Goal: Task Accomplishment & Management: Complete application form

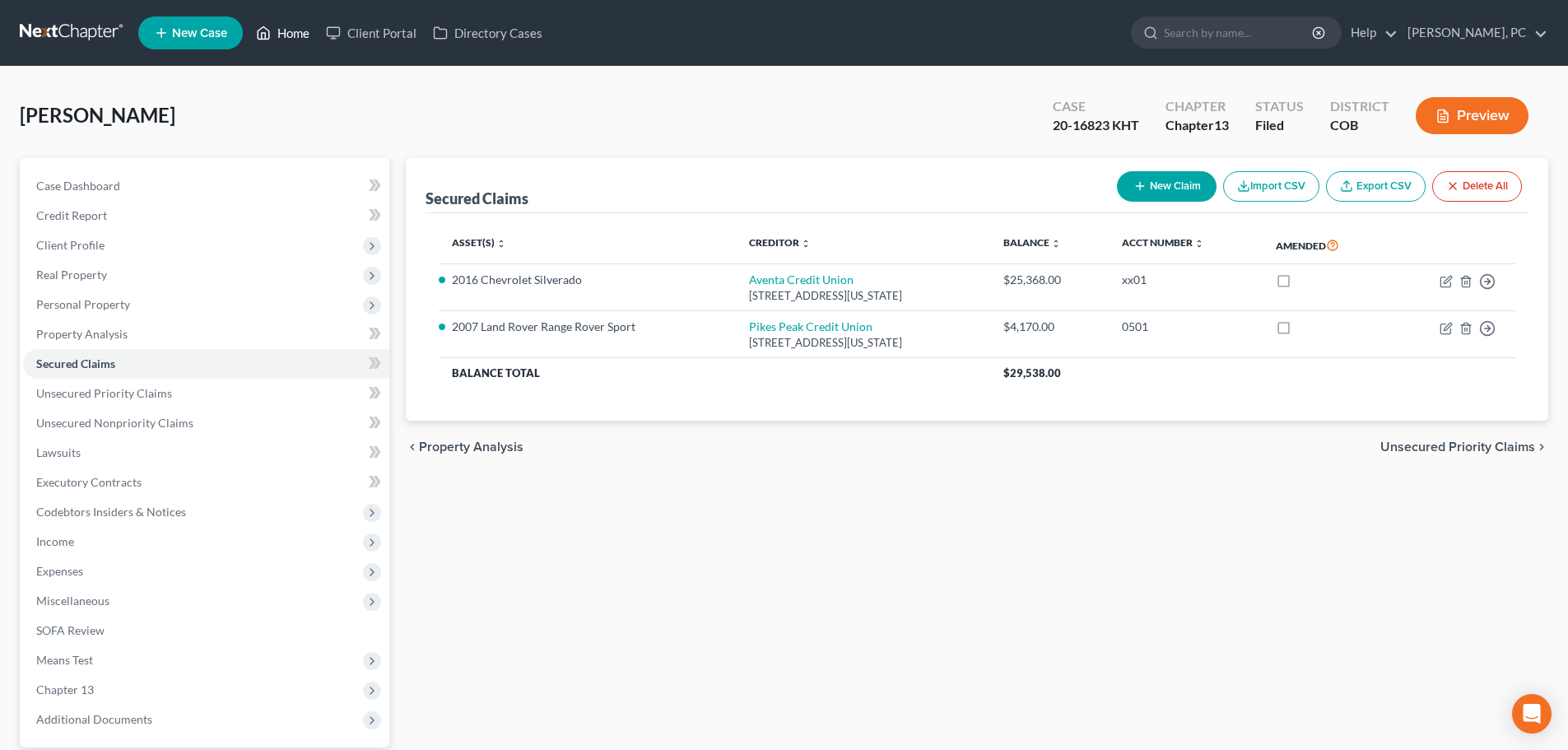
click at [299, 29] on link "Home" at bounding box center [283, 32] width 70 height 29
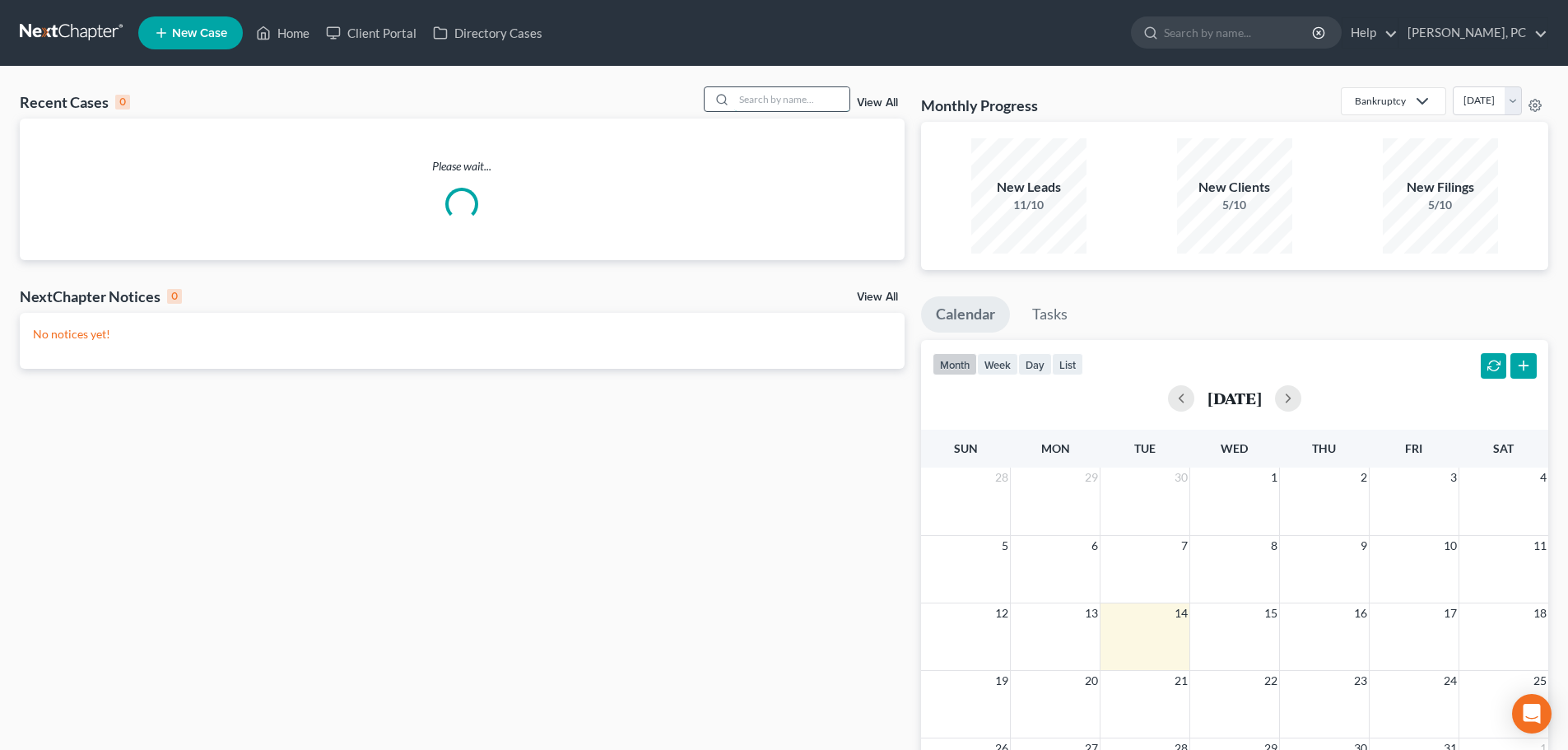
click at [783, 103] on input "search" at bounding box center [793, 98] width 116 height 24
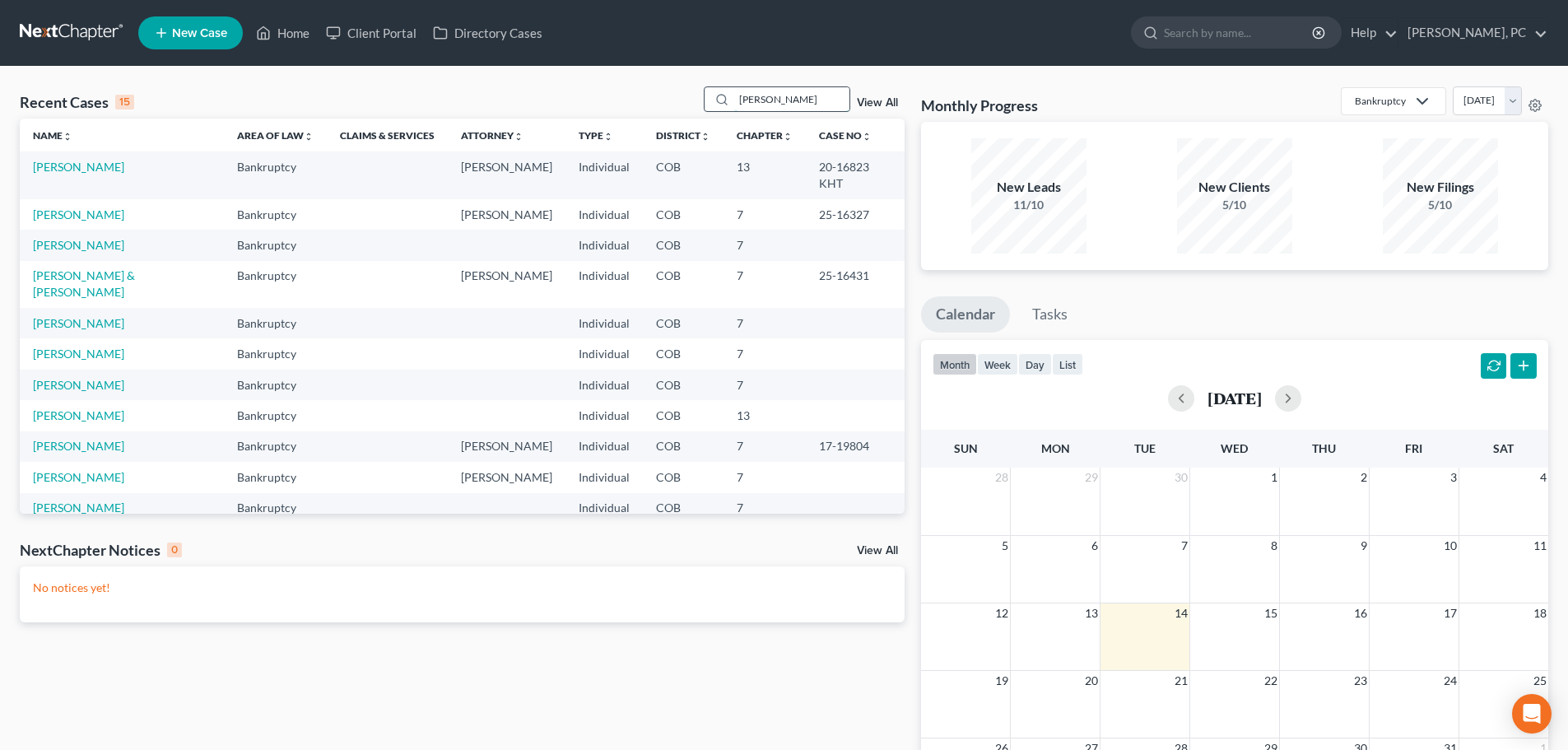
type input "[PERSON_NAME]"
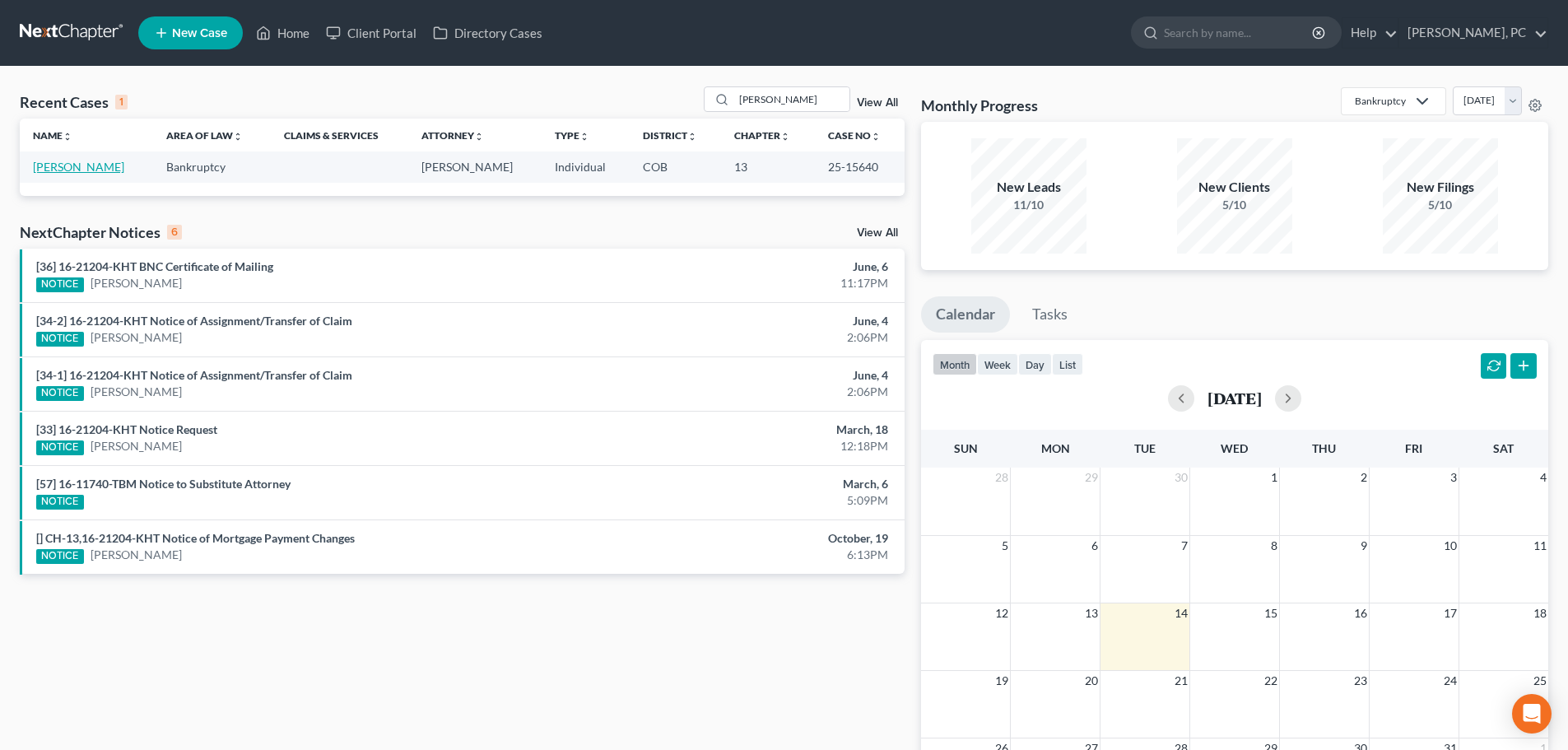
click at [73, 166] on link "[PERSON_NAME]" at bounding box center [79, 167] width 92 height 14
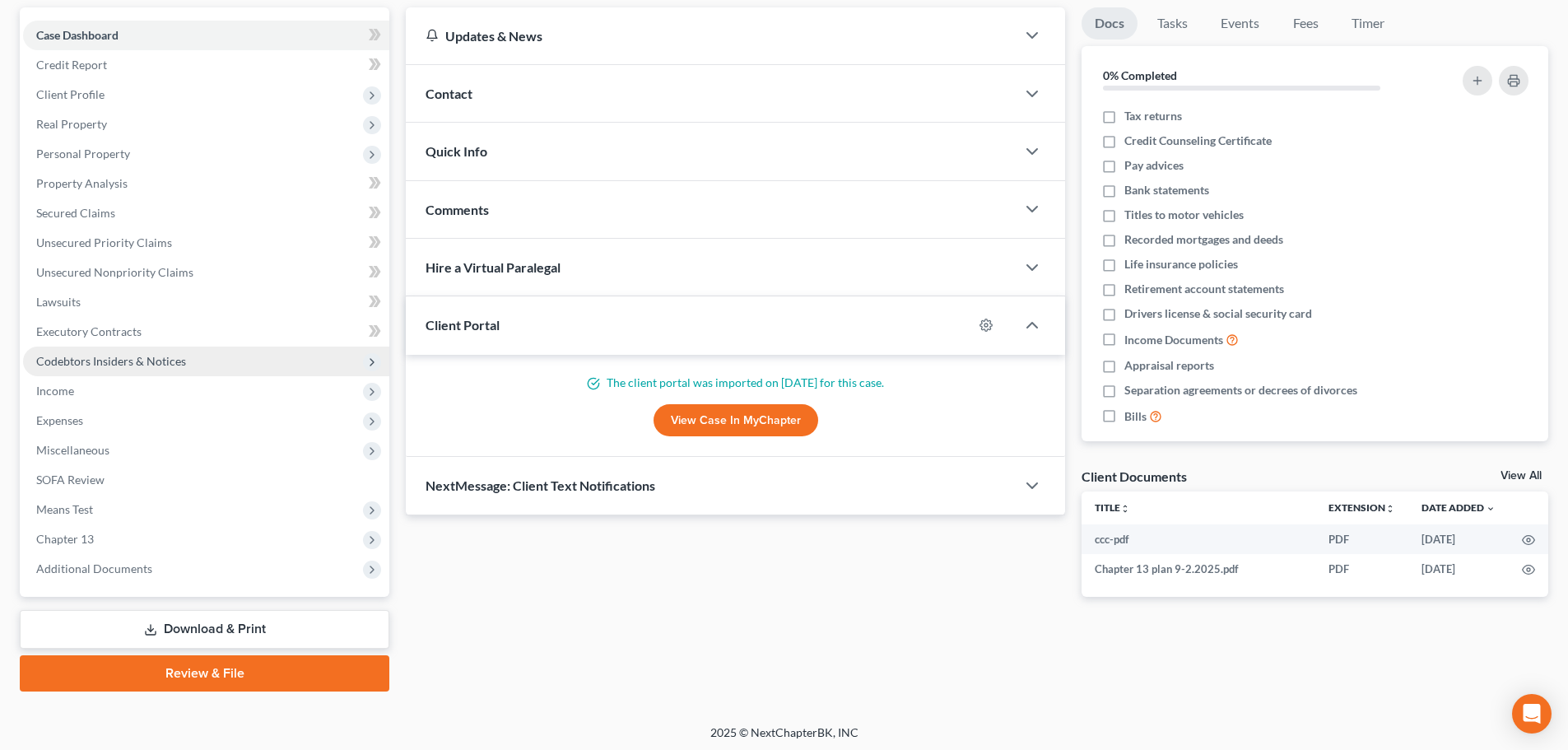
scroll to position [154, 0]
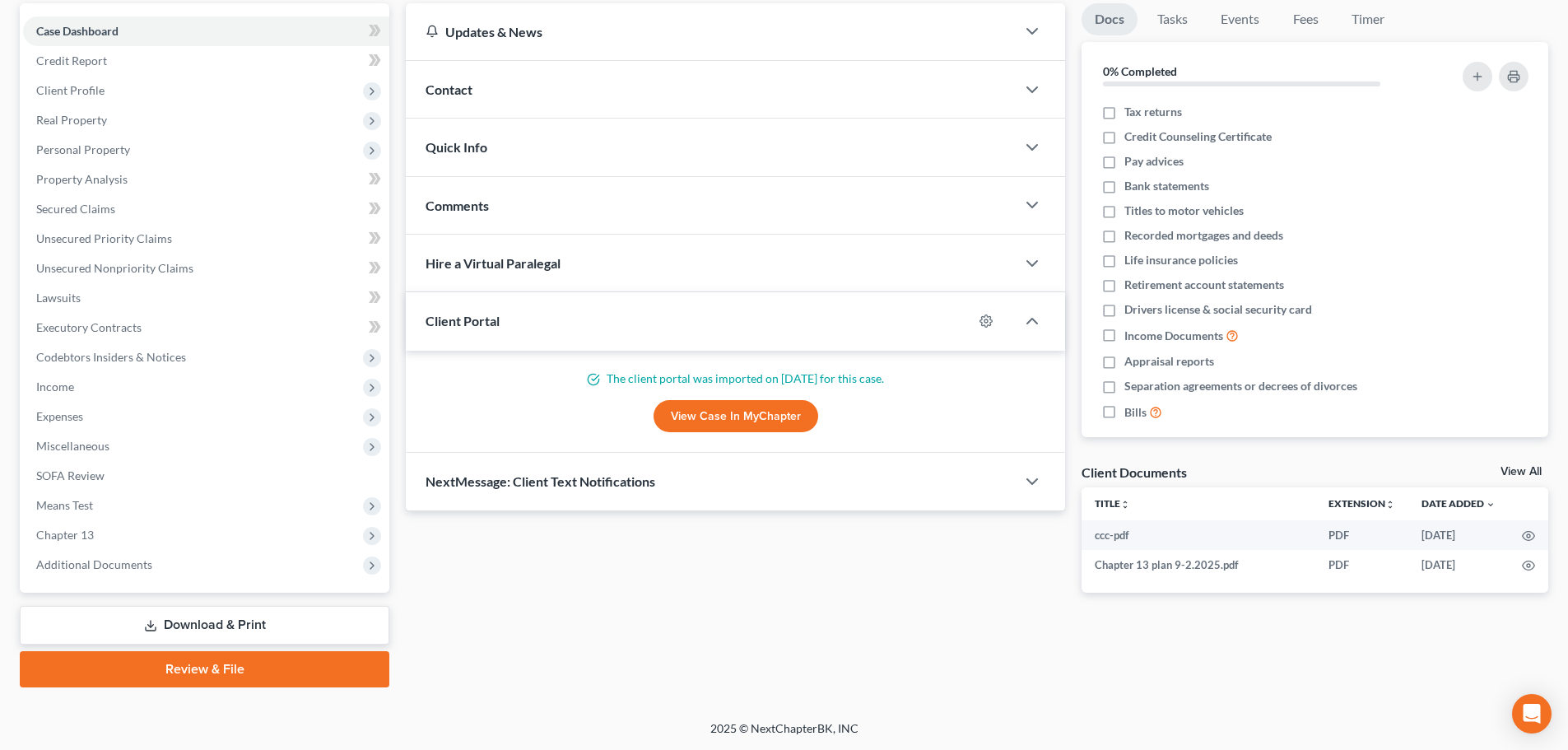
click at [237, 630] on link "Download & Print" at bounding box center [205, 625] width 369 height 39
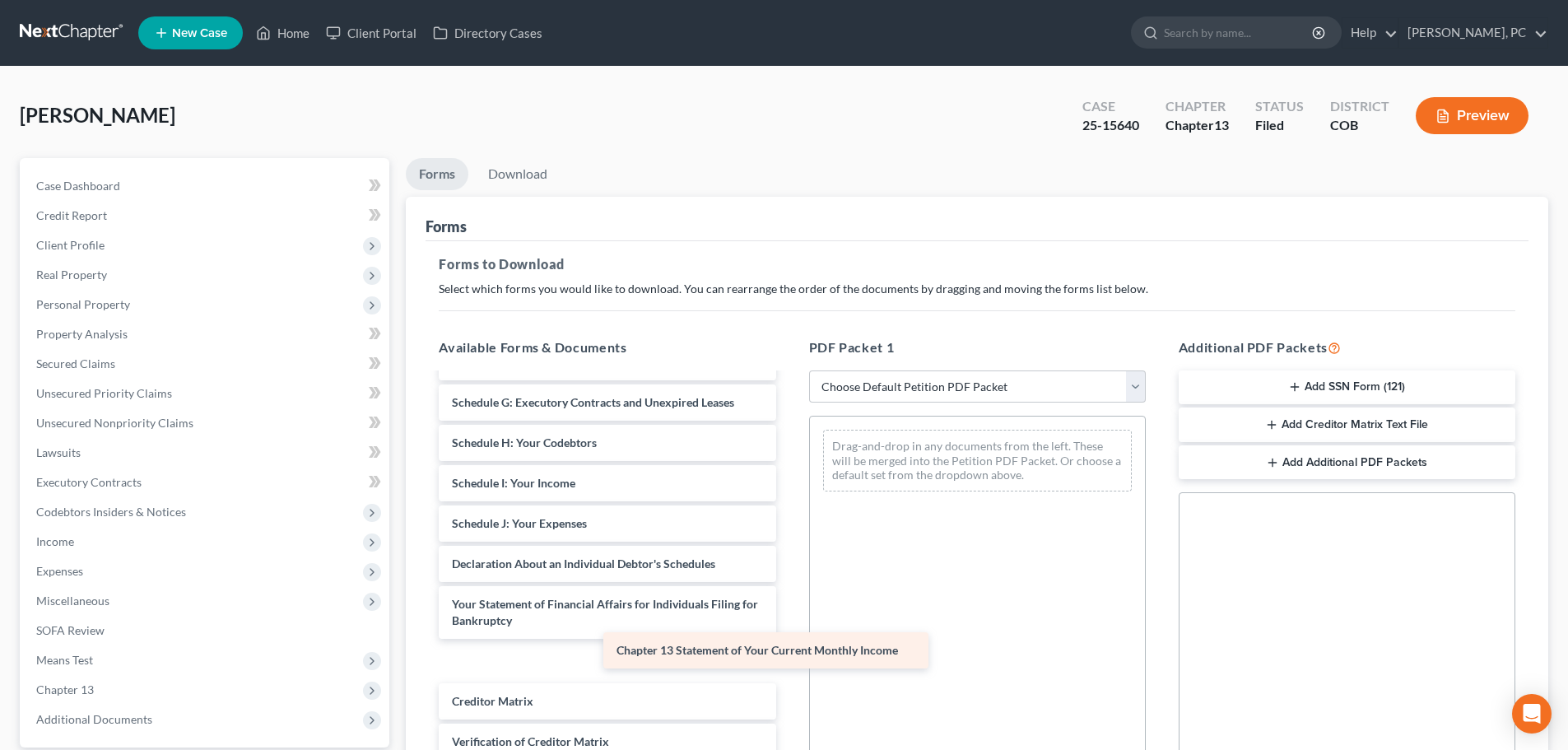
scroll to position [327, 0]
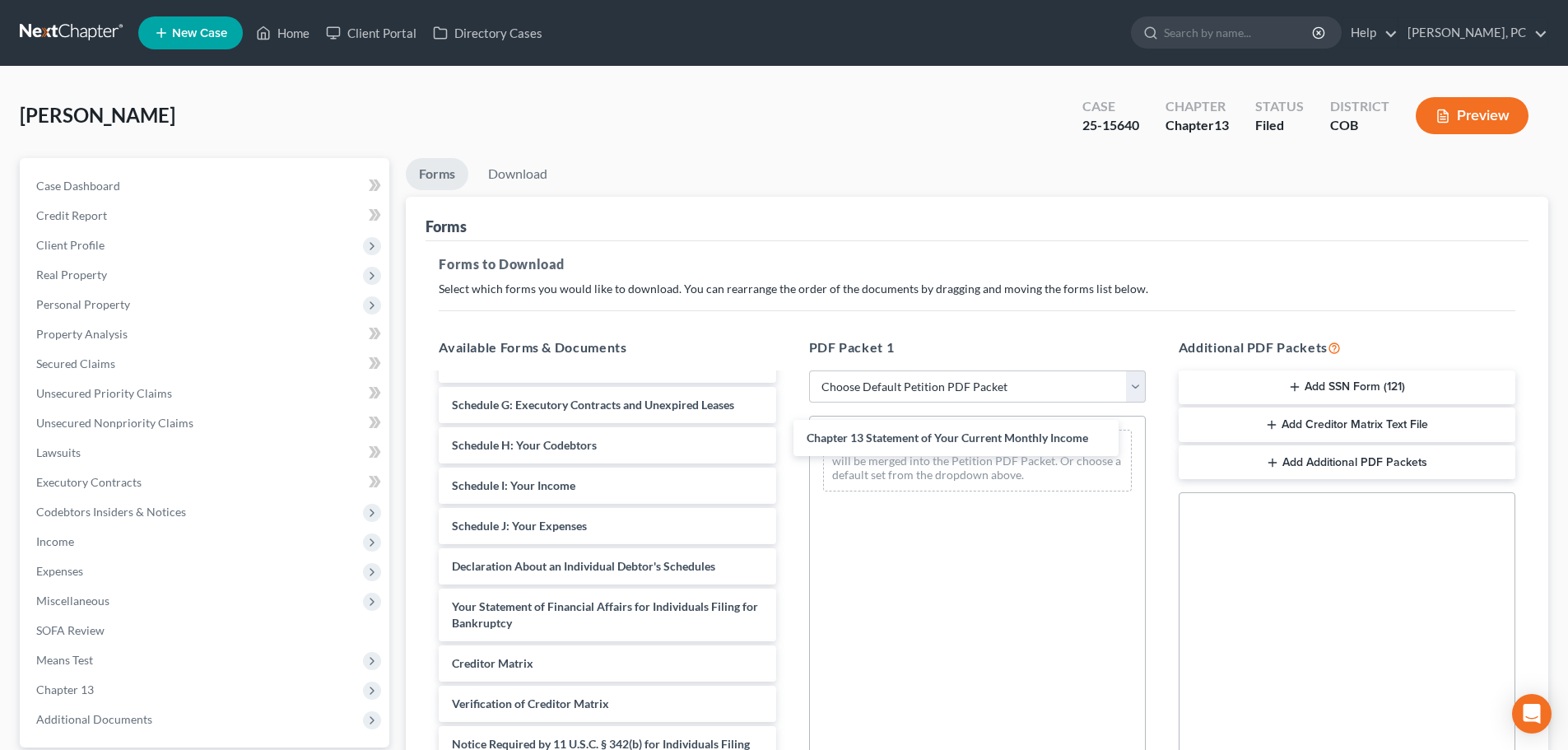
drag, startPoint x: 610, startPoint y: 660, endPoint x: 971, endPoint y: 435, distance: 425.4
click at [789, 435] on div "Chapter 13 Statement of Your Current Monthly Income ccc-pdf Chapter 13 plan 9-2…" at bounding box center [607, 433] width 363 height 772
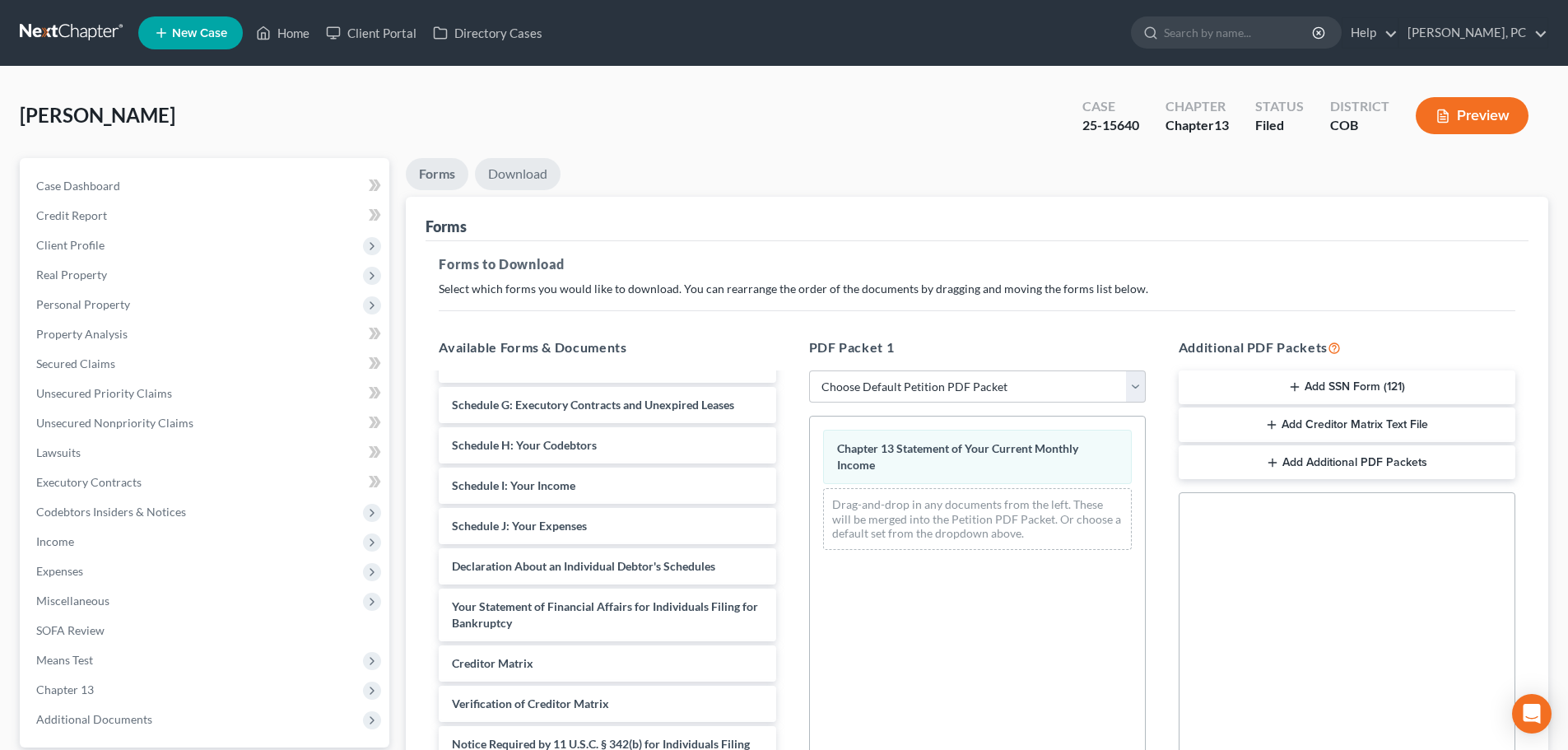
click at [516, 181] on link "Download" at bounding box center [518, 174] width 85 height 32
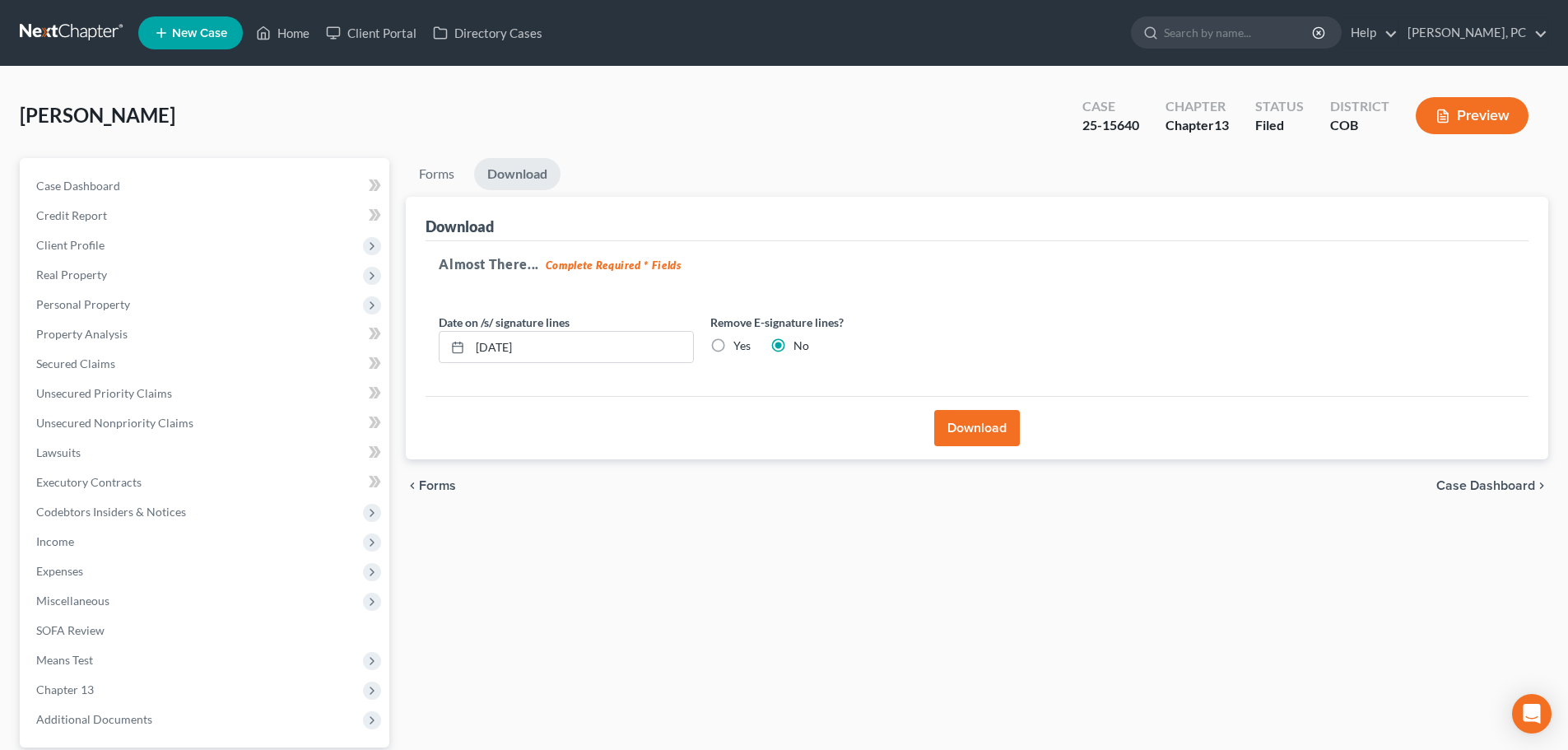
click at [971, 424] on button "Download" at bounding box center [977, 428] width 85 height 36
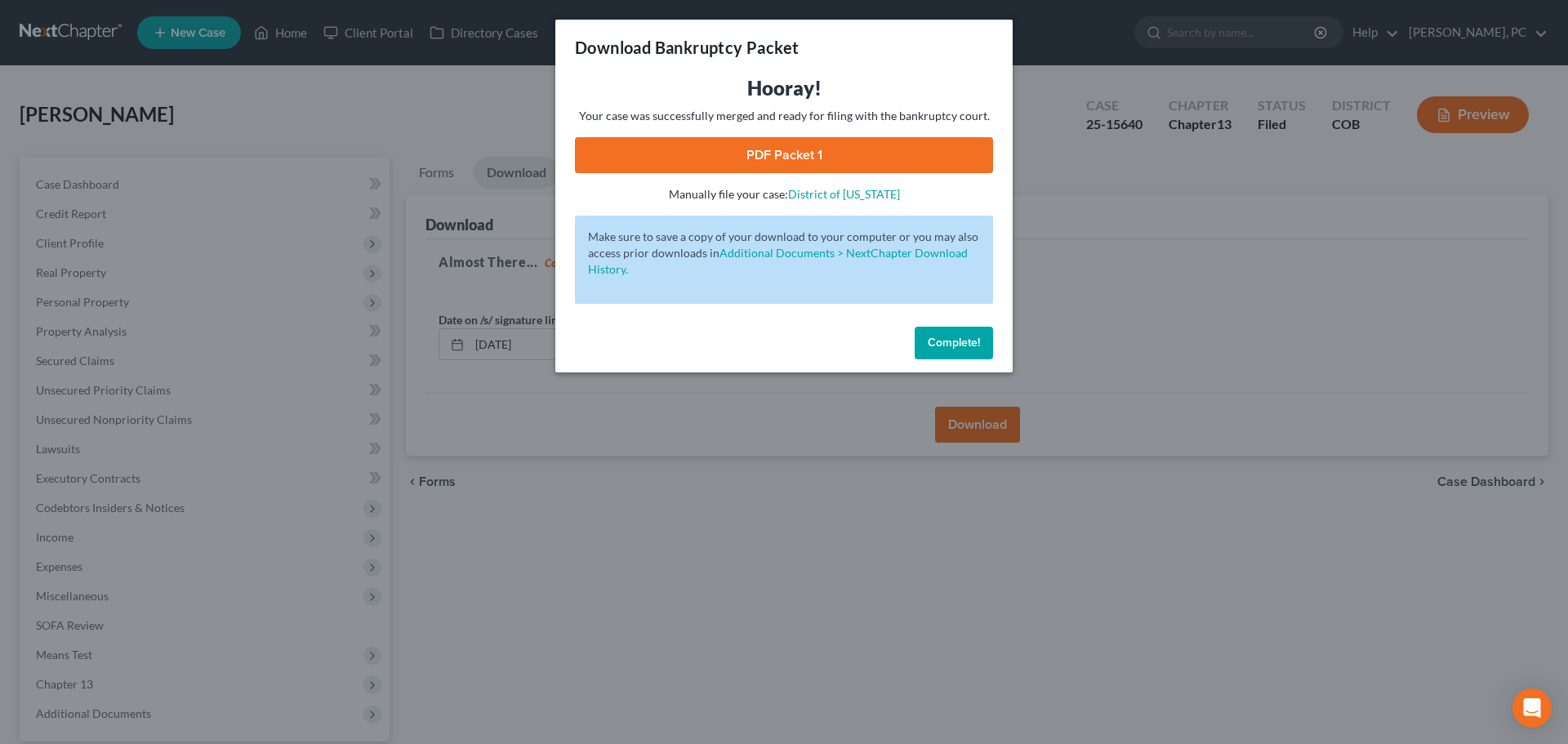
click at [801, 160] on link "PDF Packet 1" at bounding box center [784, 155] width 418 height 36
click at [816, 155] on link "PDF Packet 1" at bounding box center [784, 155] width 418 height 36
click at [965, 335] on span "Complete!" at bounding box center [955, 342] width 53 height 14
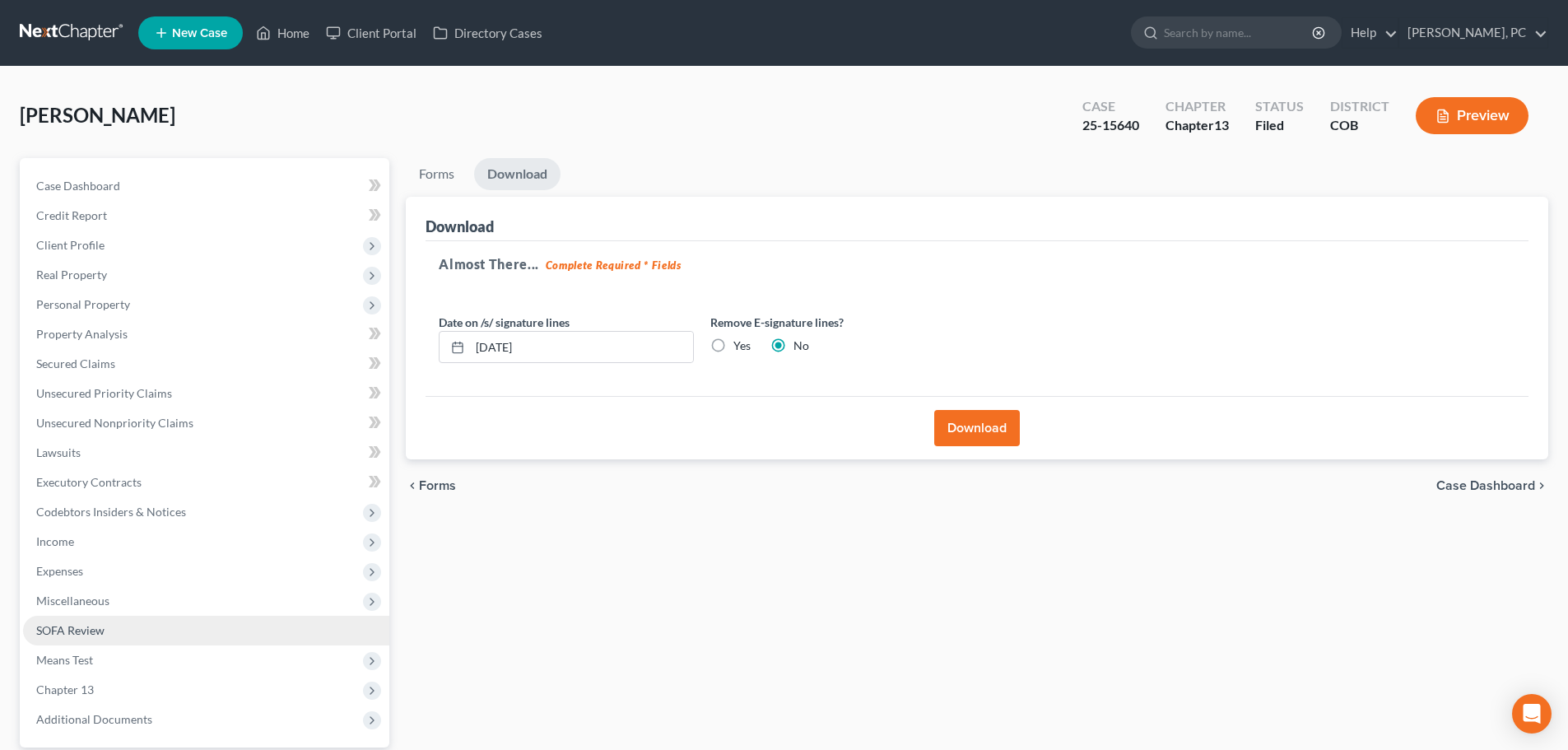
scroll to position [82, 0]
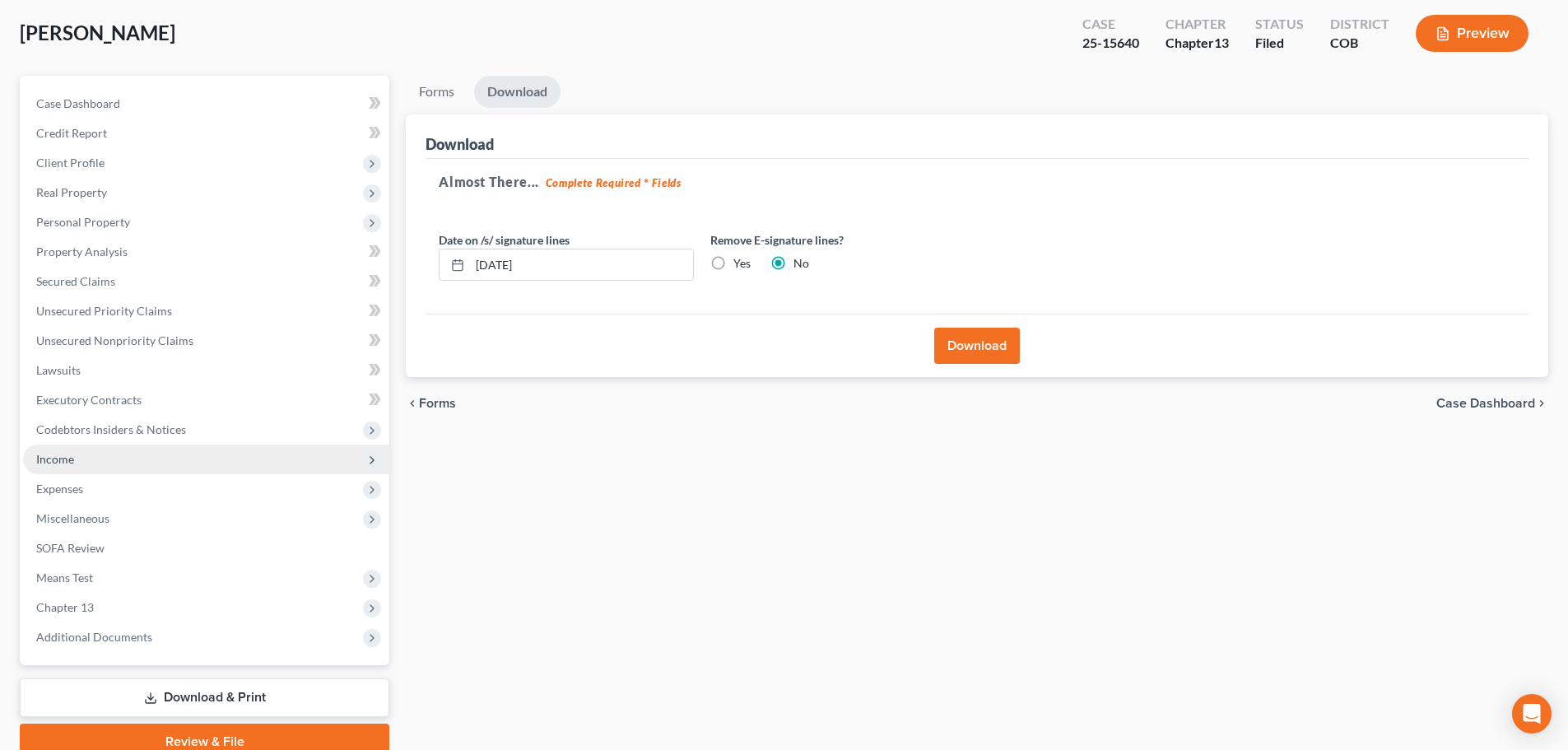
click at [56, 455] on span "Income" at bounding box center [55, 458] width 38 height 14
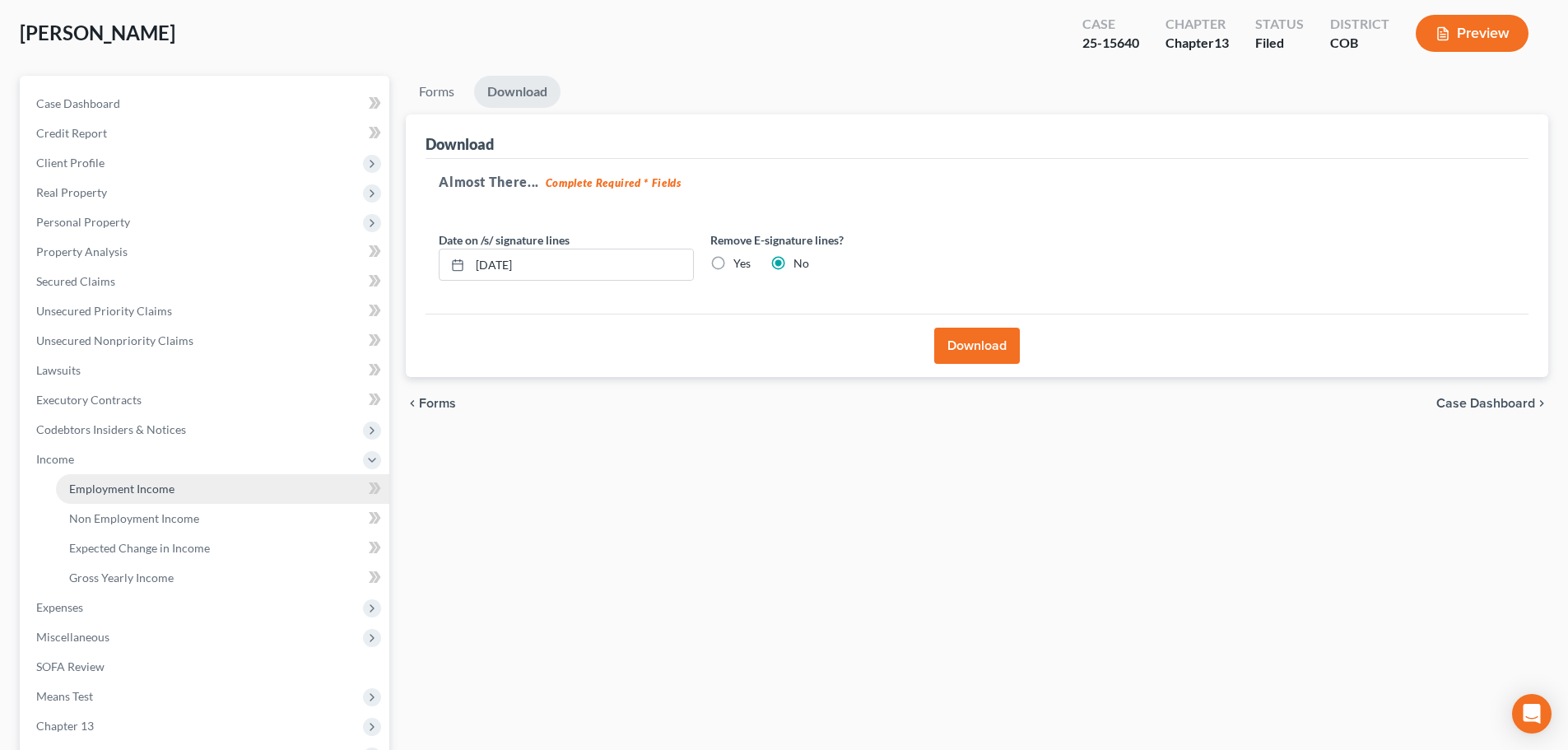
click at [104, 485] on span "Employment Income" at bounding box center [121, 489] width 105 height 14
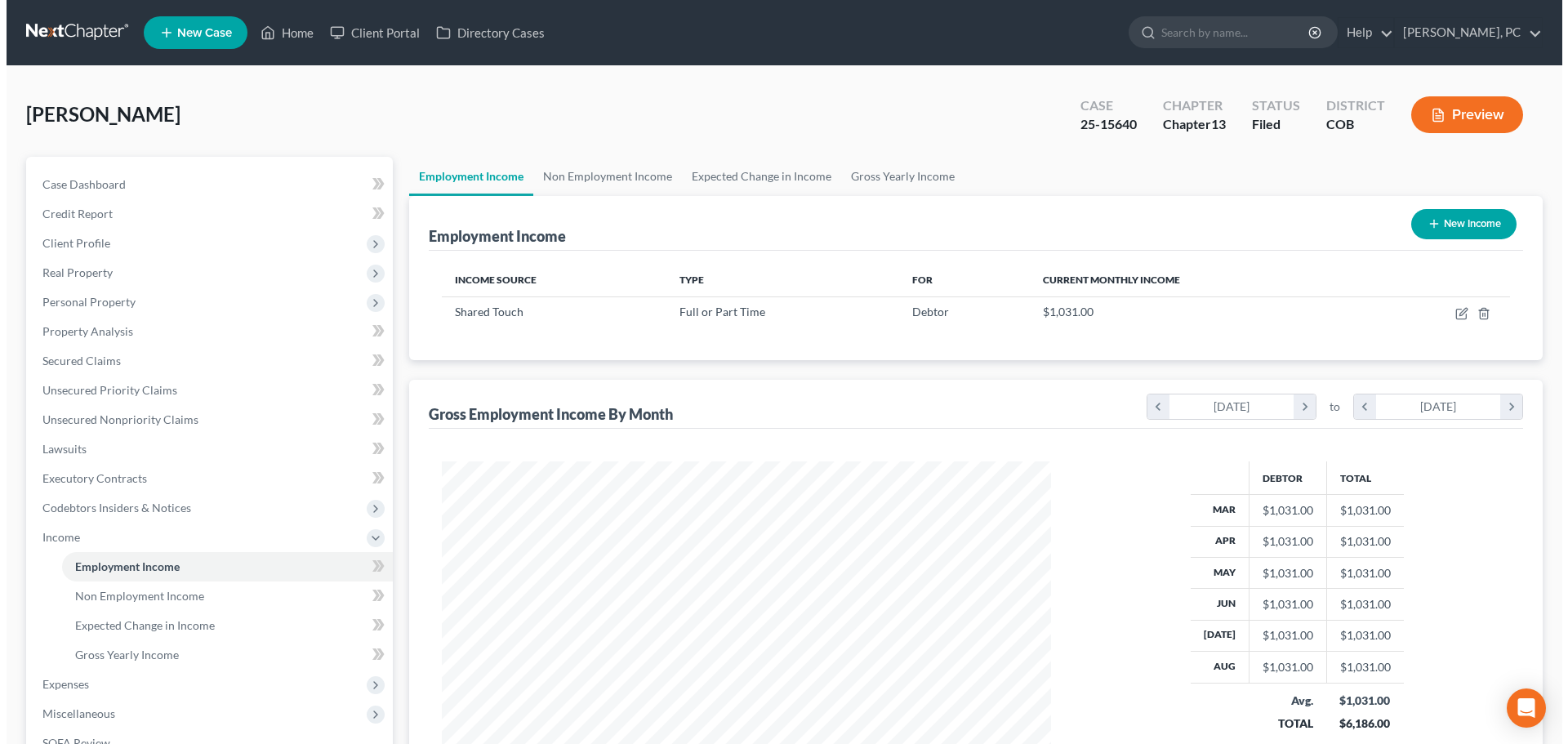
scroll to position [304, 642]
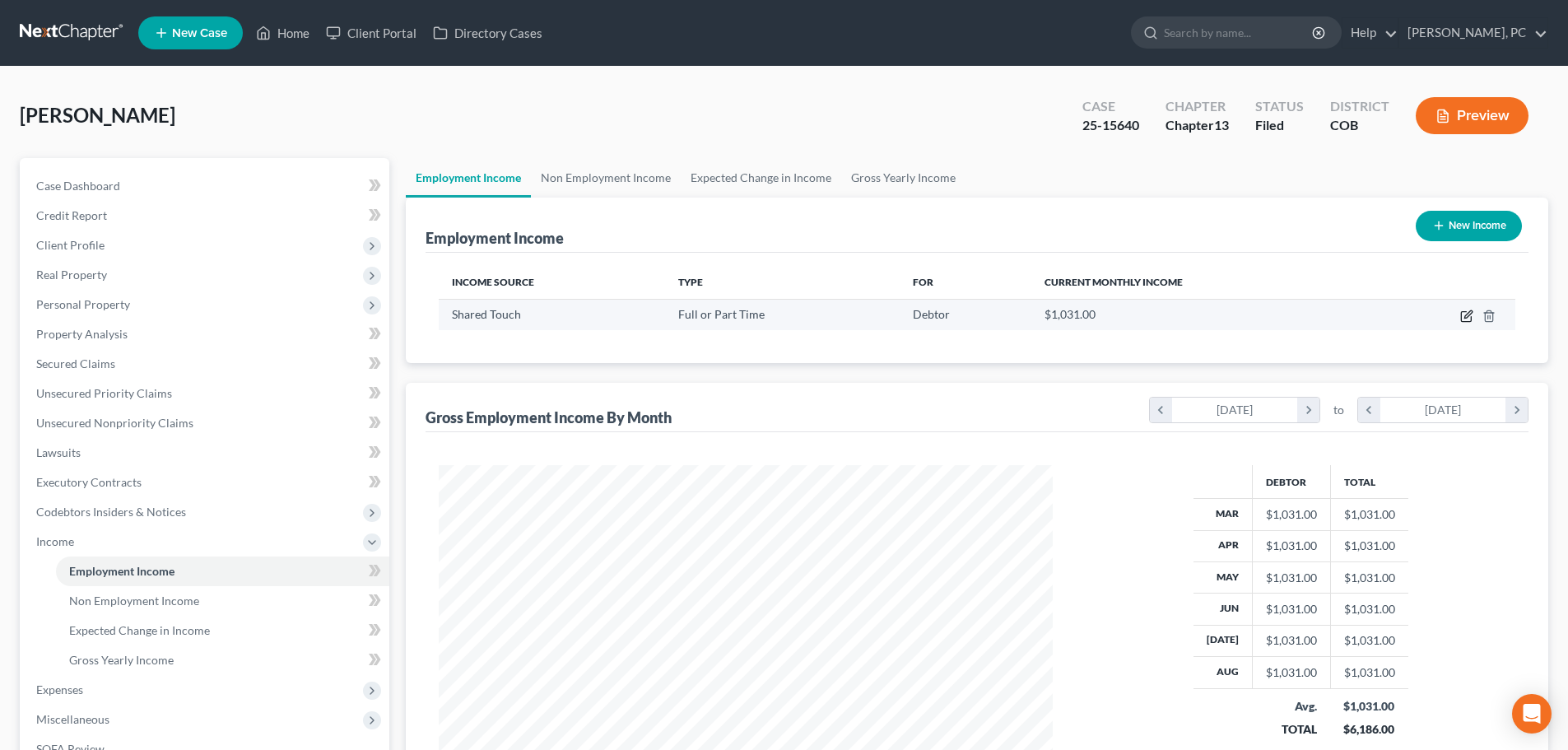
click at [1466, 312] on icon "button" at bounding box center [1466, 317] width 9 height 9
select select "0"
select select "5"
select select "0"
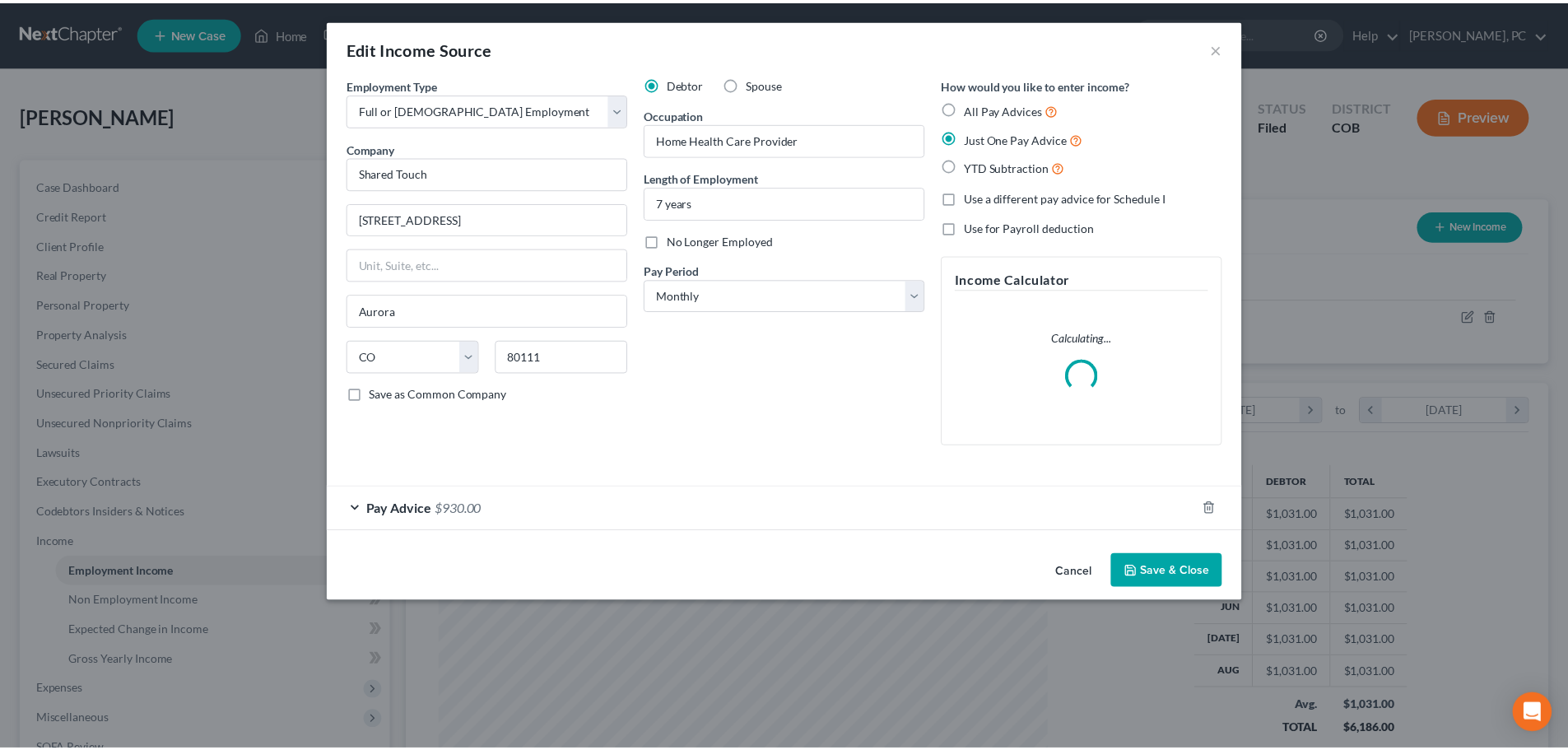
scroll to position [310, 653]
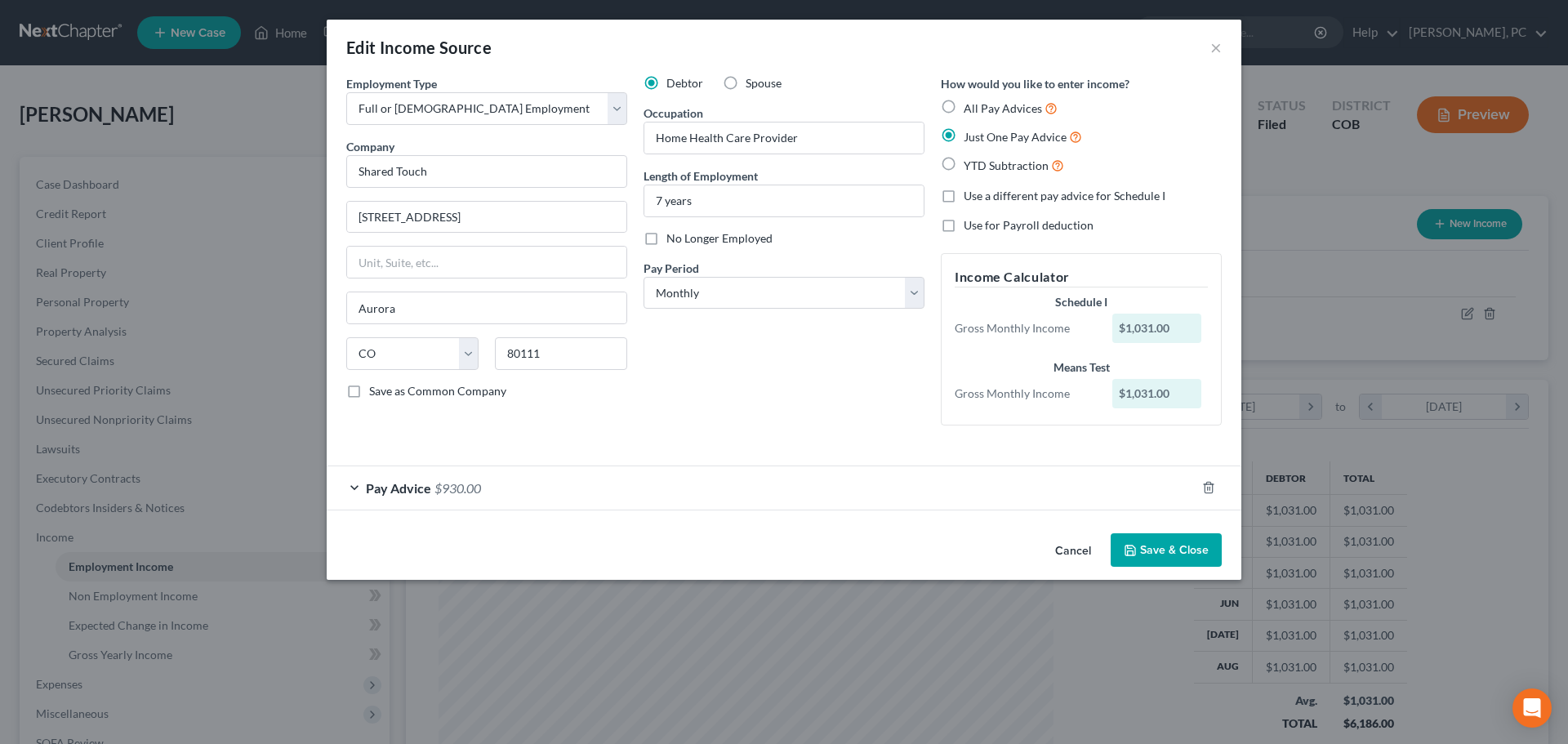
click at [1134, 550] on polyline "button" at bounding box center [1131, 552] width 6 height 4
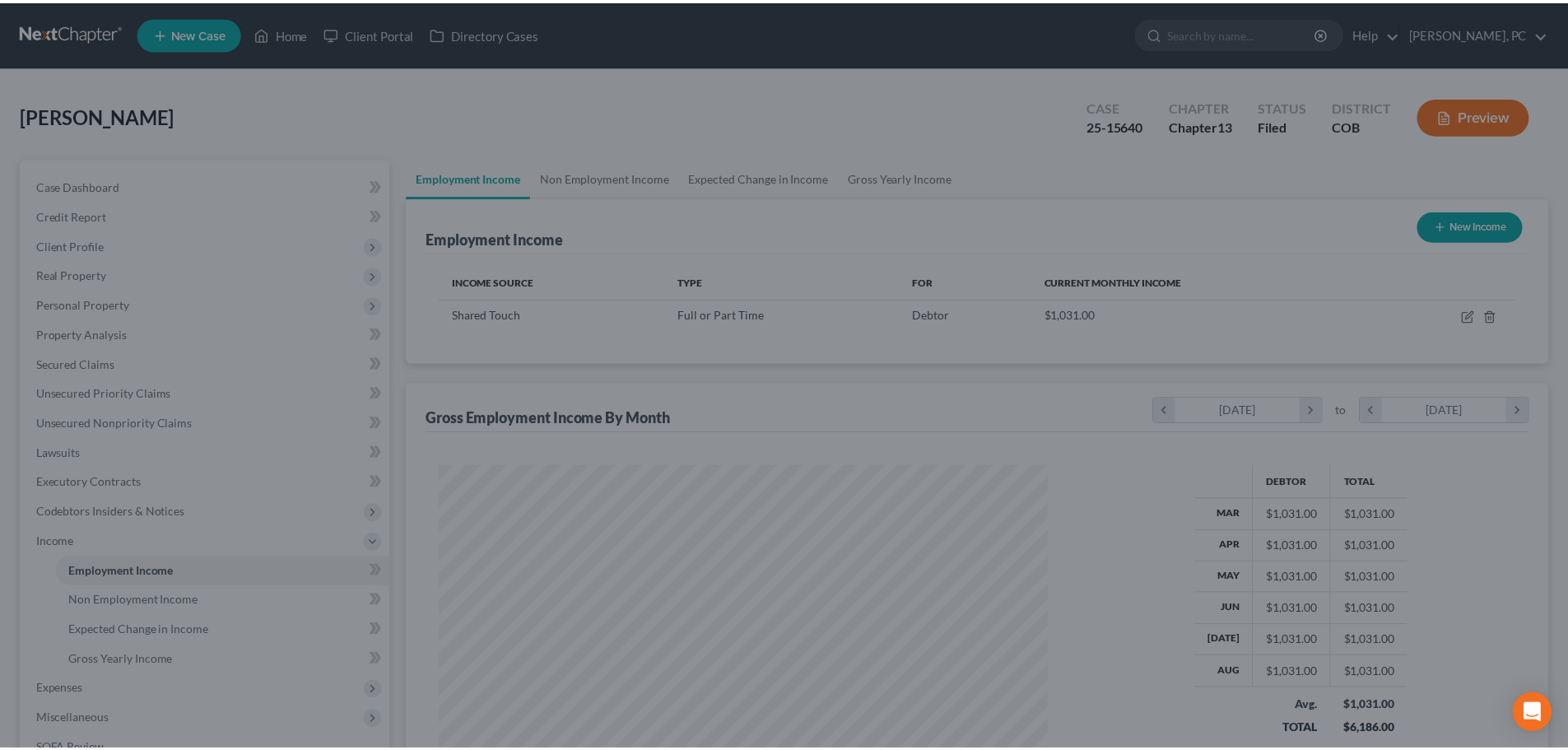
scroll to position [823076, 822640]
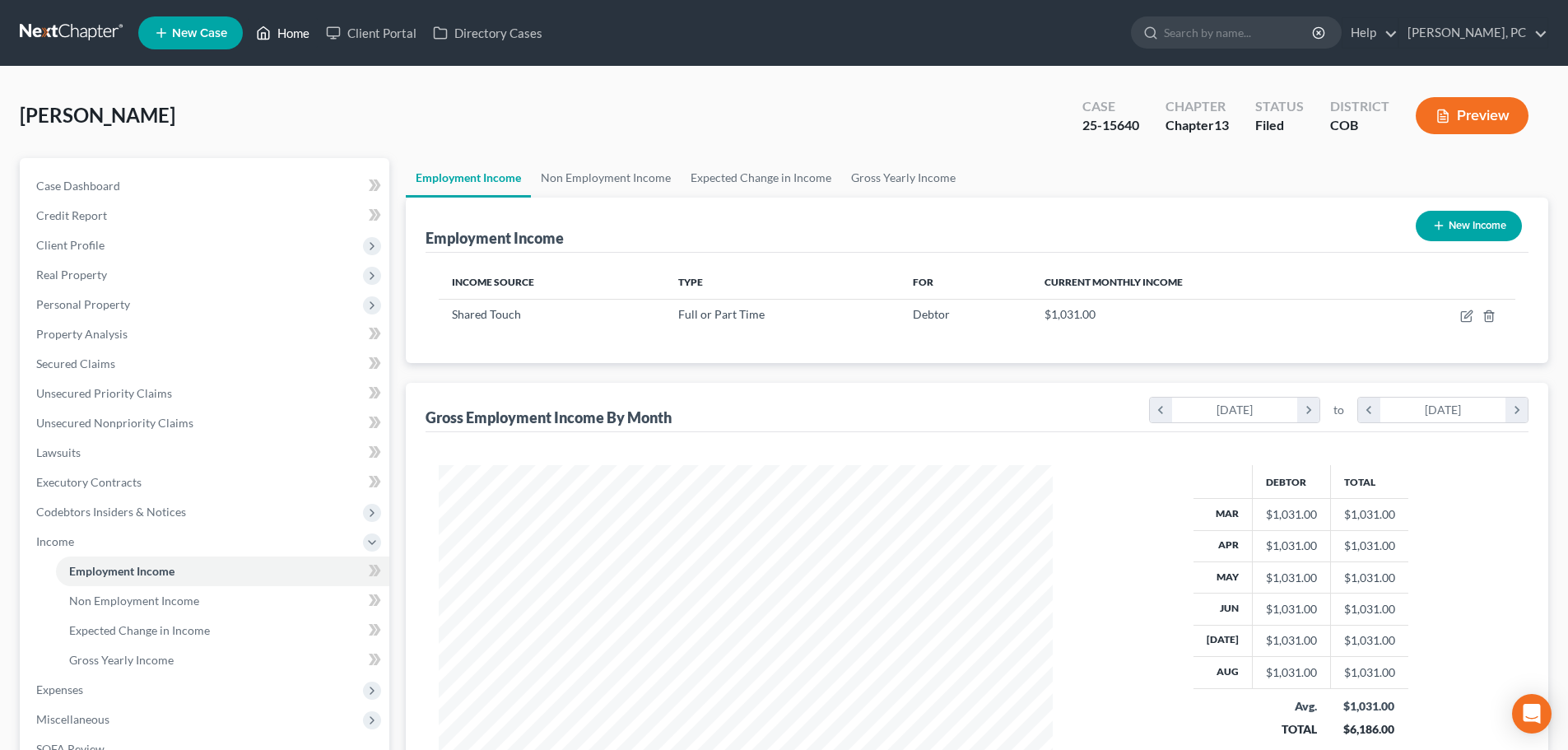
click at [302, 33] on link "Home" at bounding box center [283, 32] width 70 height 29
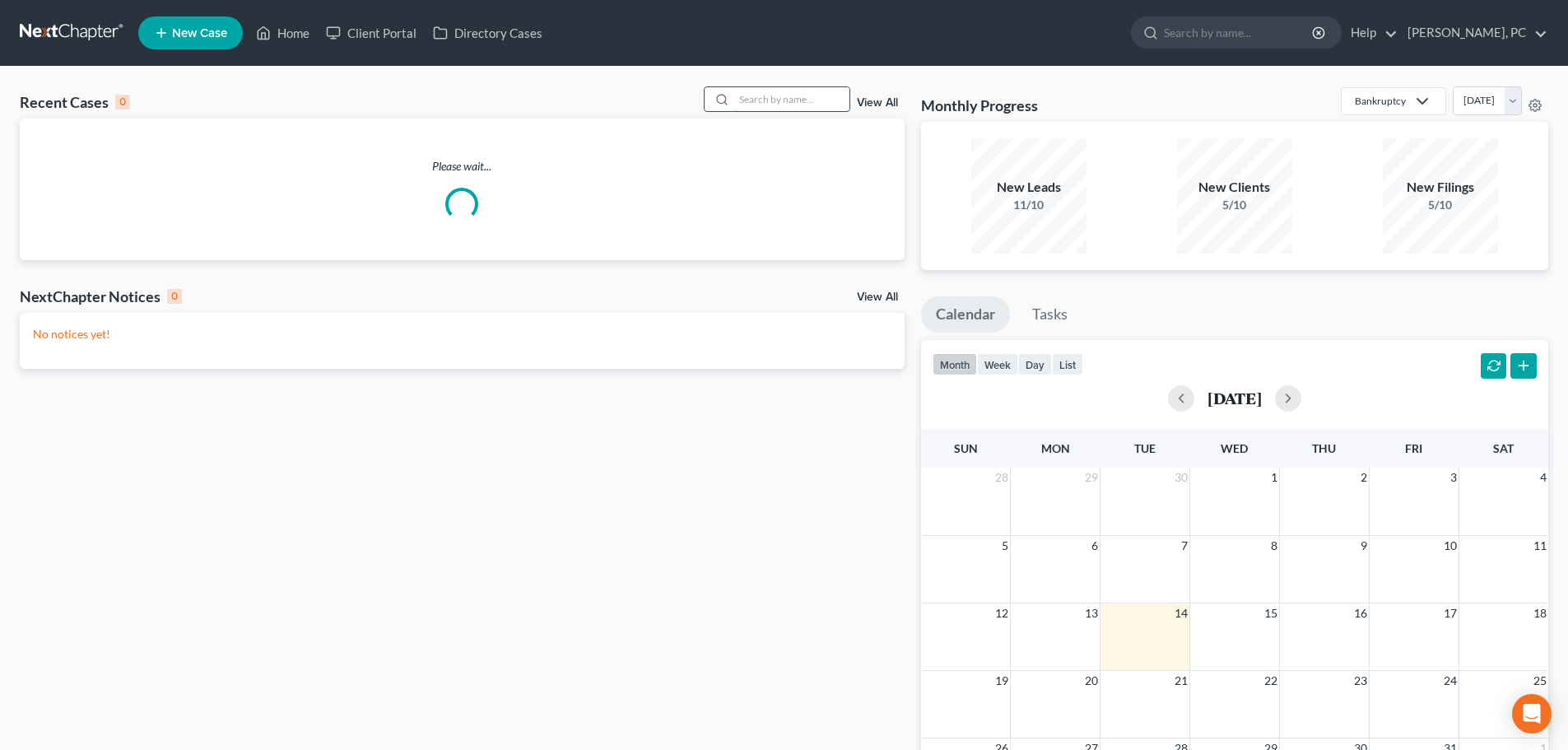
click at [807, 98] on input "search" at bounding box center [793, 98] width 116 height 24
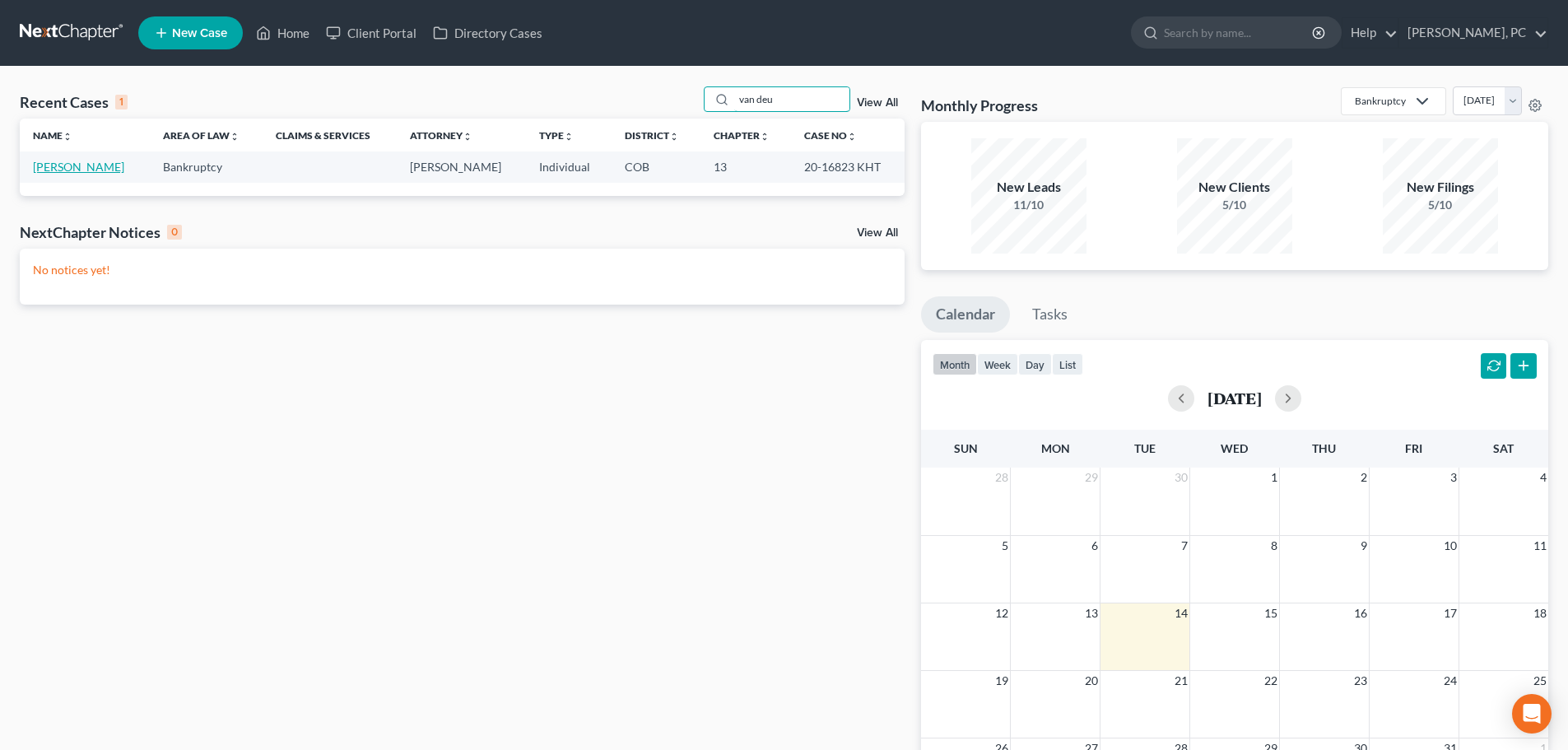
type input "van deu"
drag, startPoint x: 70, startPoint y: 170, endPoint x: 135, endPoint y: 235, distance: 91.9
click at [71, 170] on link "[PERSON_NAME]" at bounding box center [79, 167] width 92 height 14
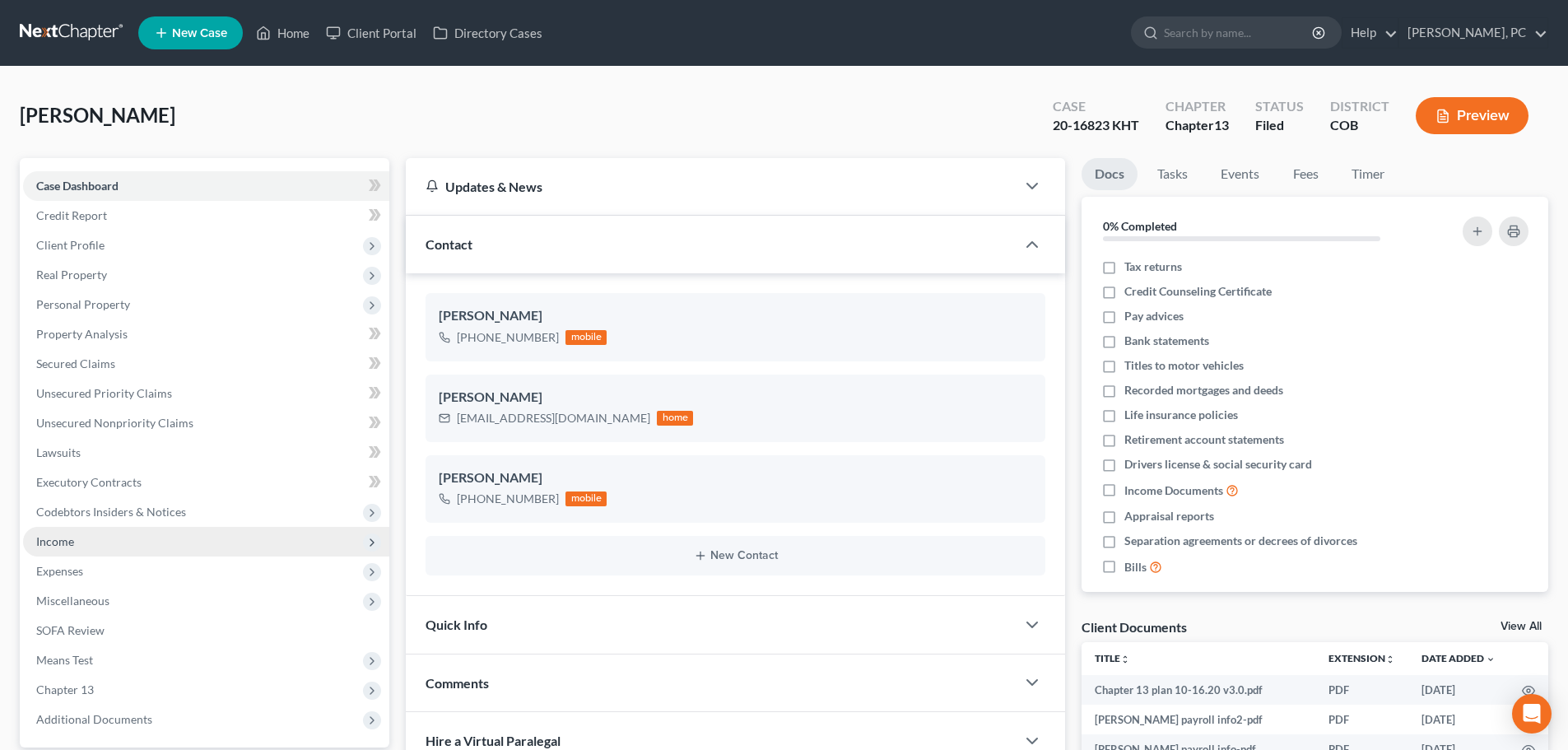
click at [52, 544] on span "Income" at bounding box center [55, 541] width 38 height 14
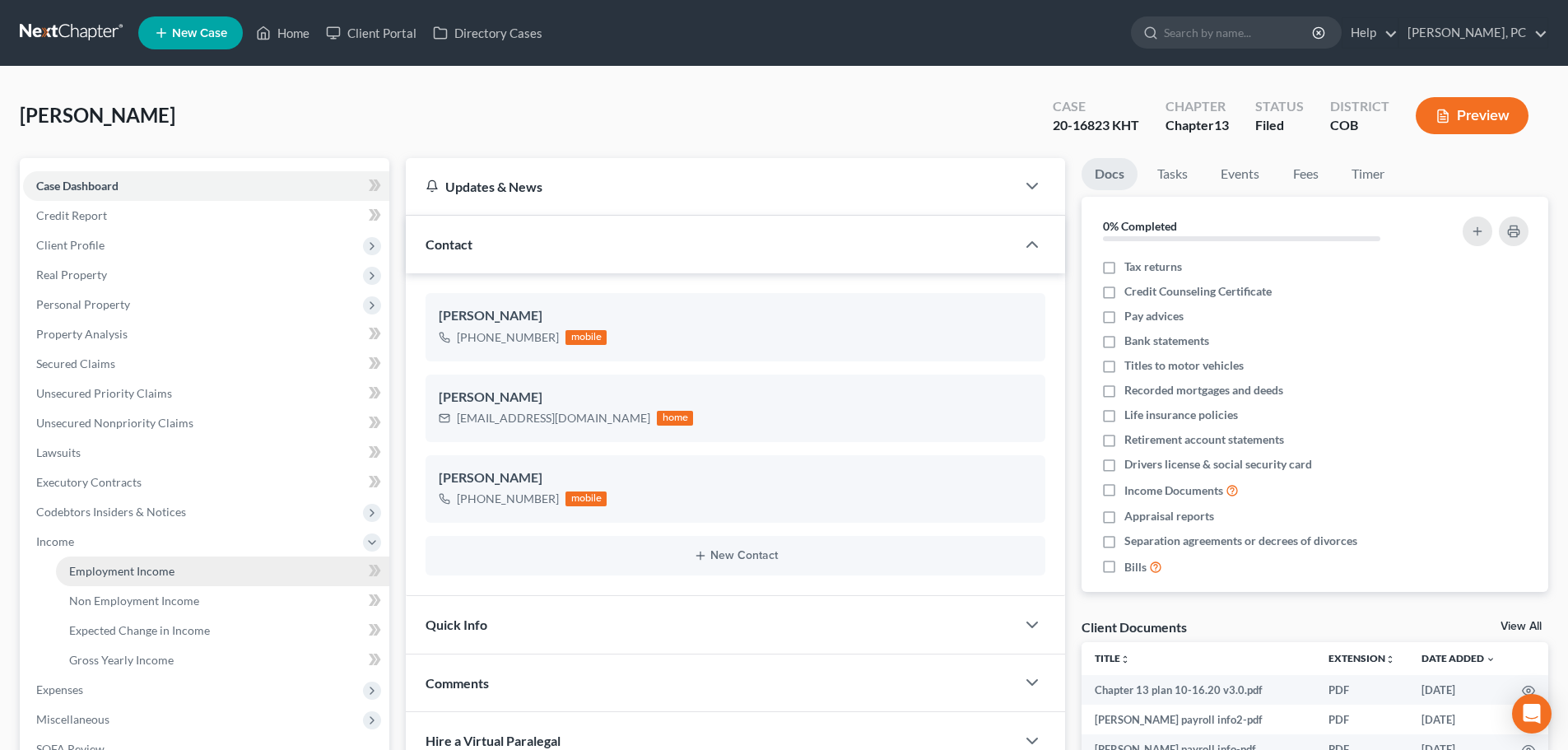
click at [116, 577] on span "Employment Income" at bounding box center [121, 571] width 105 height 14
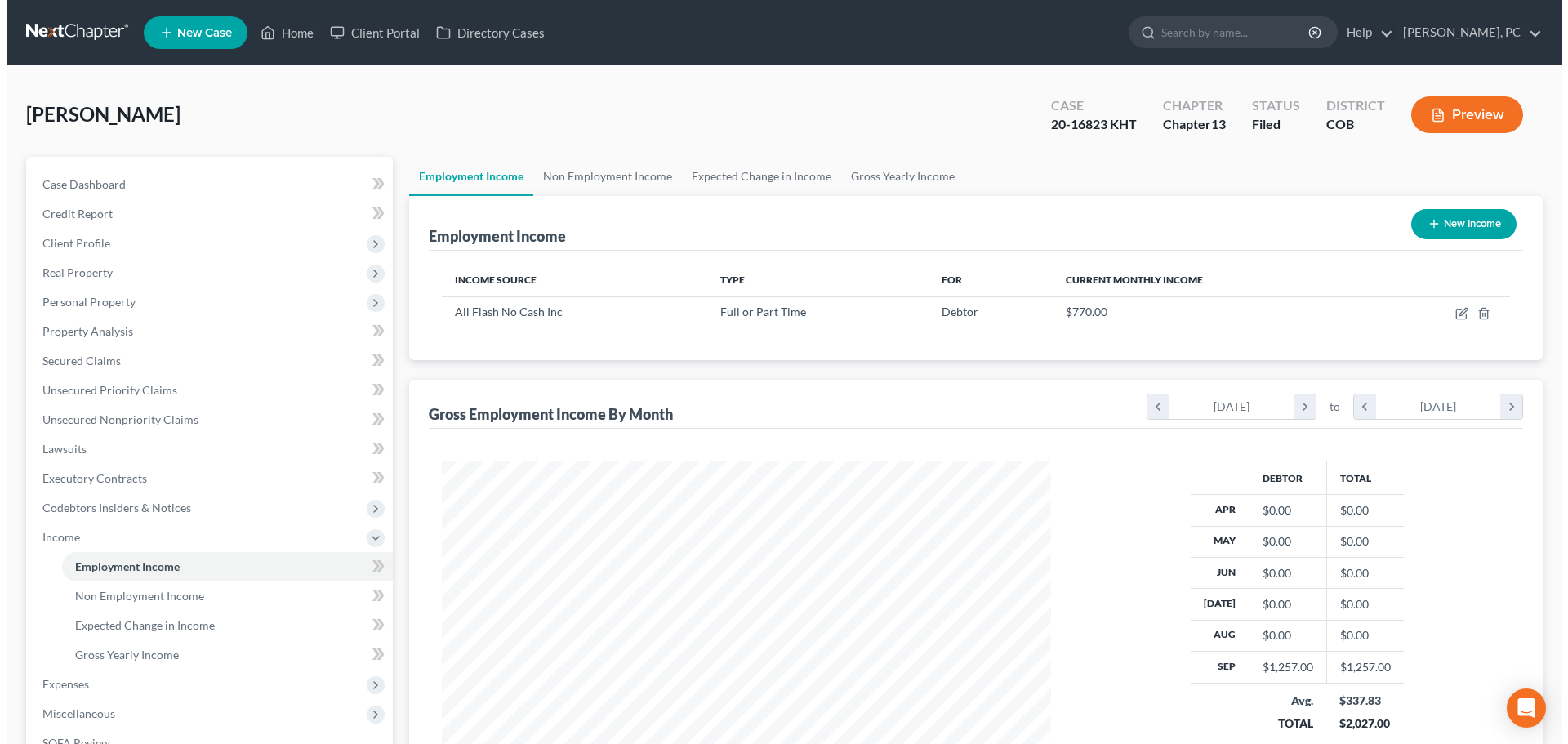
scroll to position [304, 642]
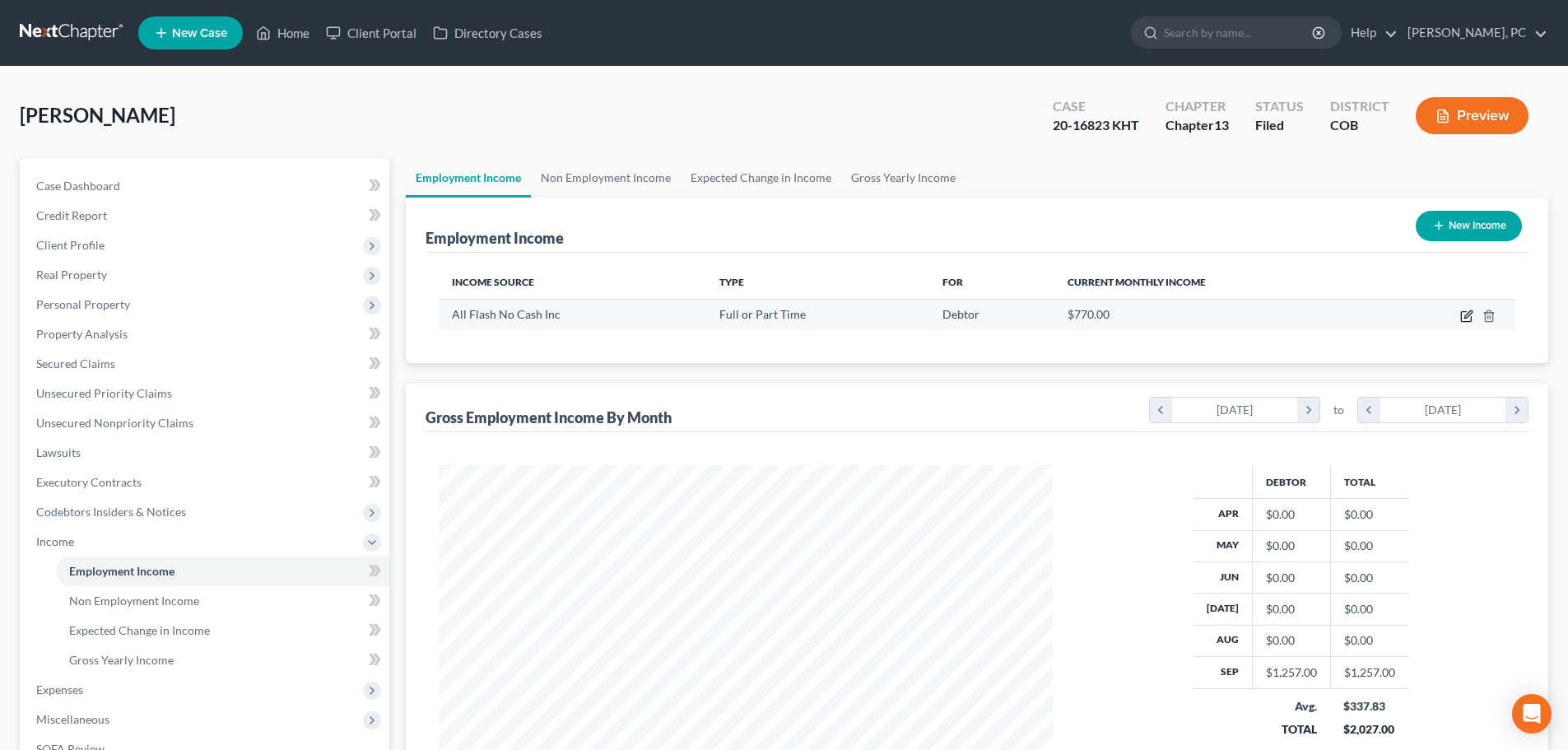
click at [1462, 318] on icon "button" at bounding box center [1466, 317] width 9 height 9
select select "0"
select select "5"
select select "0"
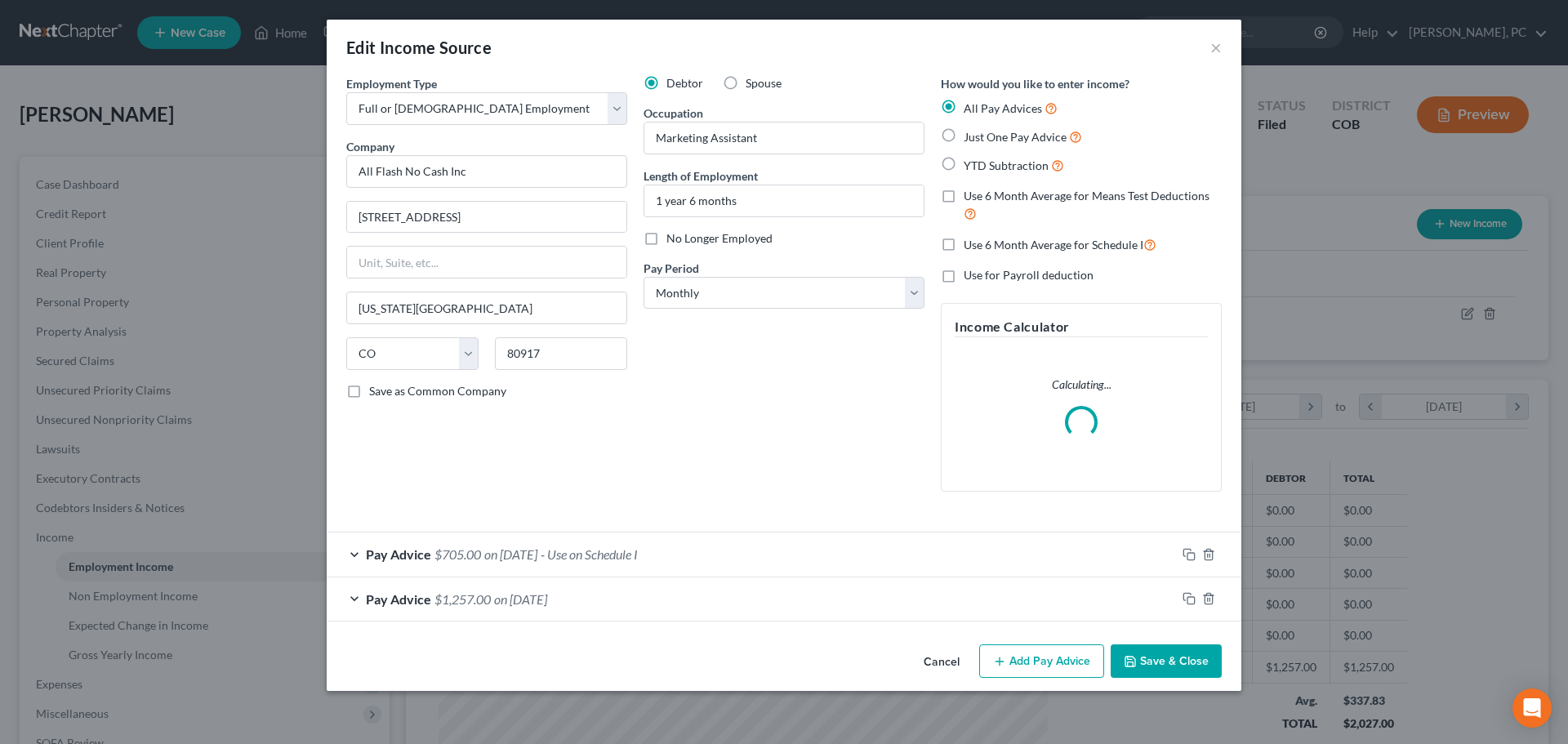
scroll to position [307, 648]
click at [453, 554] on span "$705.00" at bounding box center [458, 554] width 47 height 16
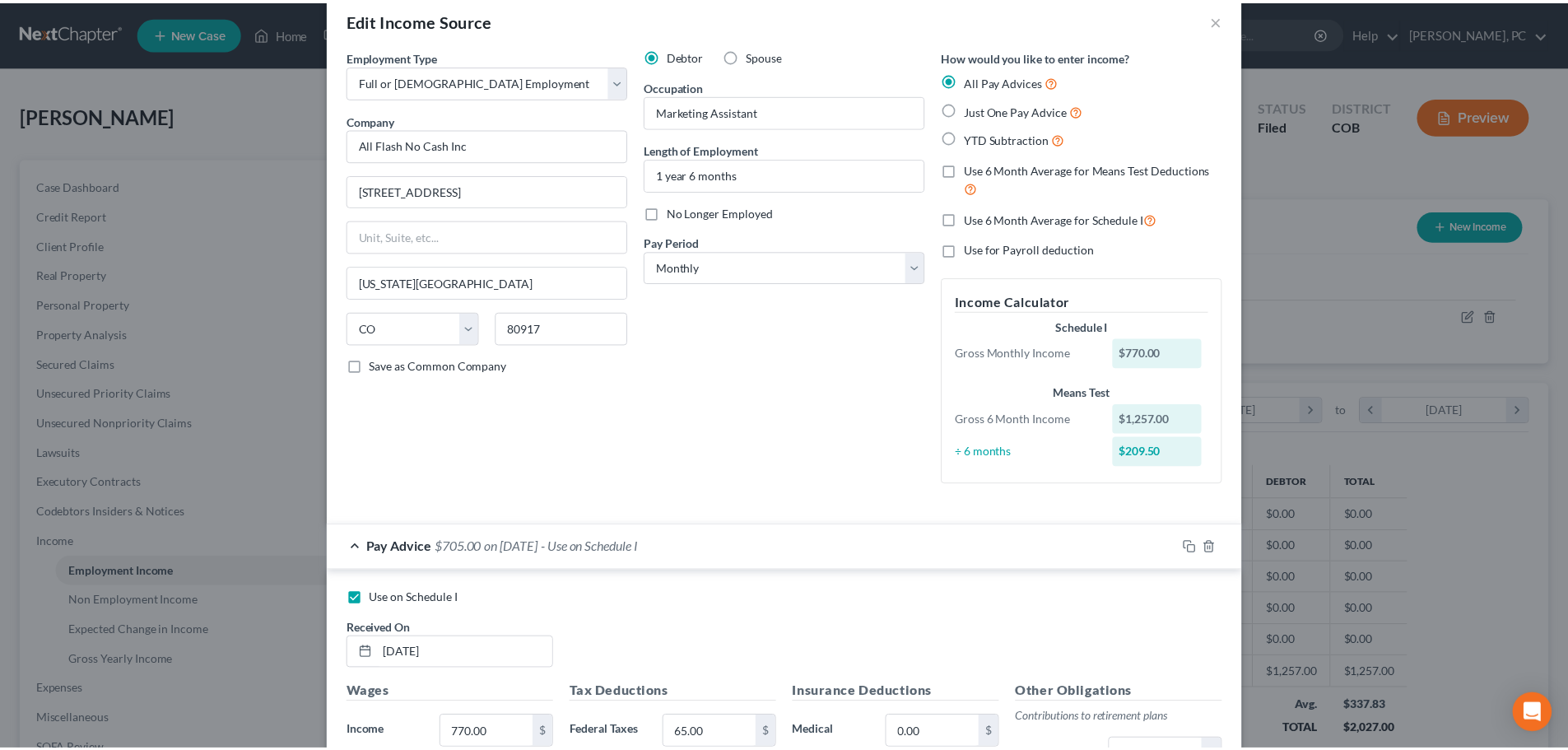
scroll to position [0, 0]
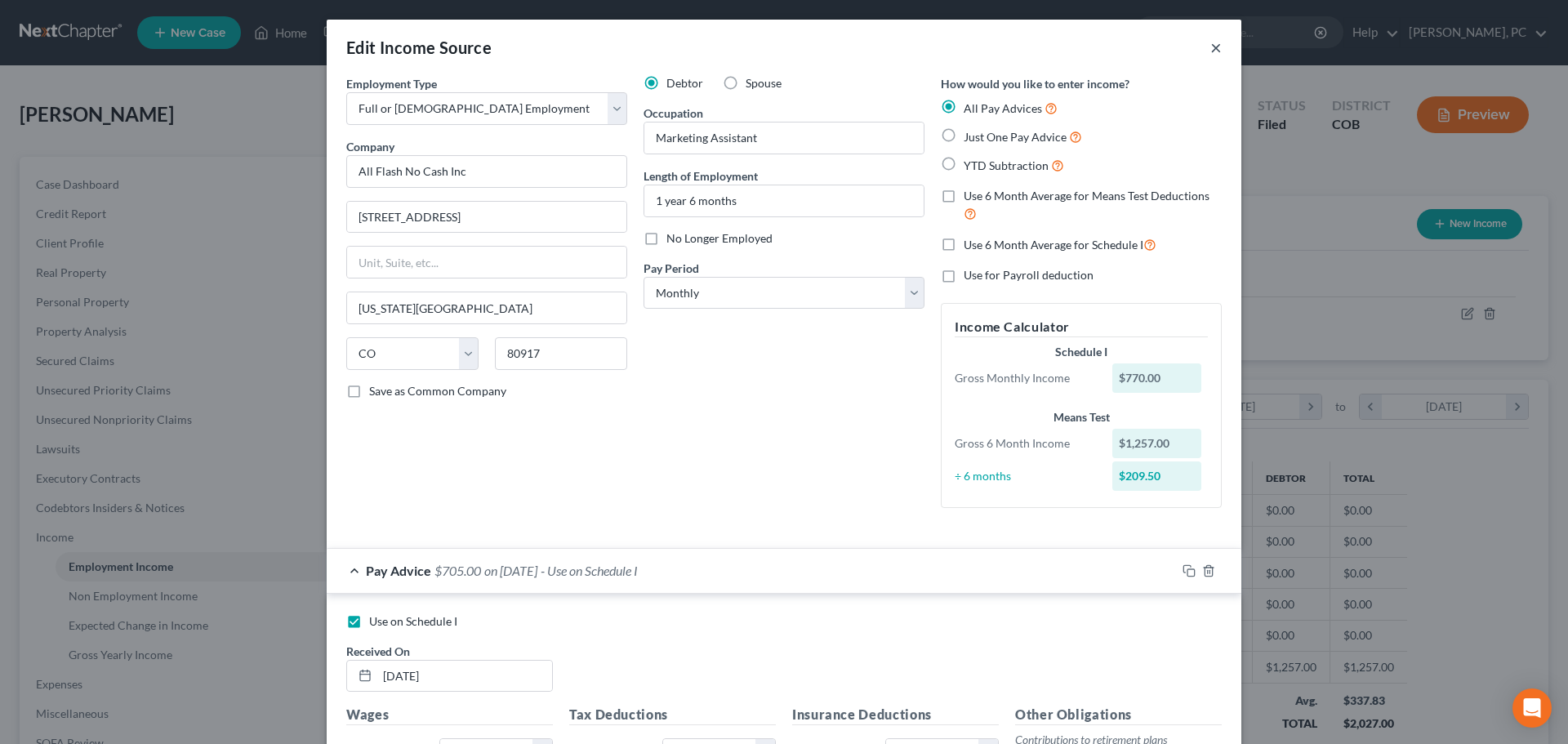
click at [1212, 47] on button "×" at bounding box center [1217, 47] width 11 height 20
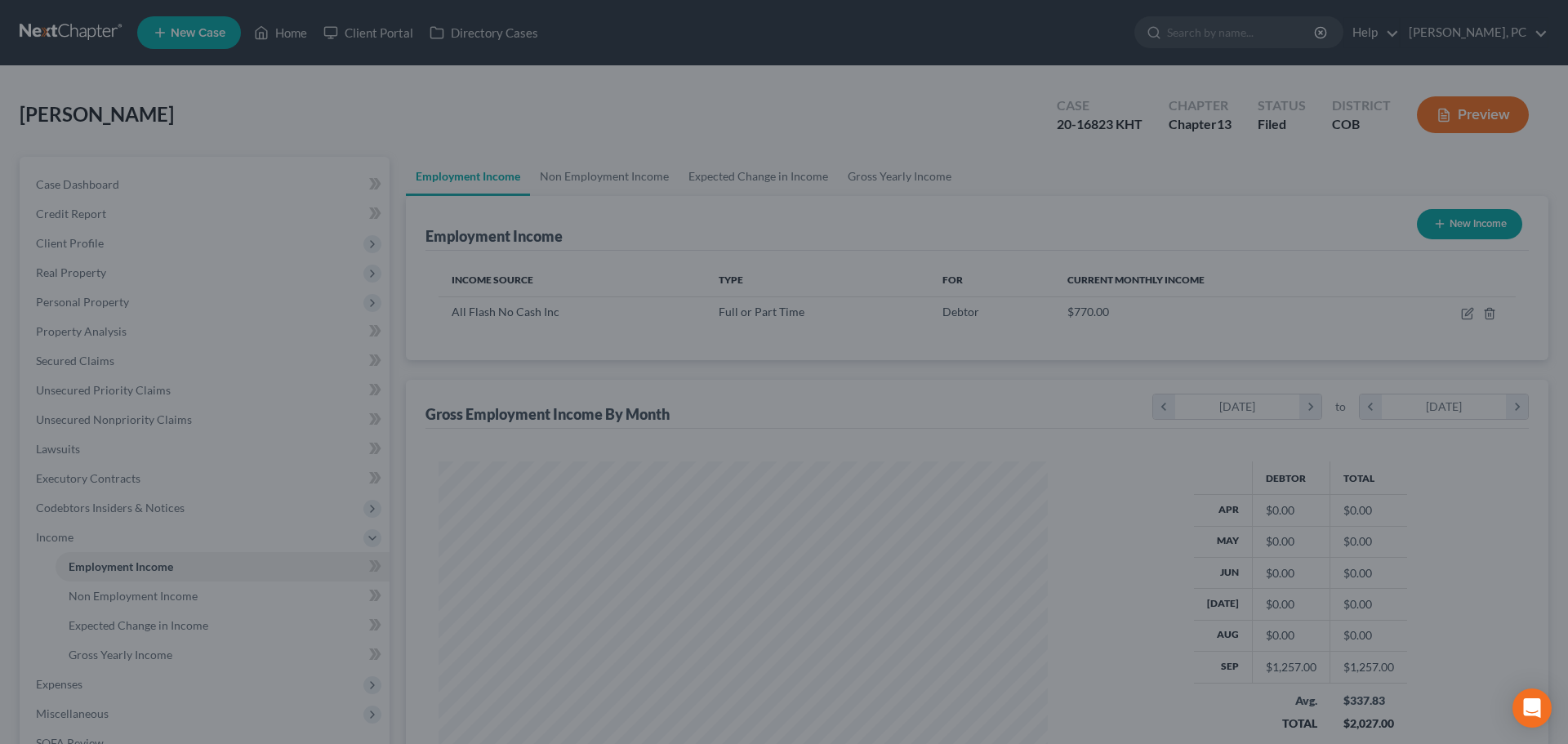
scroll to position [816491, 816233]
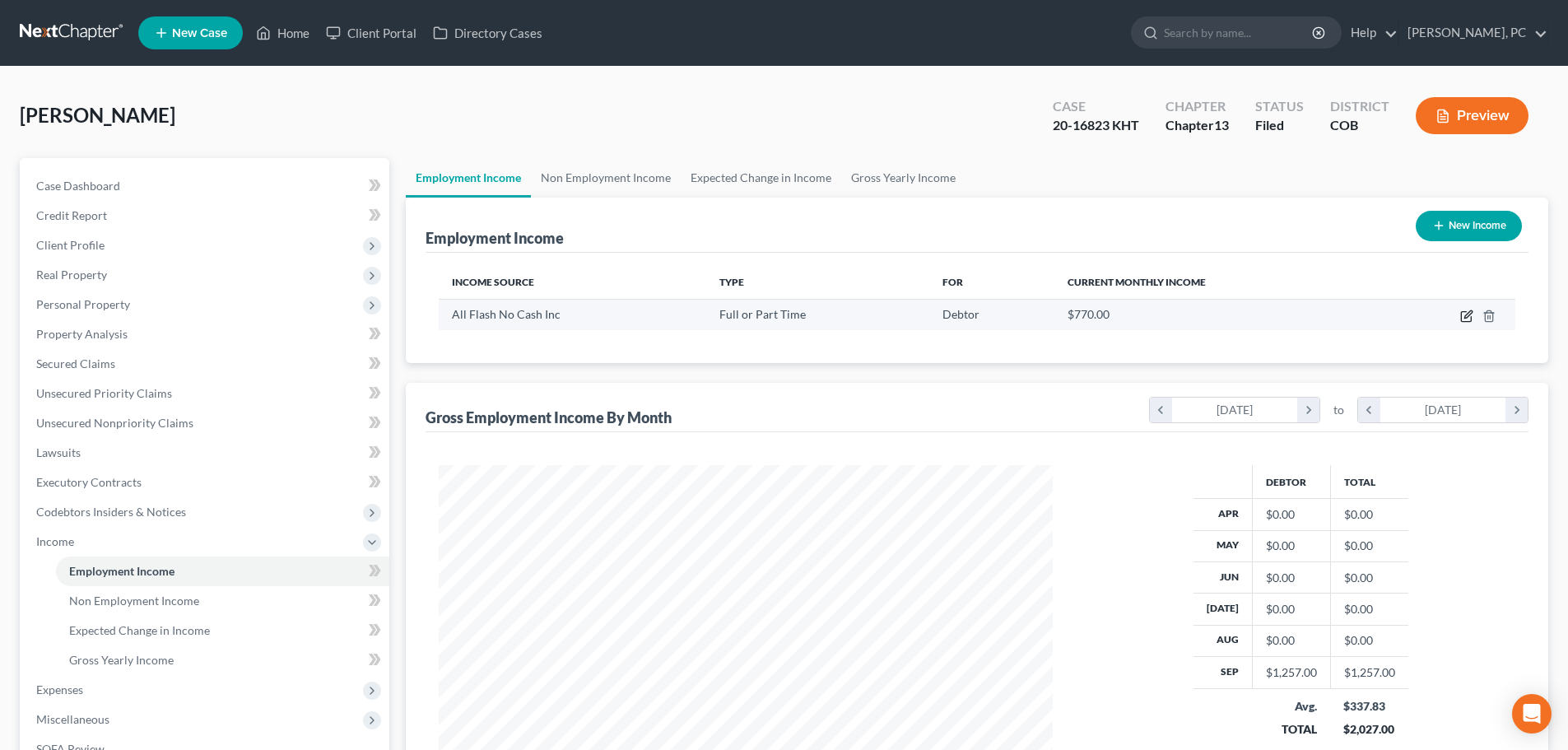
click at [1463, 315] on icon "button" at bounding box center [1467, 316] width 13 height 13
select select "0"
select select "5"
select select "0"
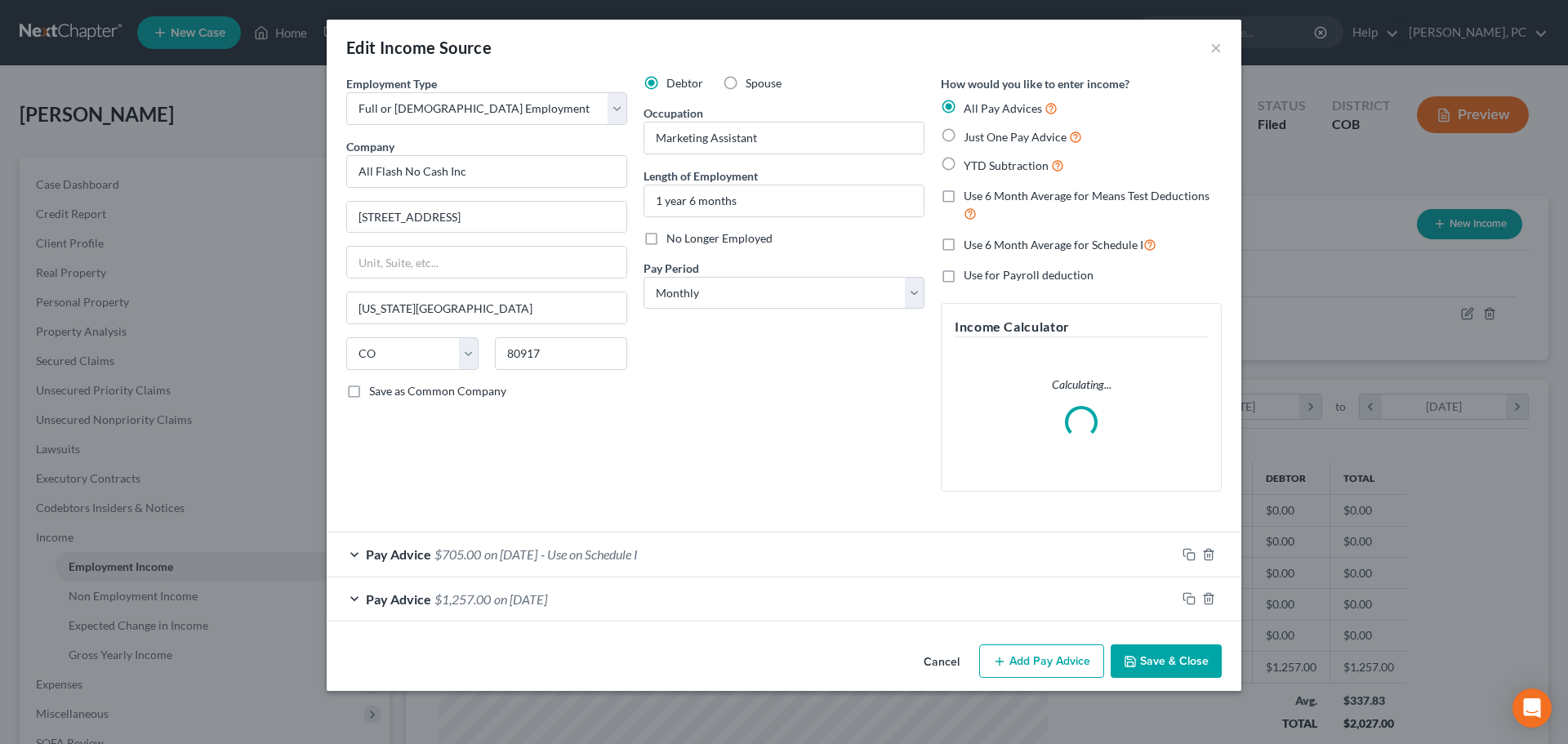
scroll to position [307, 648]
click at [460, 597] on span "$1,257.00" at bounding box center [463, 599] width 56 height 16
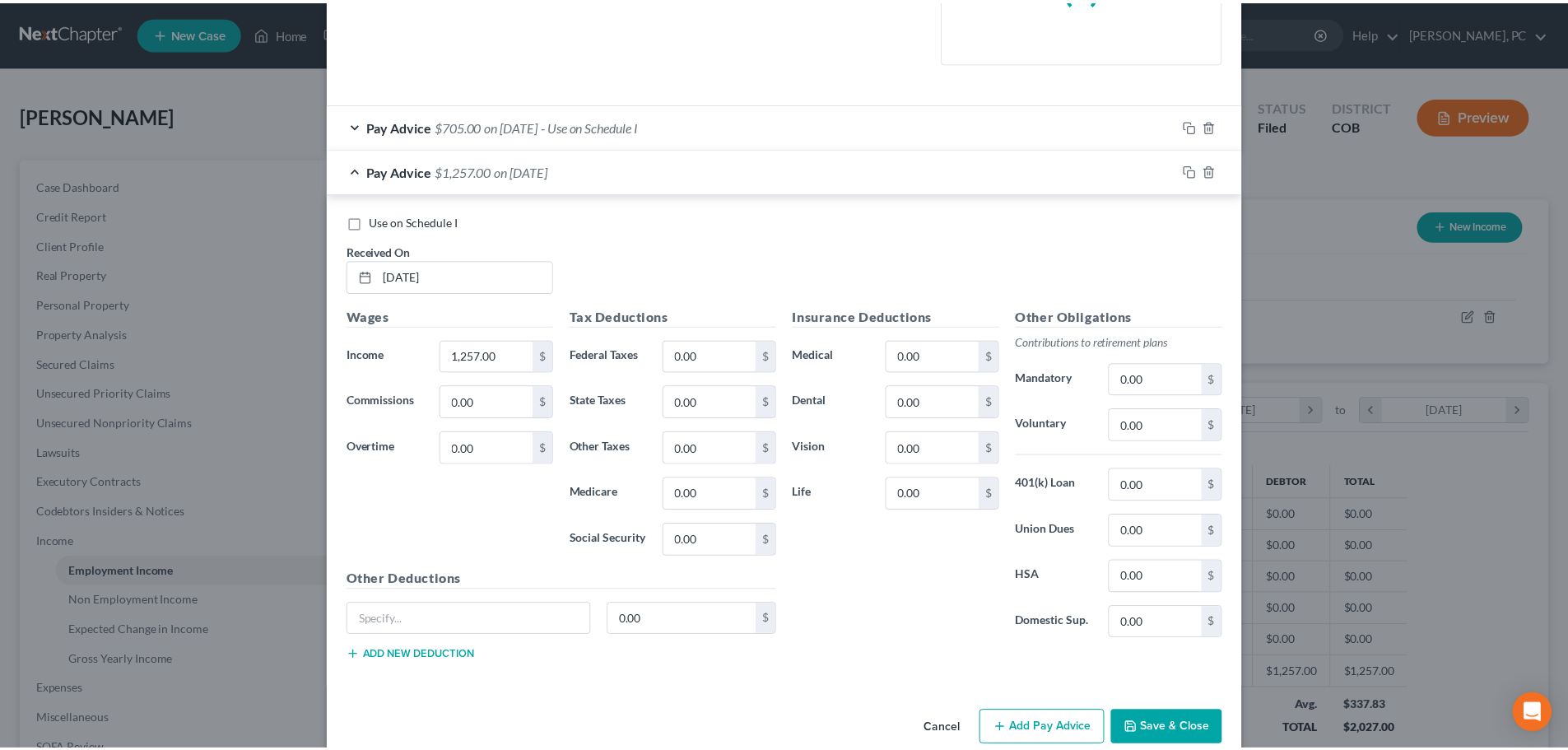
scroll to position [462, 0]
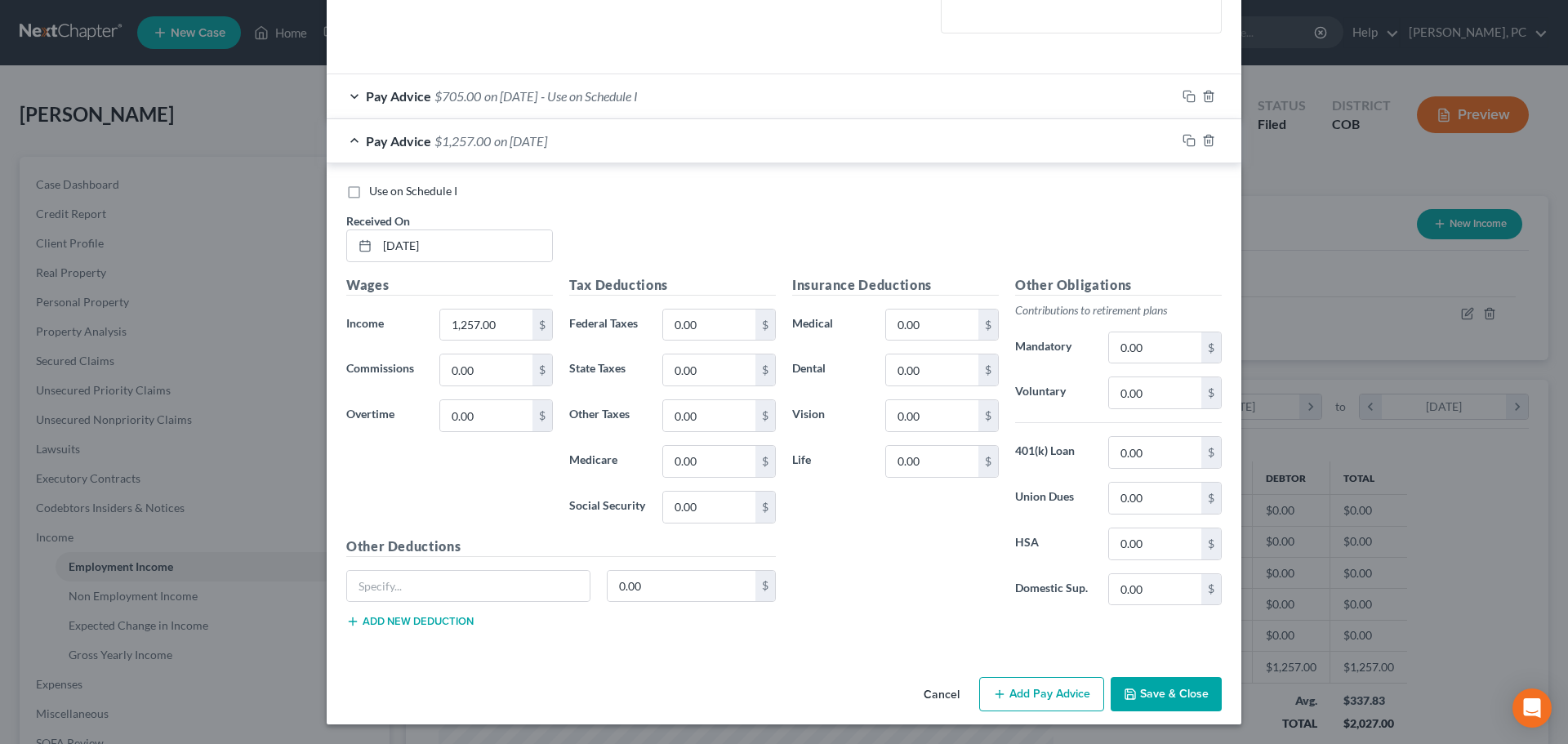
click at [1133, 691] on button "Save & Close" at bounding box center [1167, 694] width 111 height 35
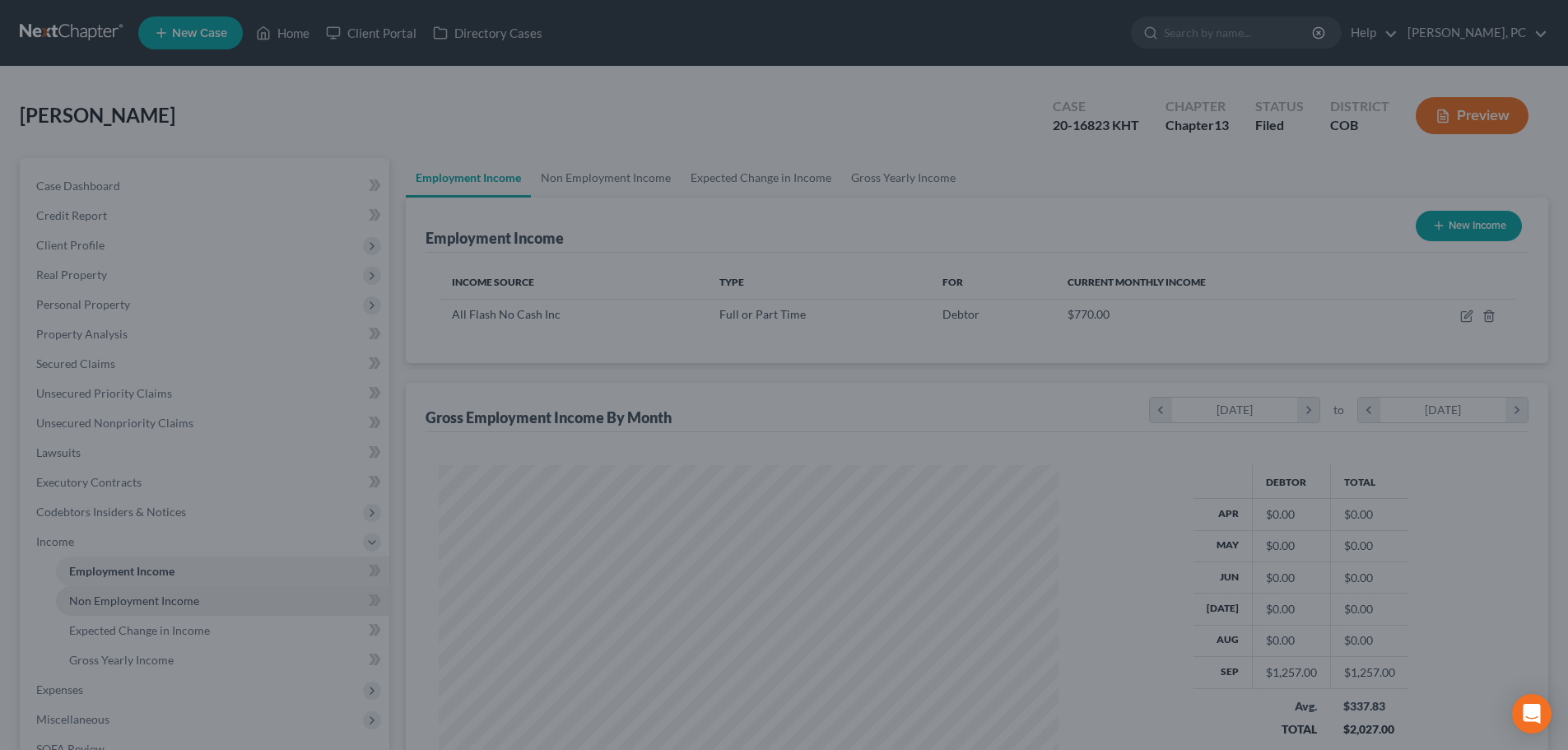
scroll to position [823076, 822640]
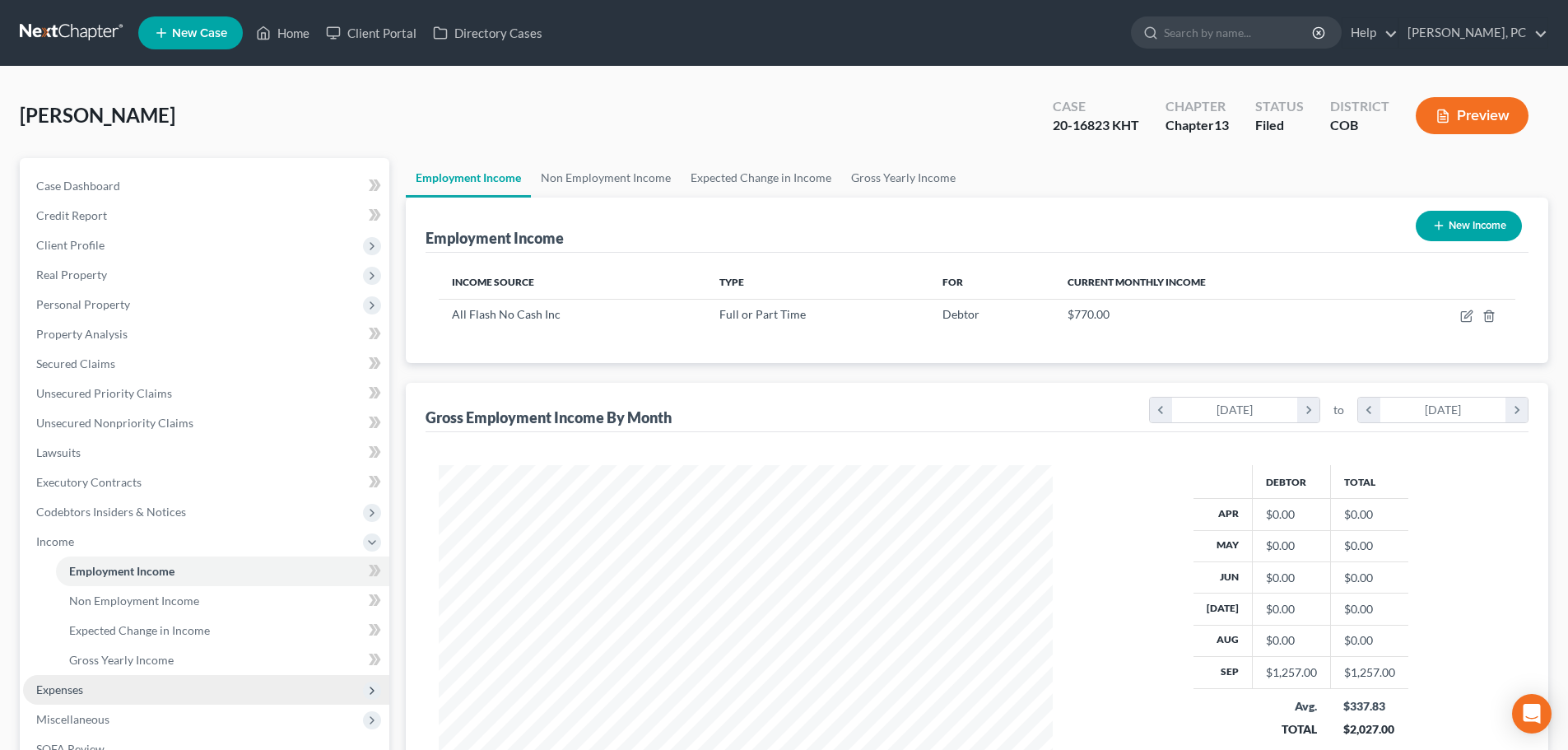
click at [57, 684] on span "Expenses" at bounding box center [60, 689] width 47 height 14
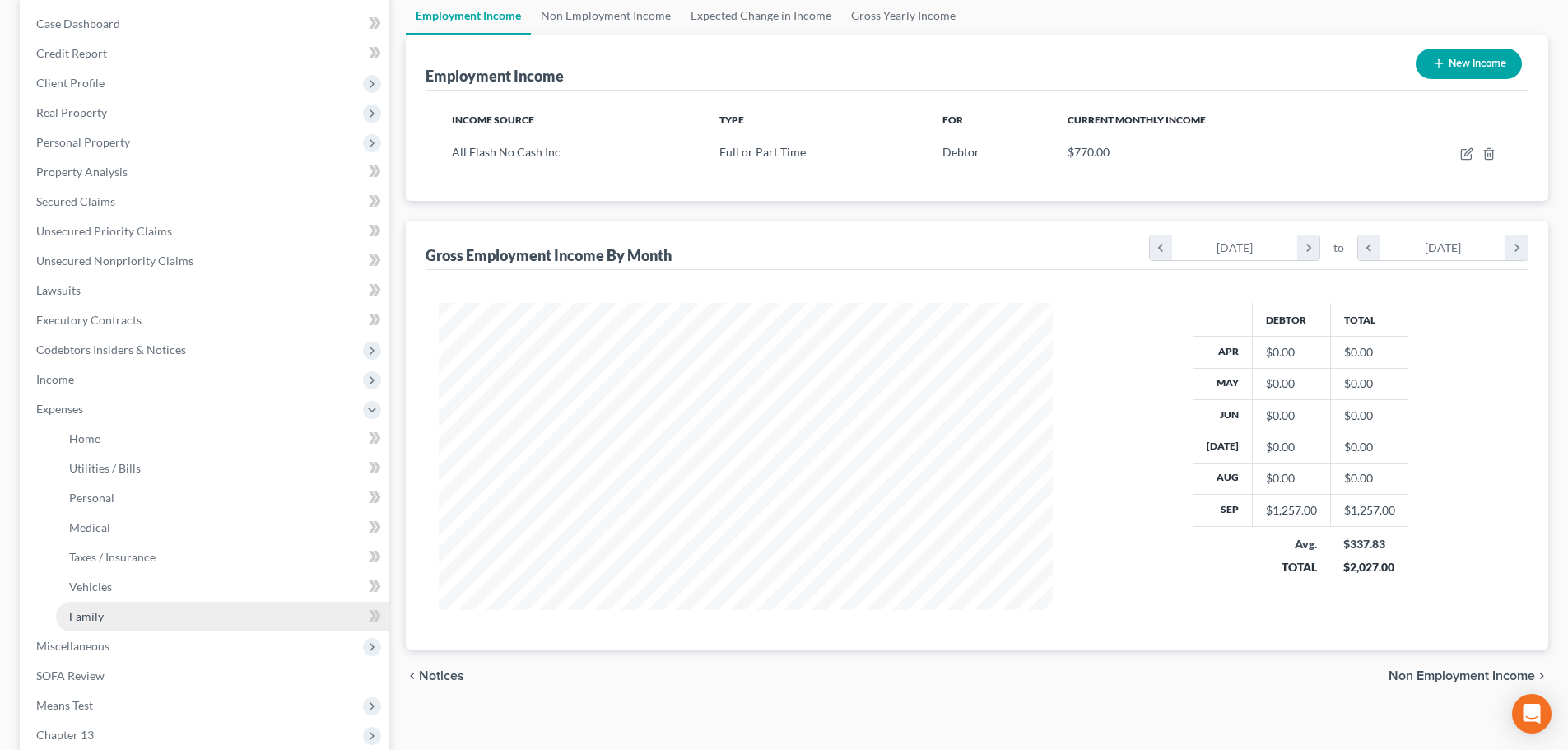
scroll to position [165, 0]
click at [87, 617] on span "Family" at bounding box center [86, 614] width 35 height 14
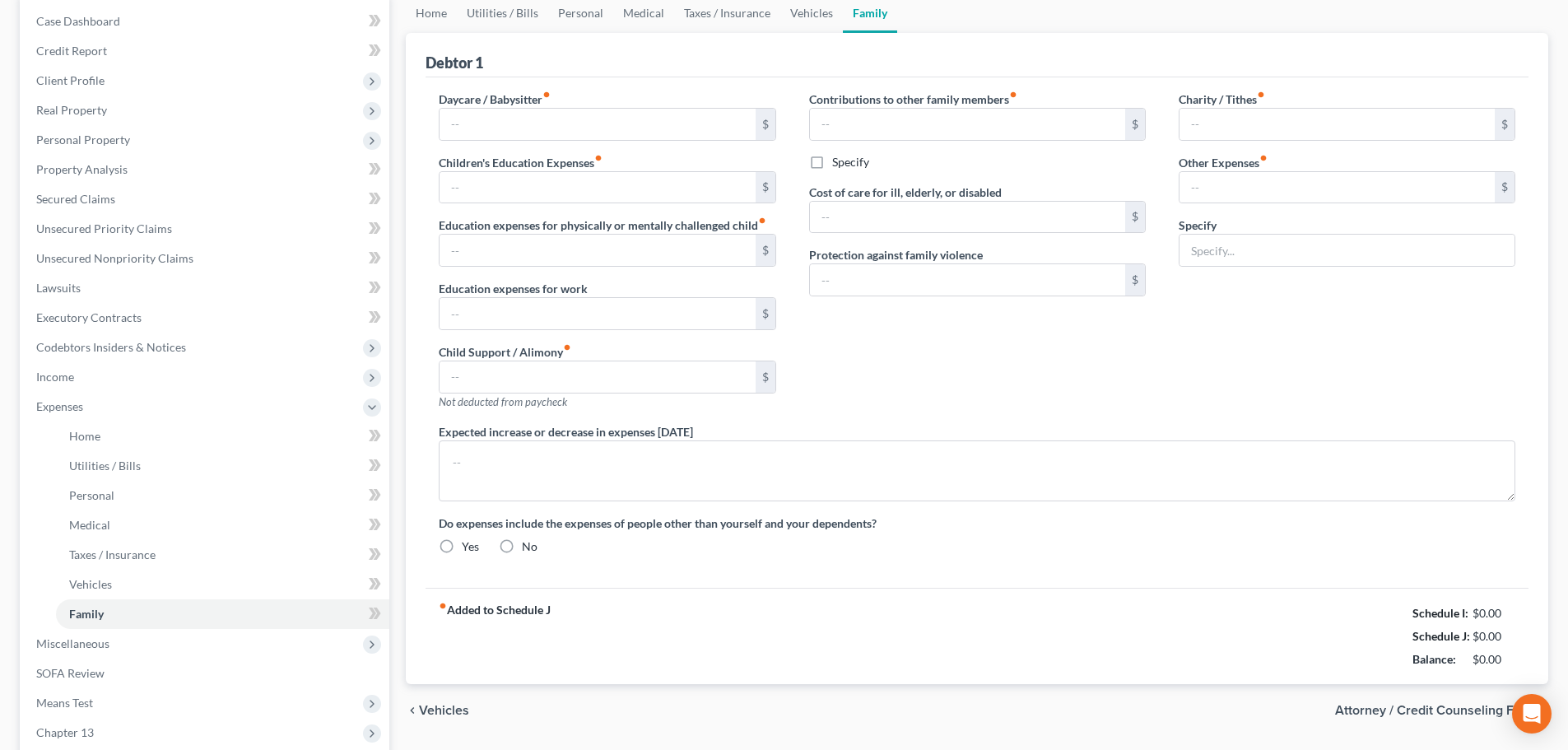
type input "300.00"
type input "0.00"
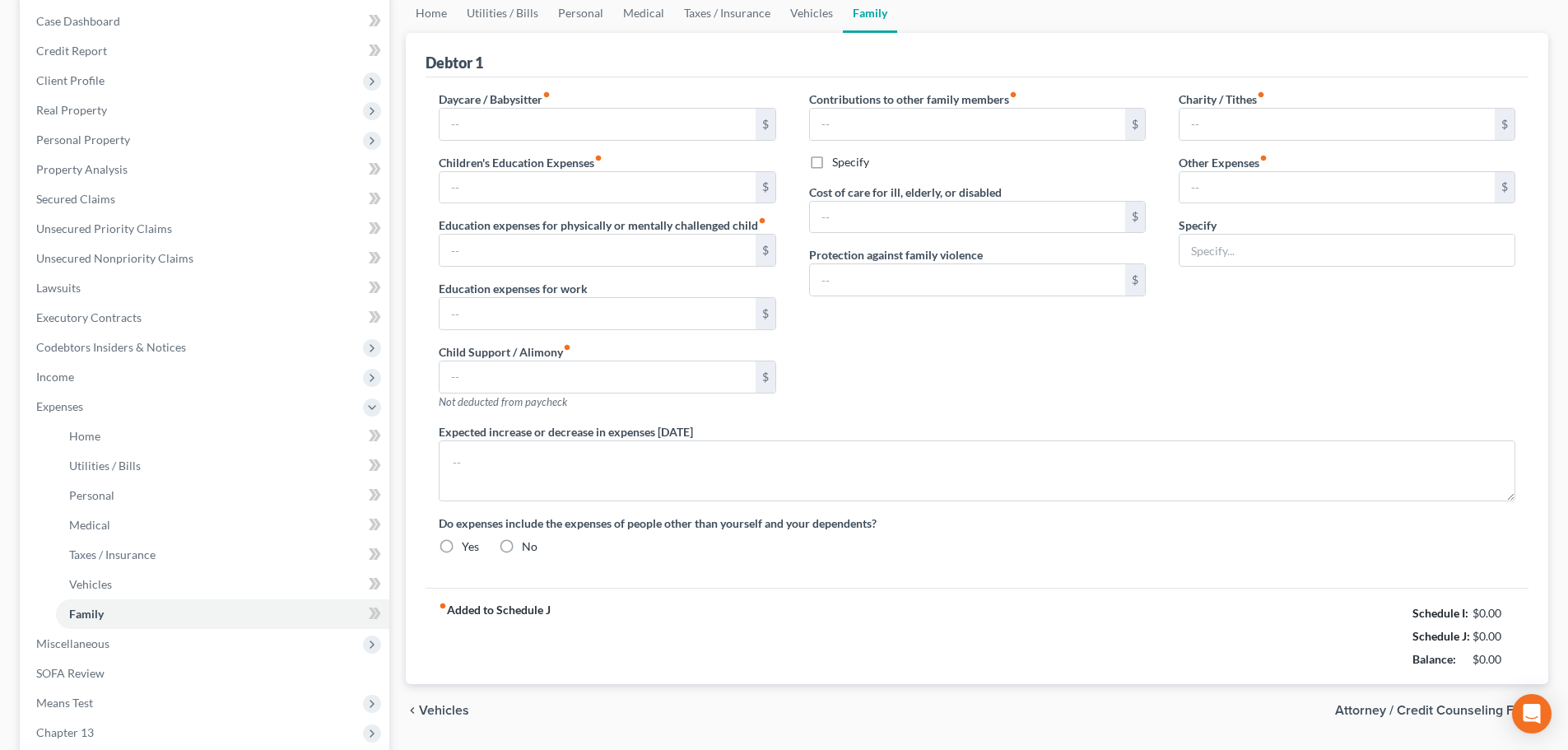
type input "0.00"
type input "33.00"
type input "30.00"
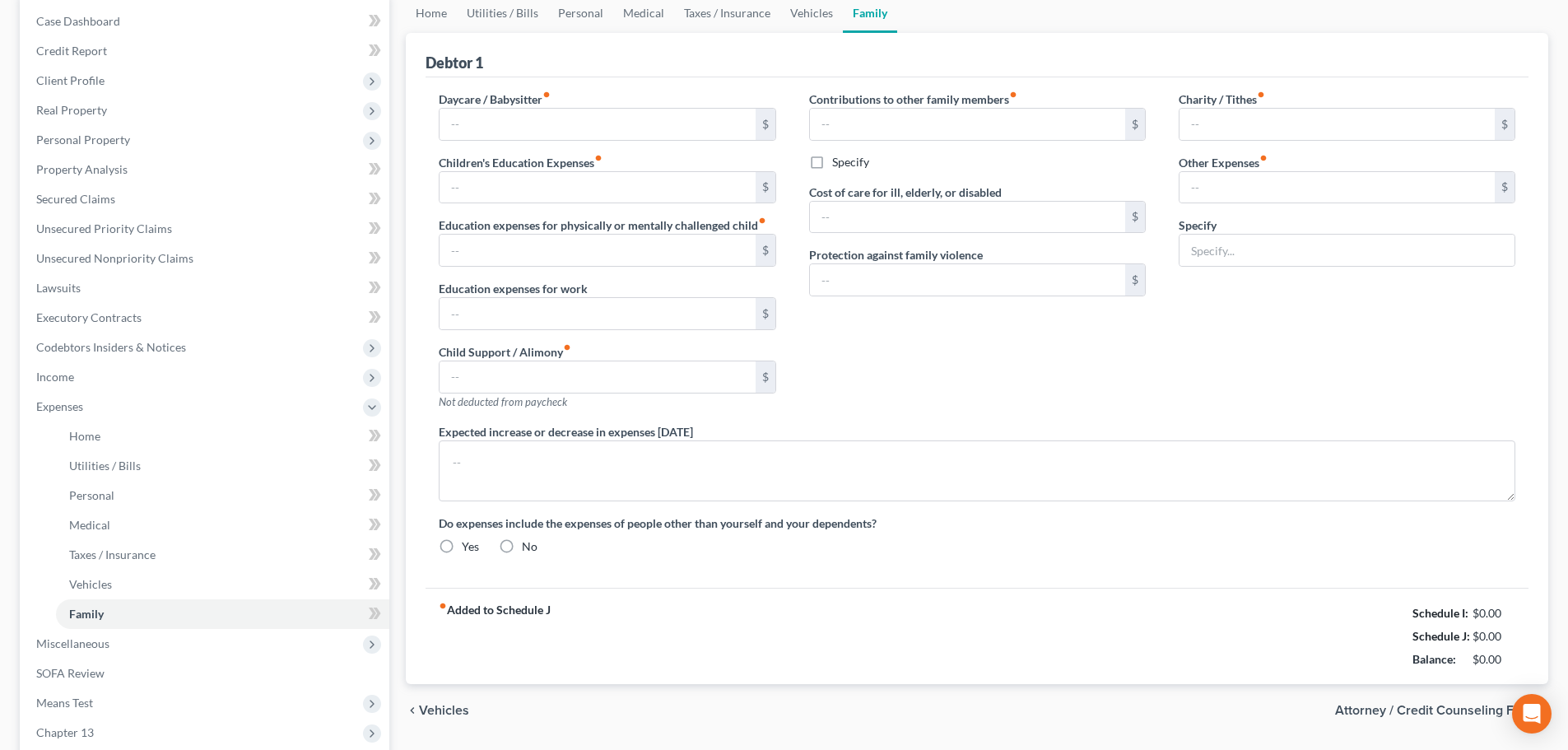
type input "US Bank LOC (Joint w/dad)"
radio input "true"
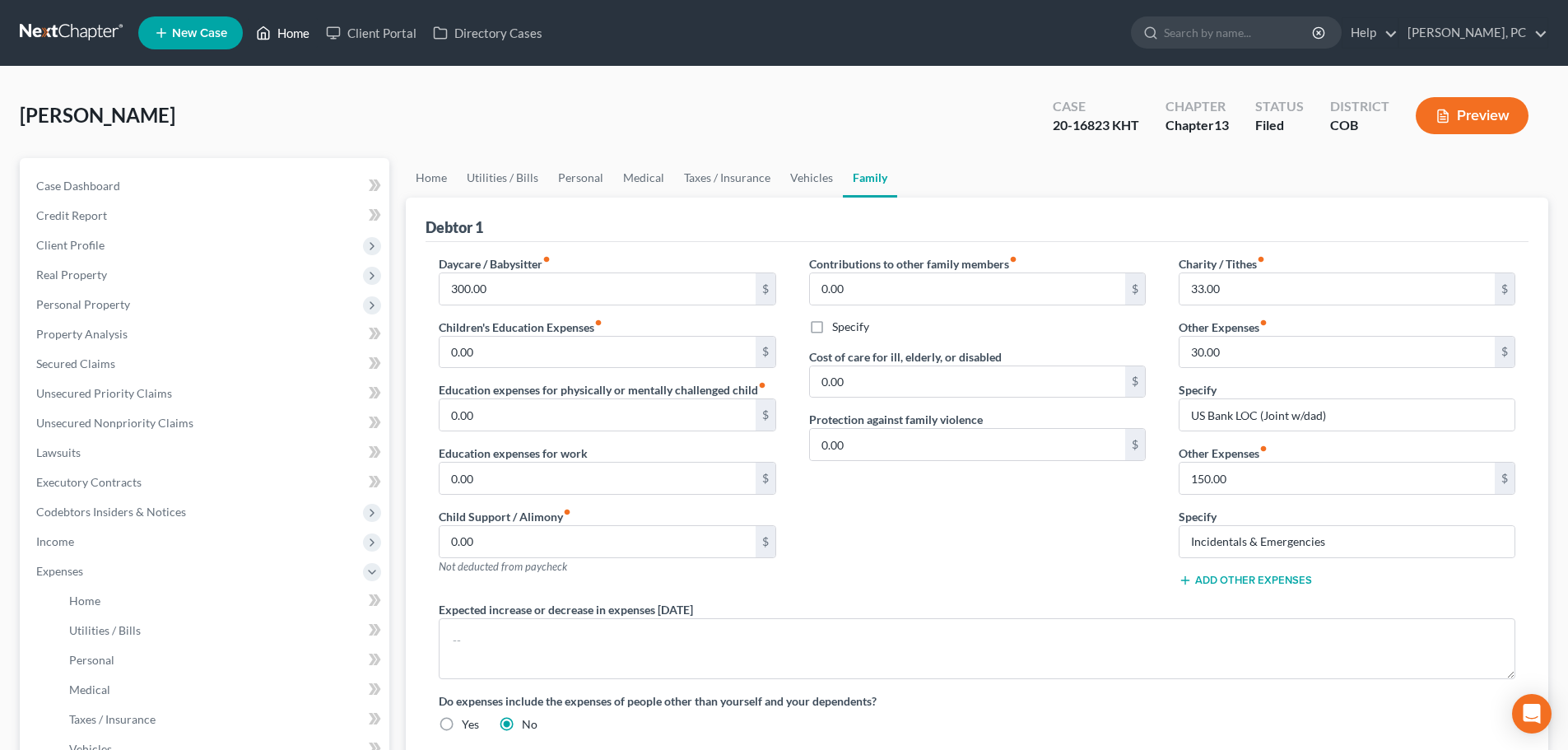
click at [281, 34] on link "Home" at bounding box center [283, 32] width 70 height 29
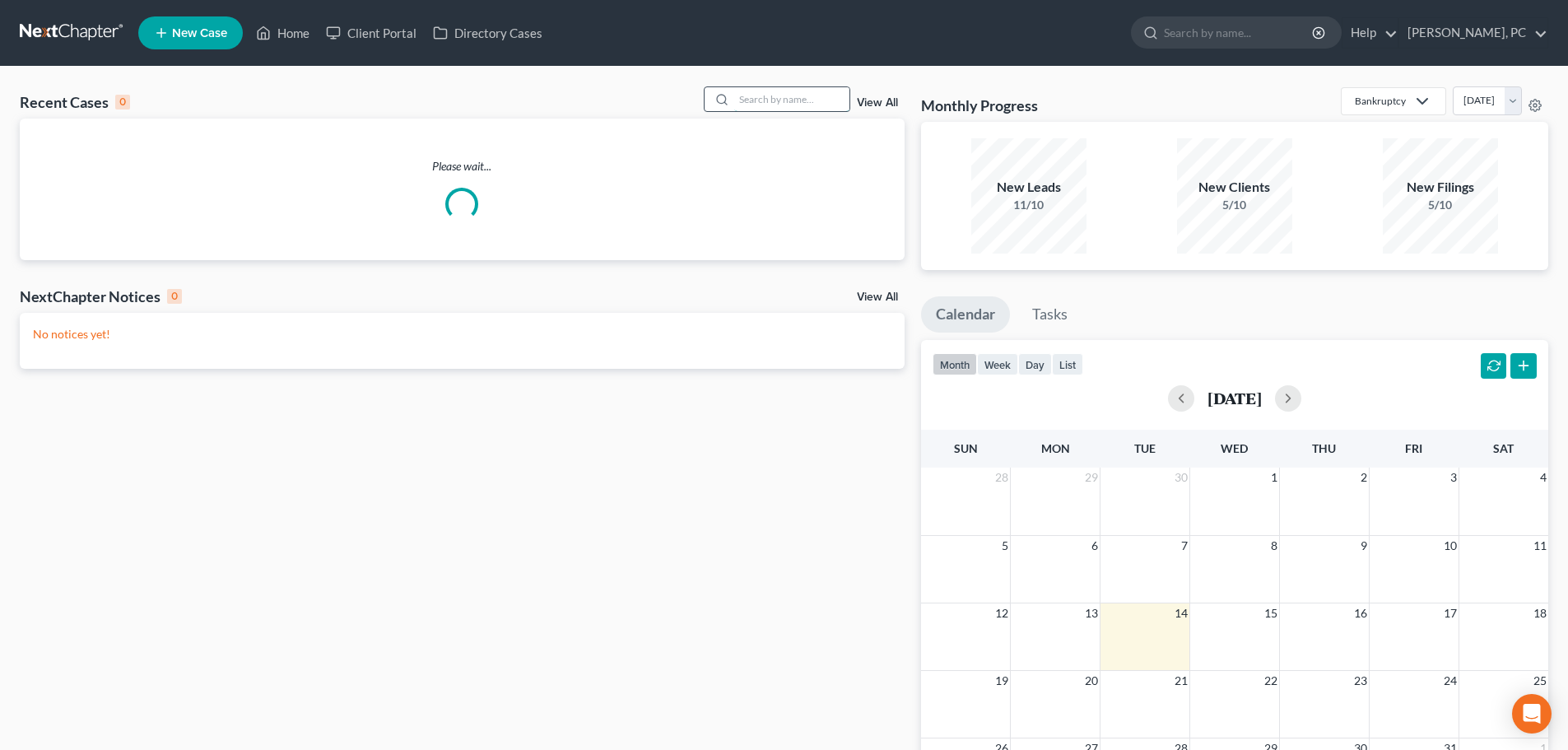
click at [744, 103] on input "search" at bounding box center [793, 98] width 116 height 24
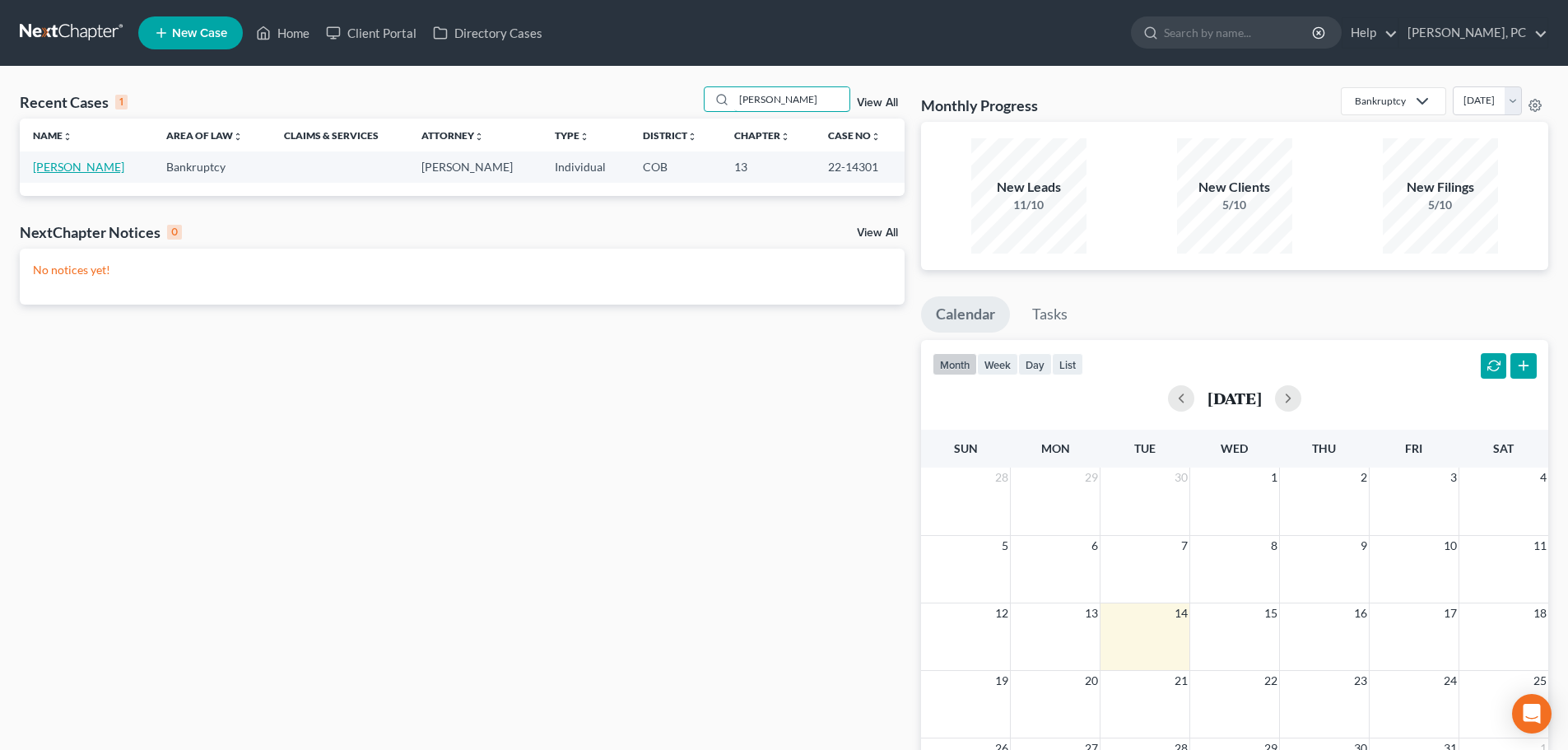
type input "[PERSON_NAME]"
click at [71, 172] on link "[PERSON_NAME]" at bounding box center [79, 167] width 92 height 14
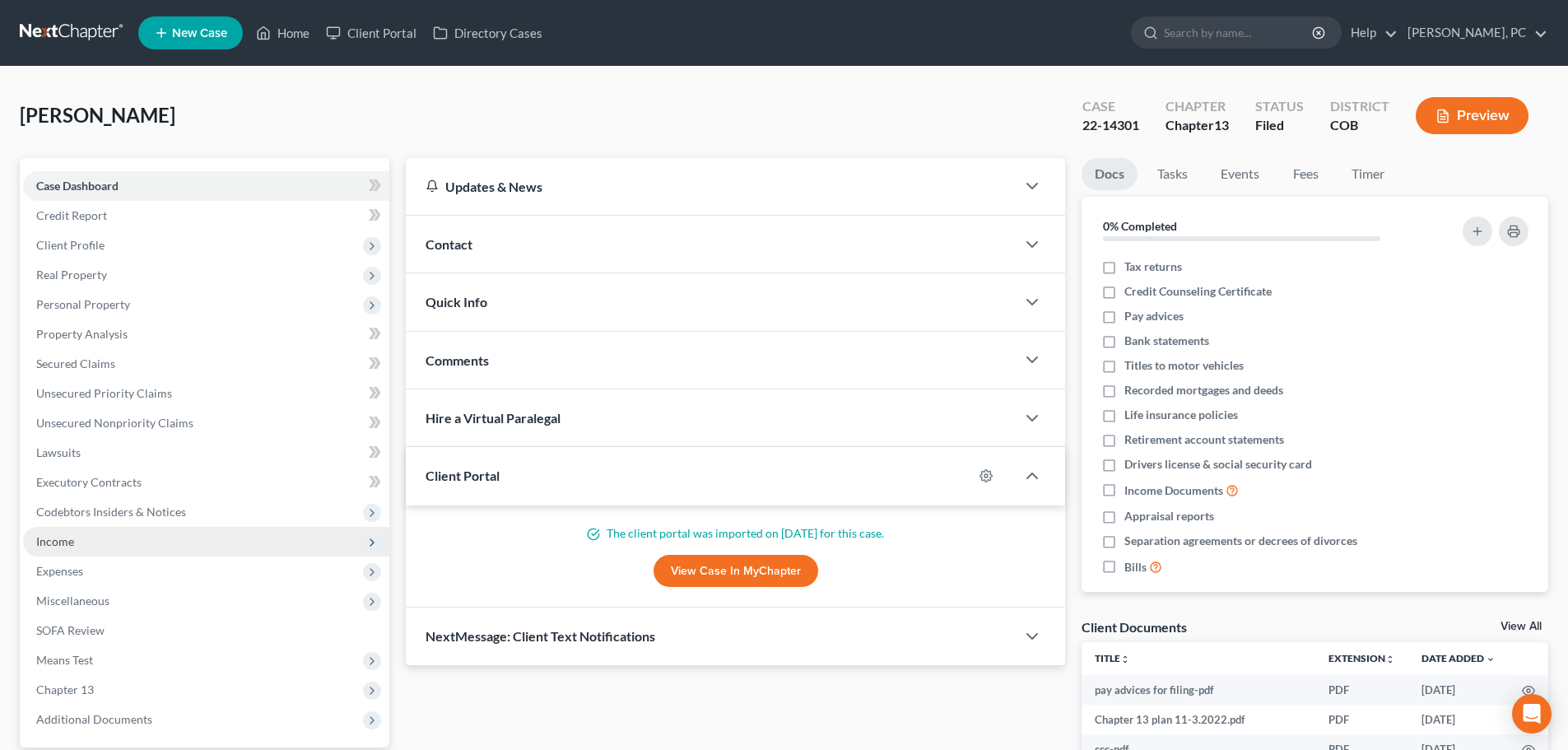
click at [59, 542] on span "Income" at bounding box center [55, 541] width 38 height 14
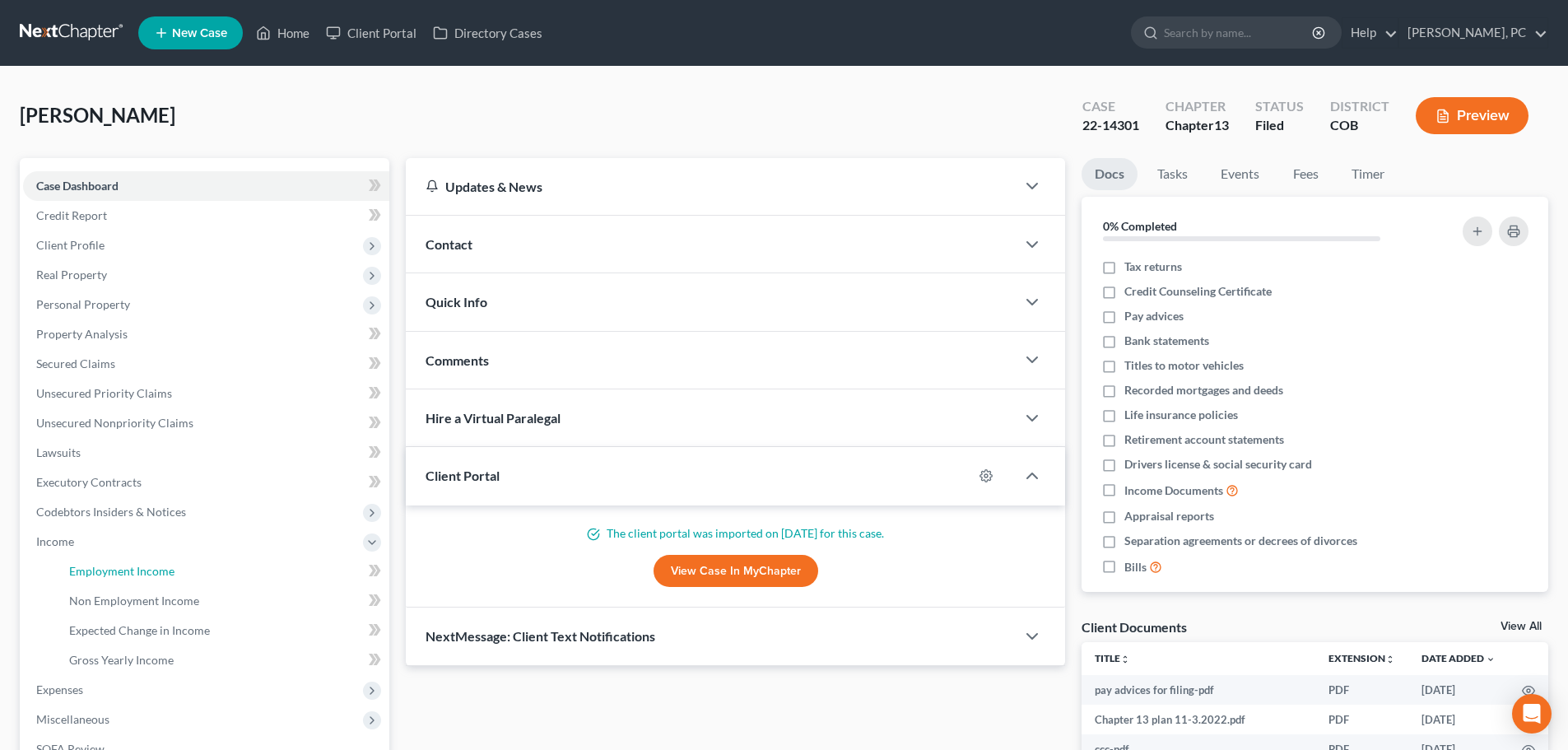
click at [131, 560] on link "Employment Income" at bounding box center [223, 571] width 333 height 29
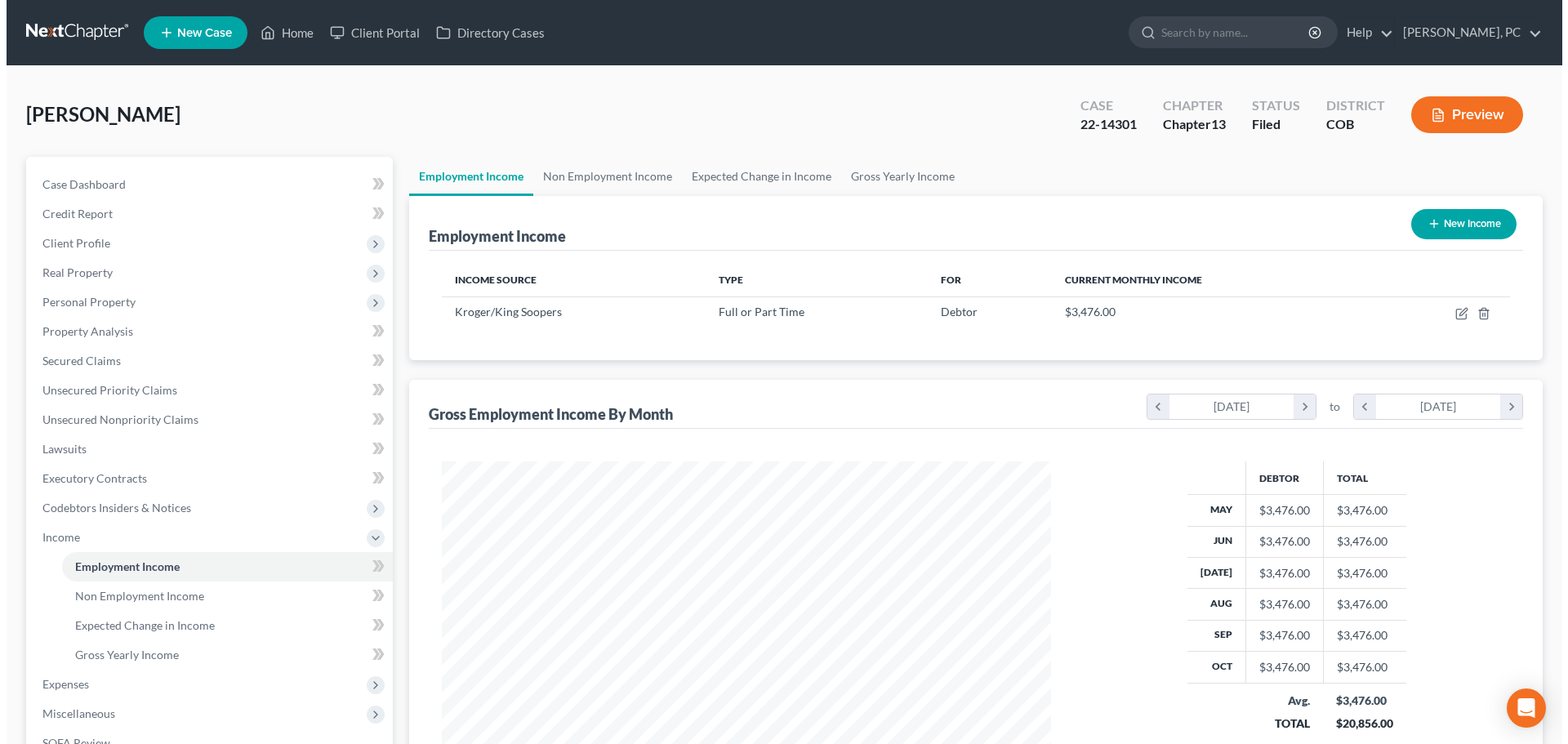
scroll to position [304, 642]
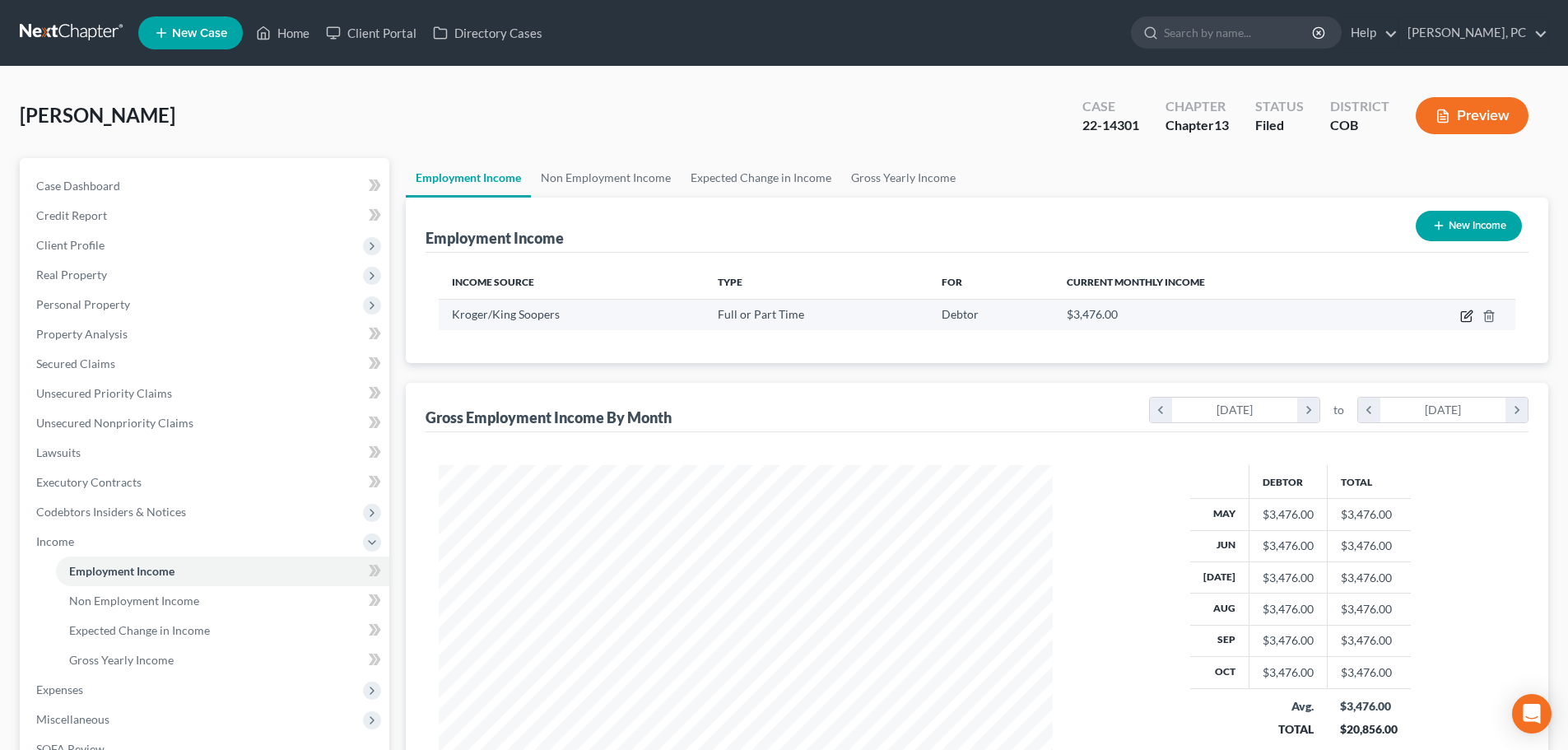
click at [1467, 317] on icon "button" at bounding box center [1467, 316] width 13 height 13
select select "0"
select select "5"
select select "0"
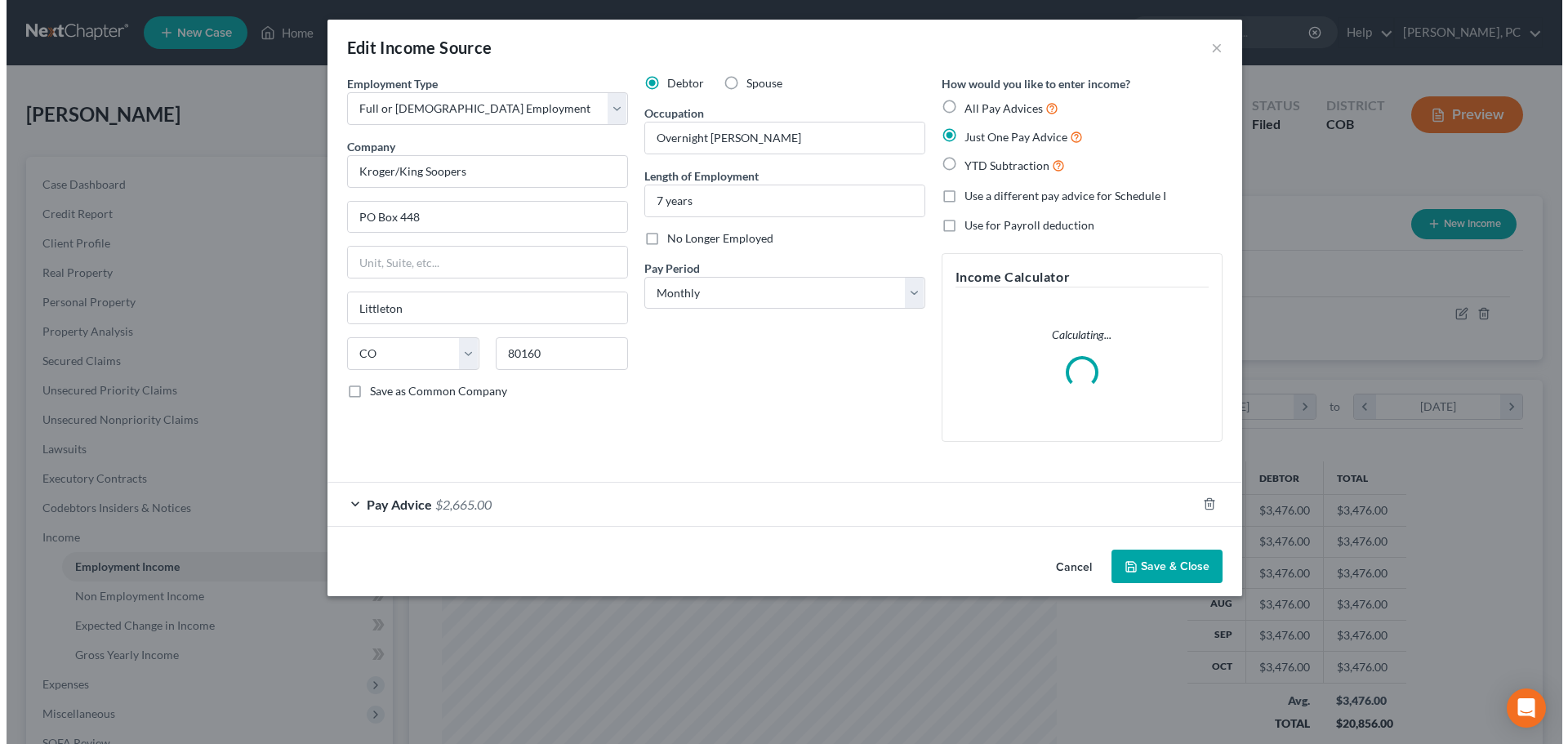
scroll to position [307, 648]
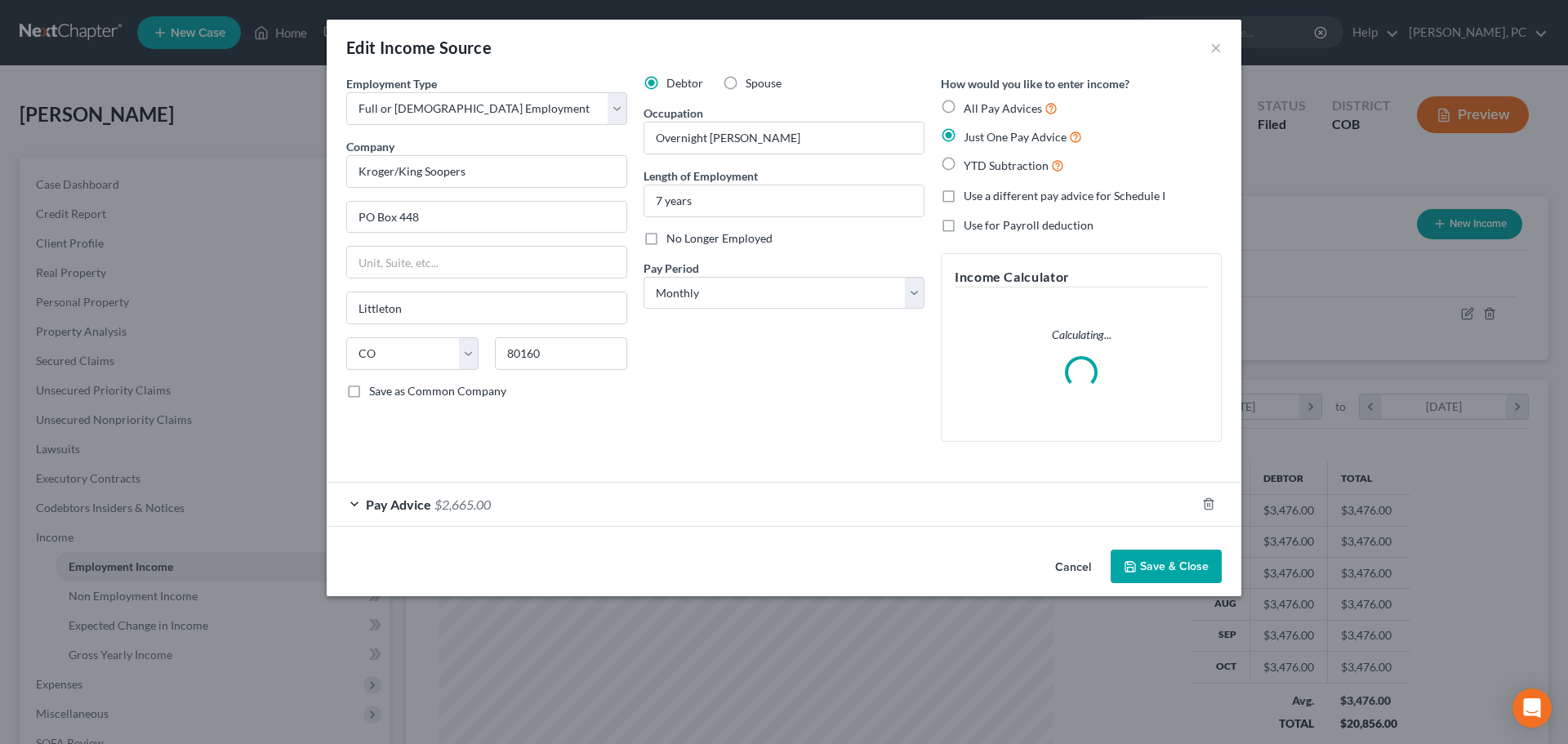
click at [453, 501] on span "$2,665.00" at bounding box center [463, 504] width 56 height 16
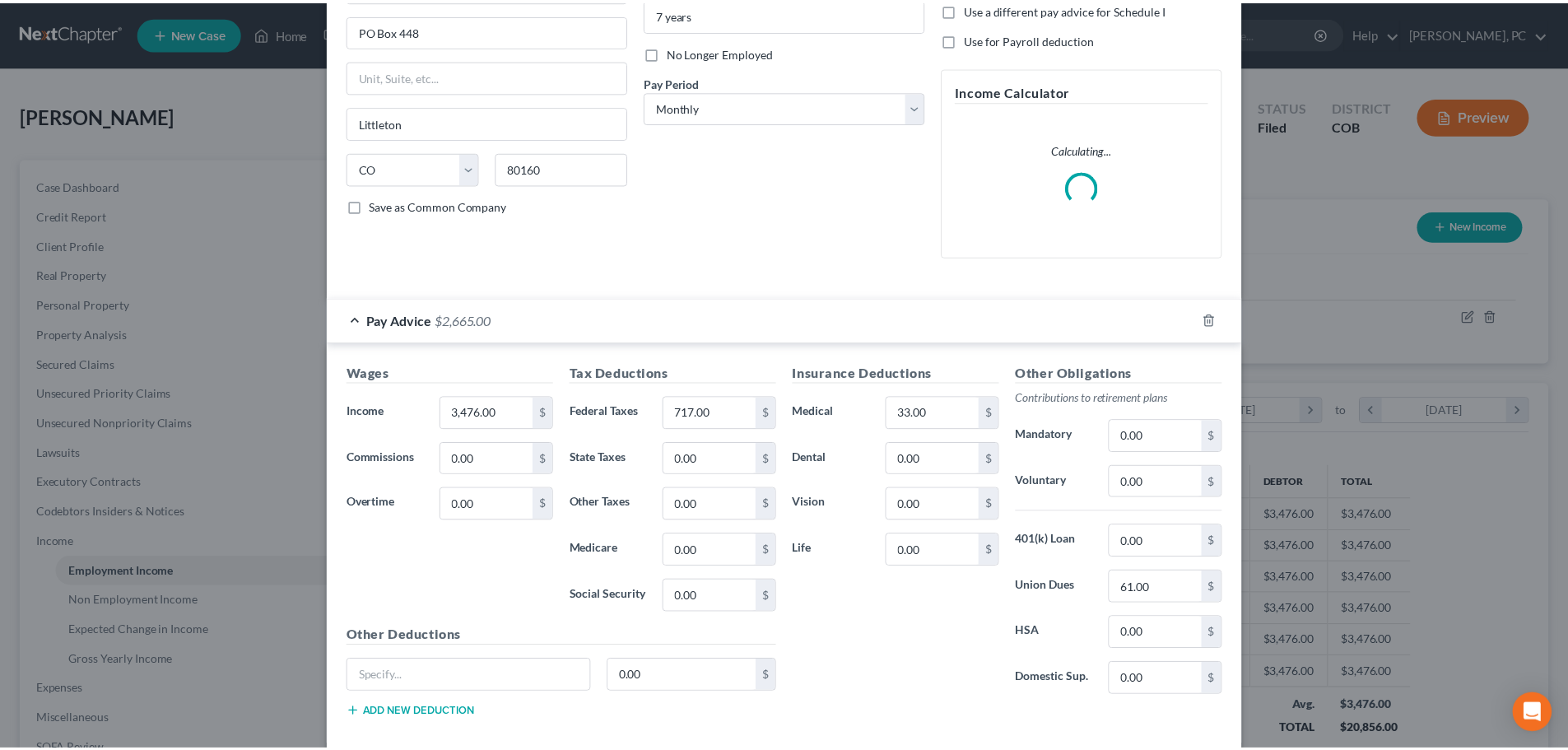
scroll to position [247, 0]
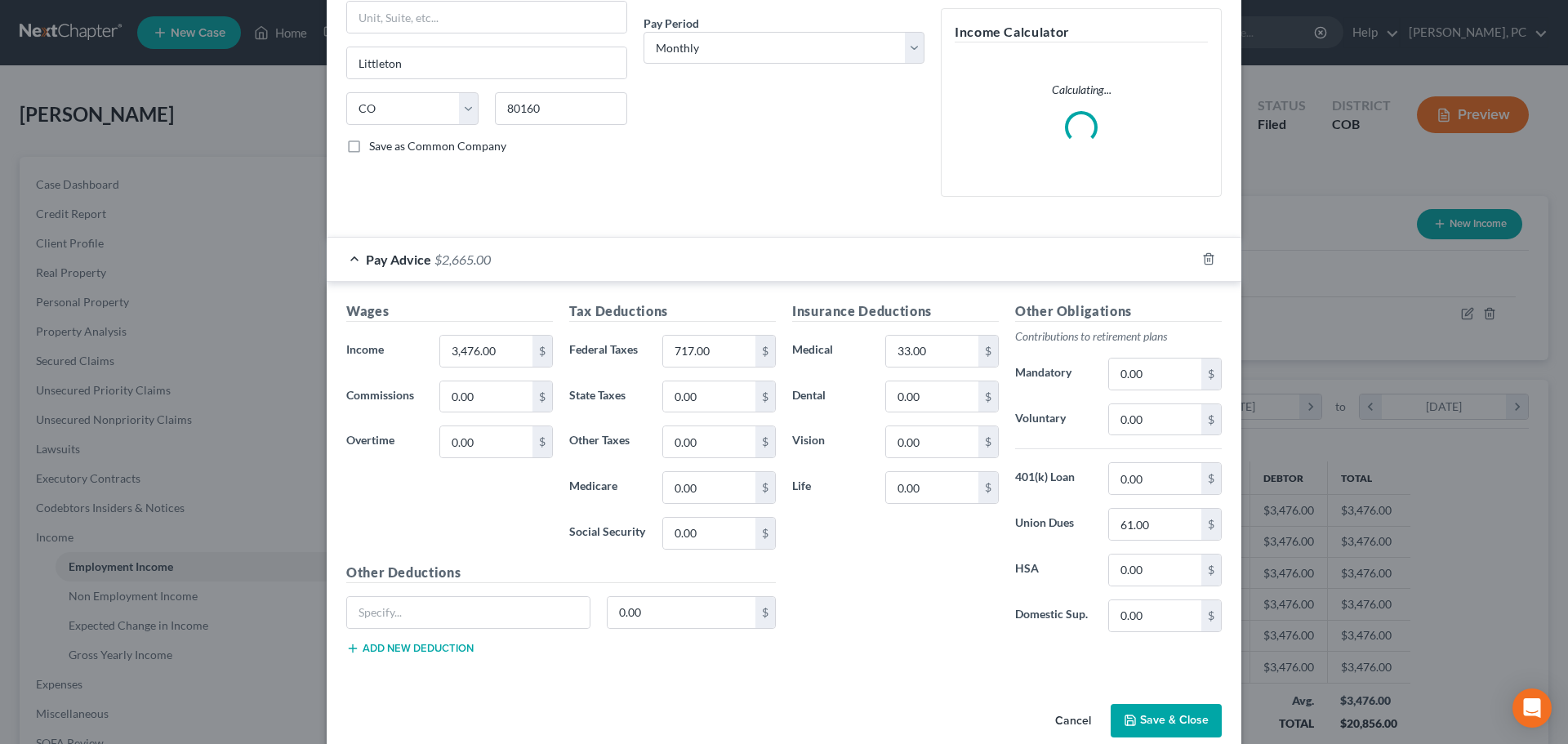
click at [1153, 725] on button "Save & Close" at bounding box center [1167, 721] width 111 height 35
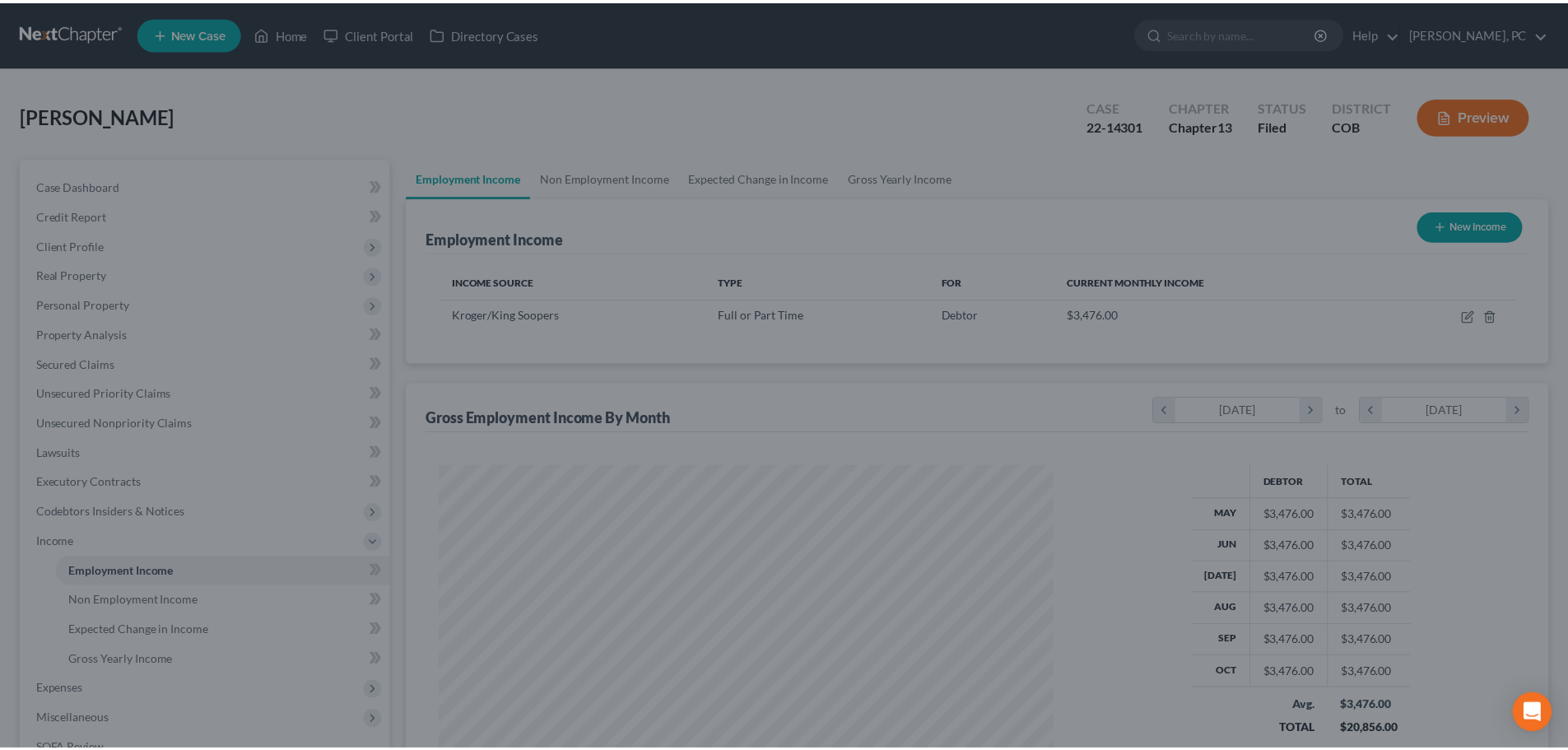
scroll to position [823076, 822640]
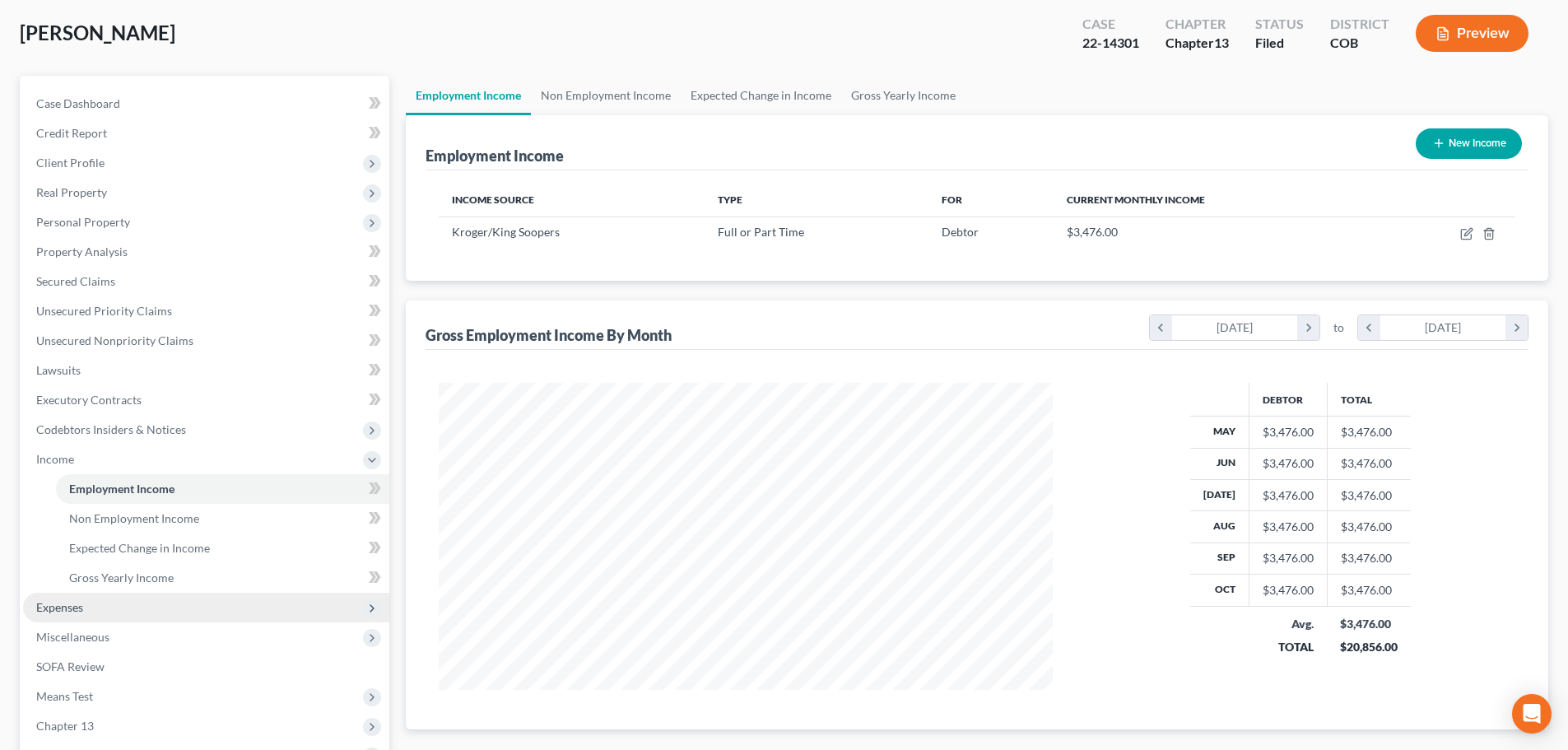
click at [66, 611] on span "Expenses" at bounding box center [60, 607] width 47 height 14
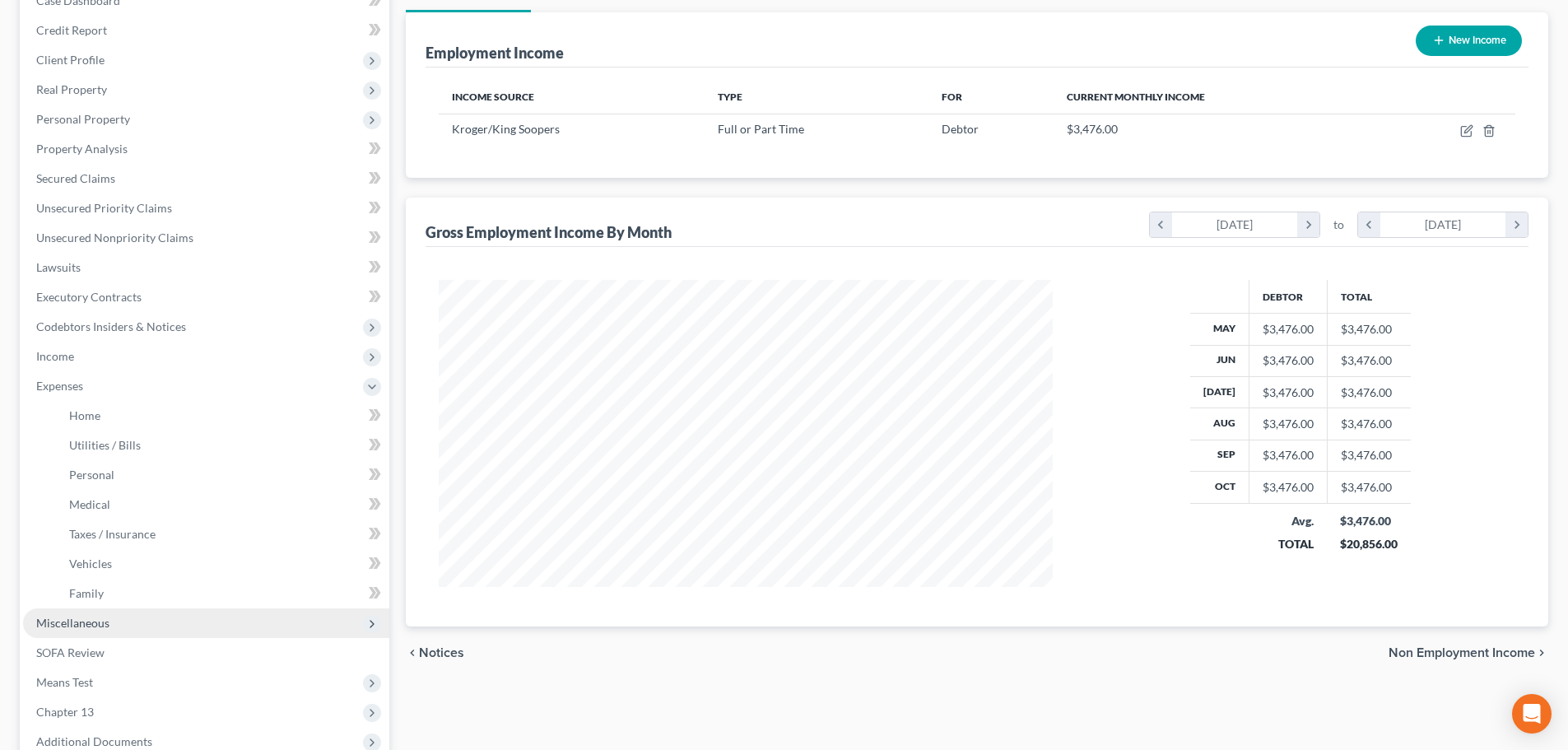
scroll to position [247, 0]
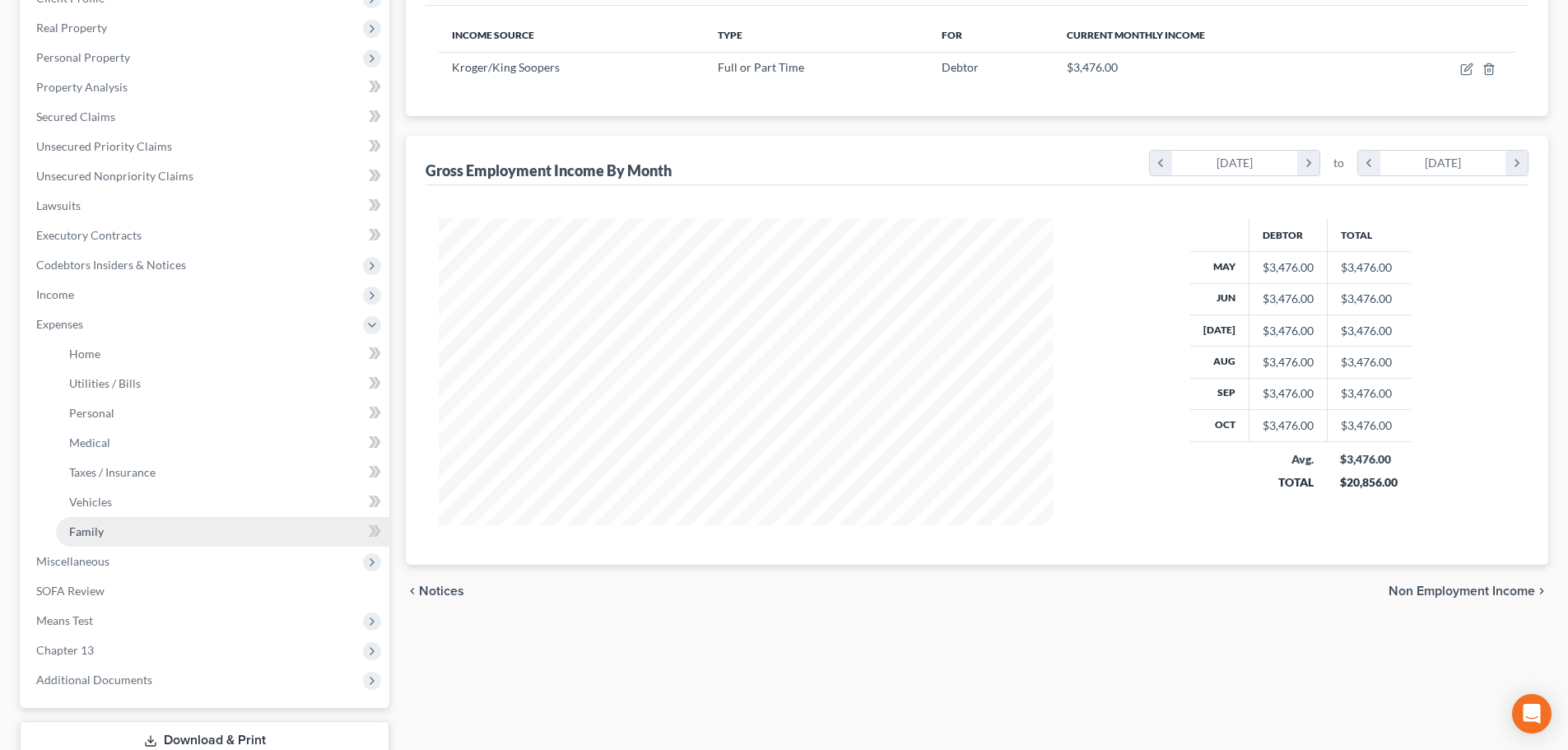
click at [78, 527] on span "Family" at bounding box center [86, 531] width 35 height 14
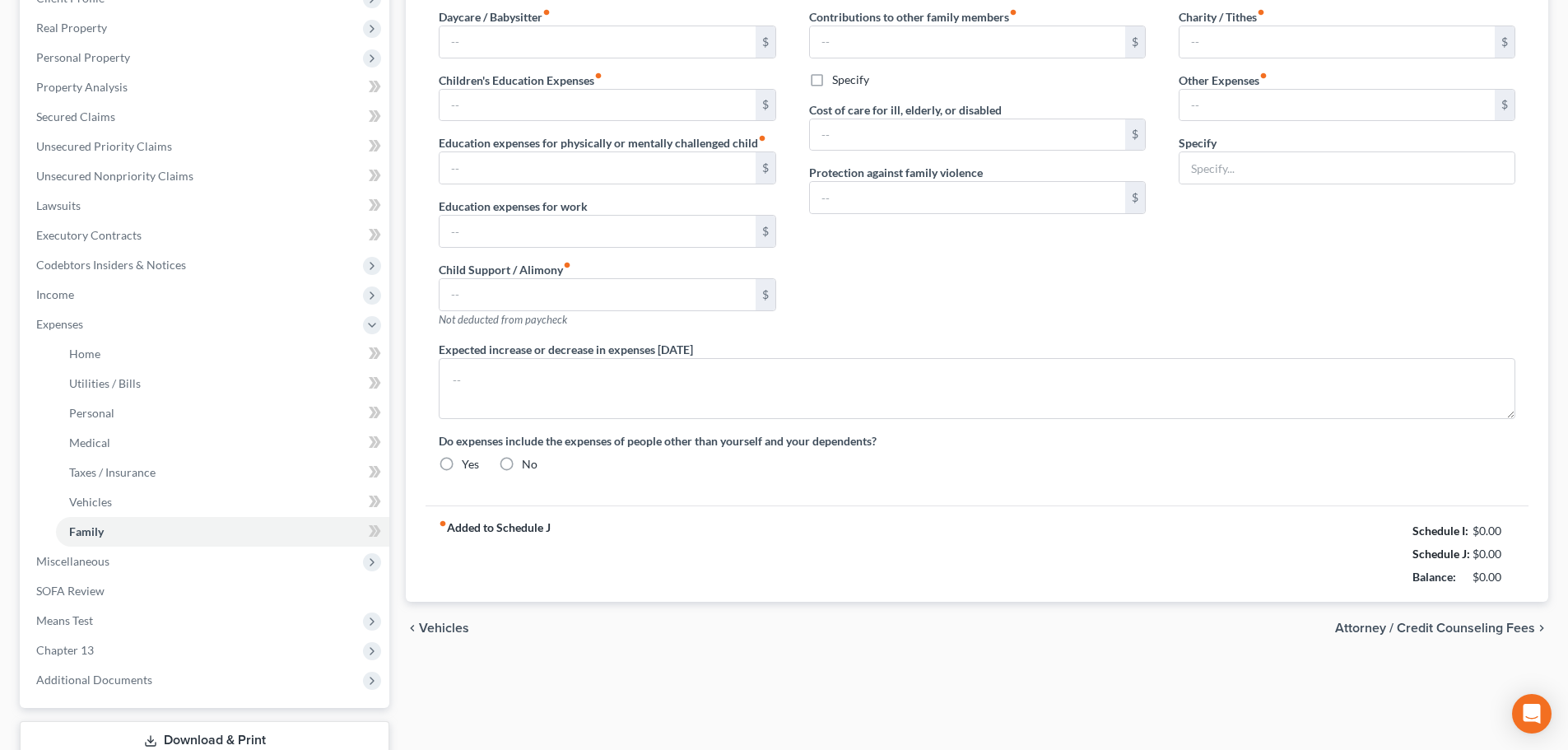
scroll to position [9, 0]
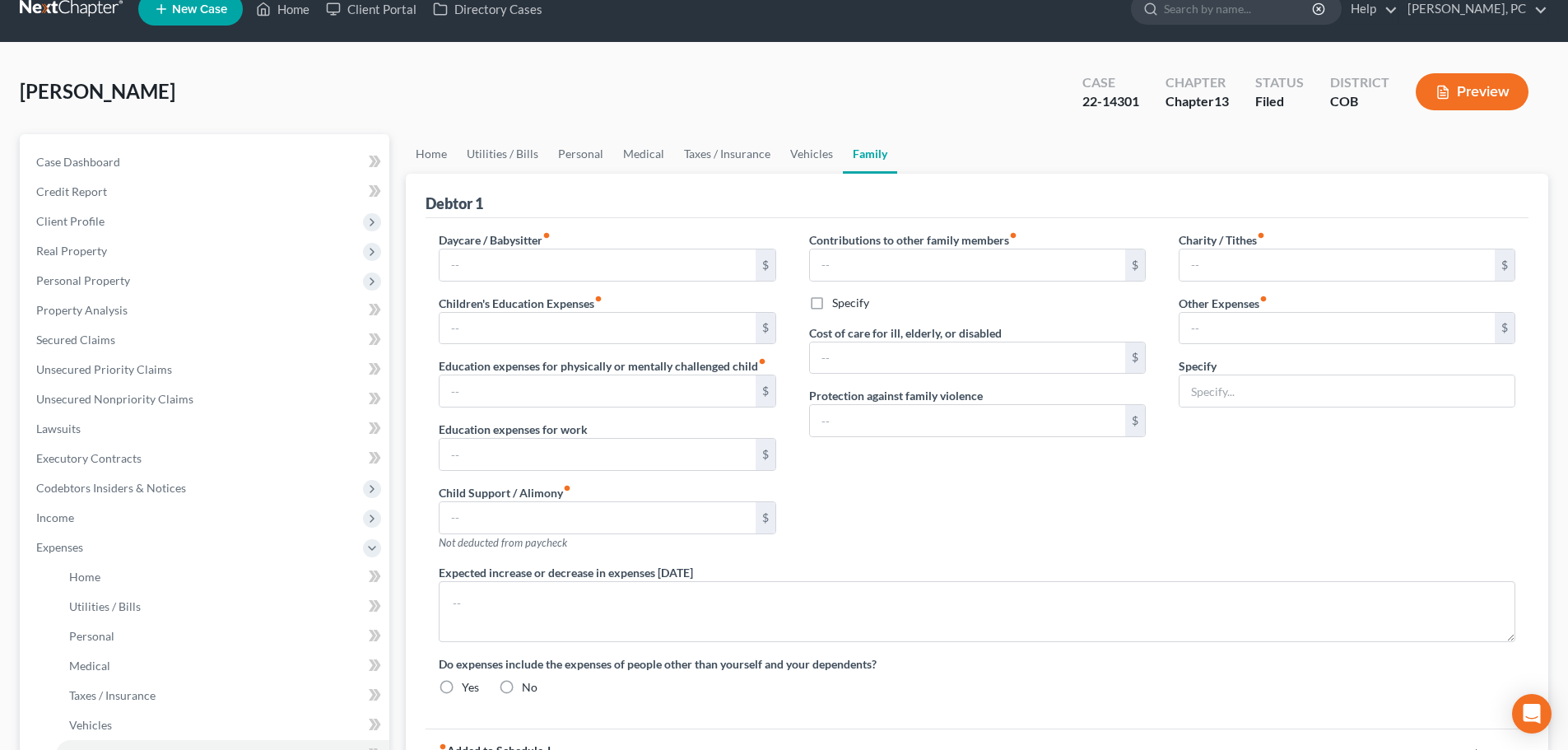
type input "75.00"
type input "Incidentals & Emergencies"
radio input "true"
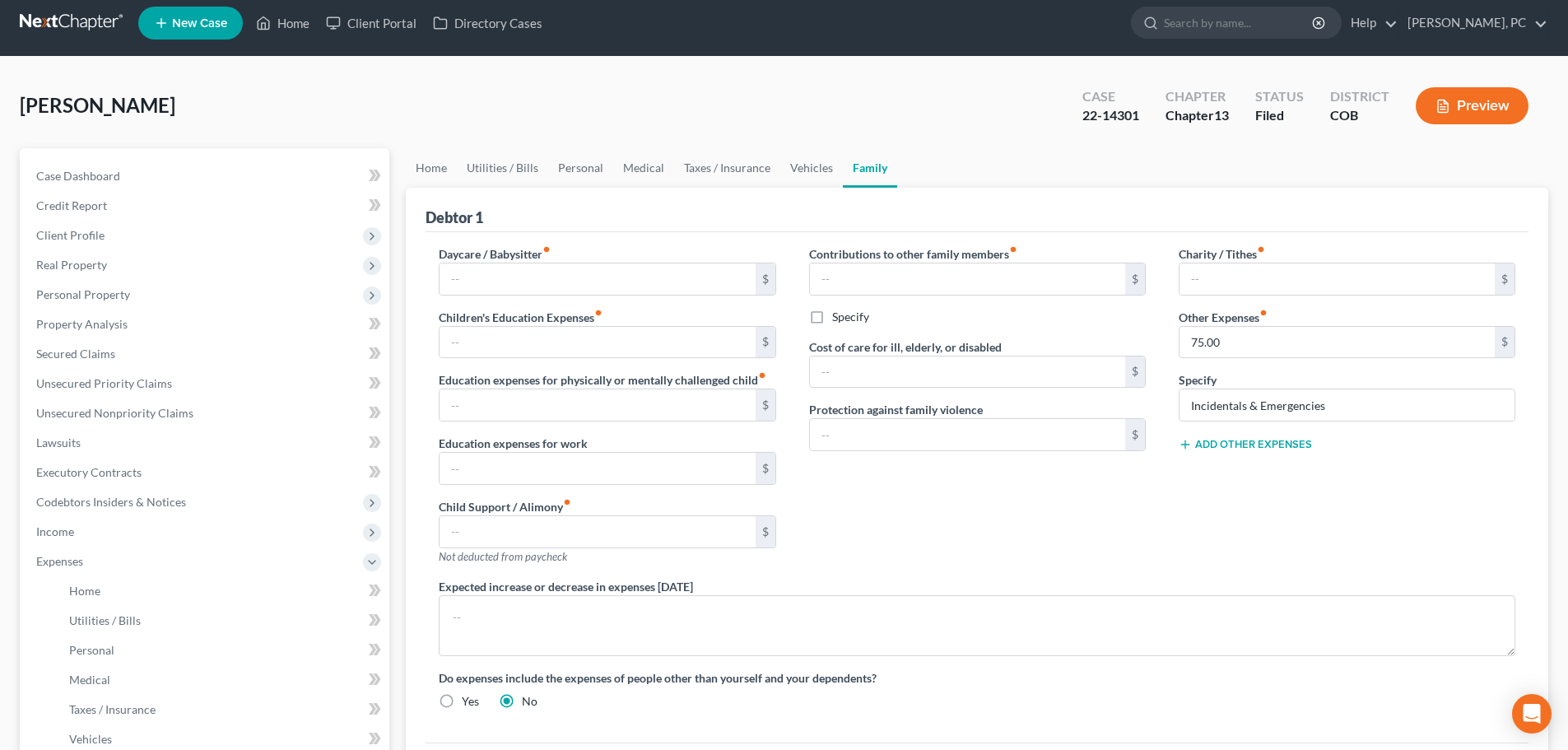
scroll to position [0, 0]
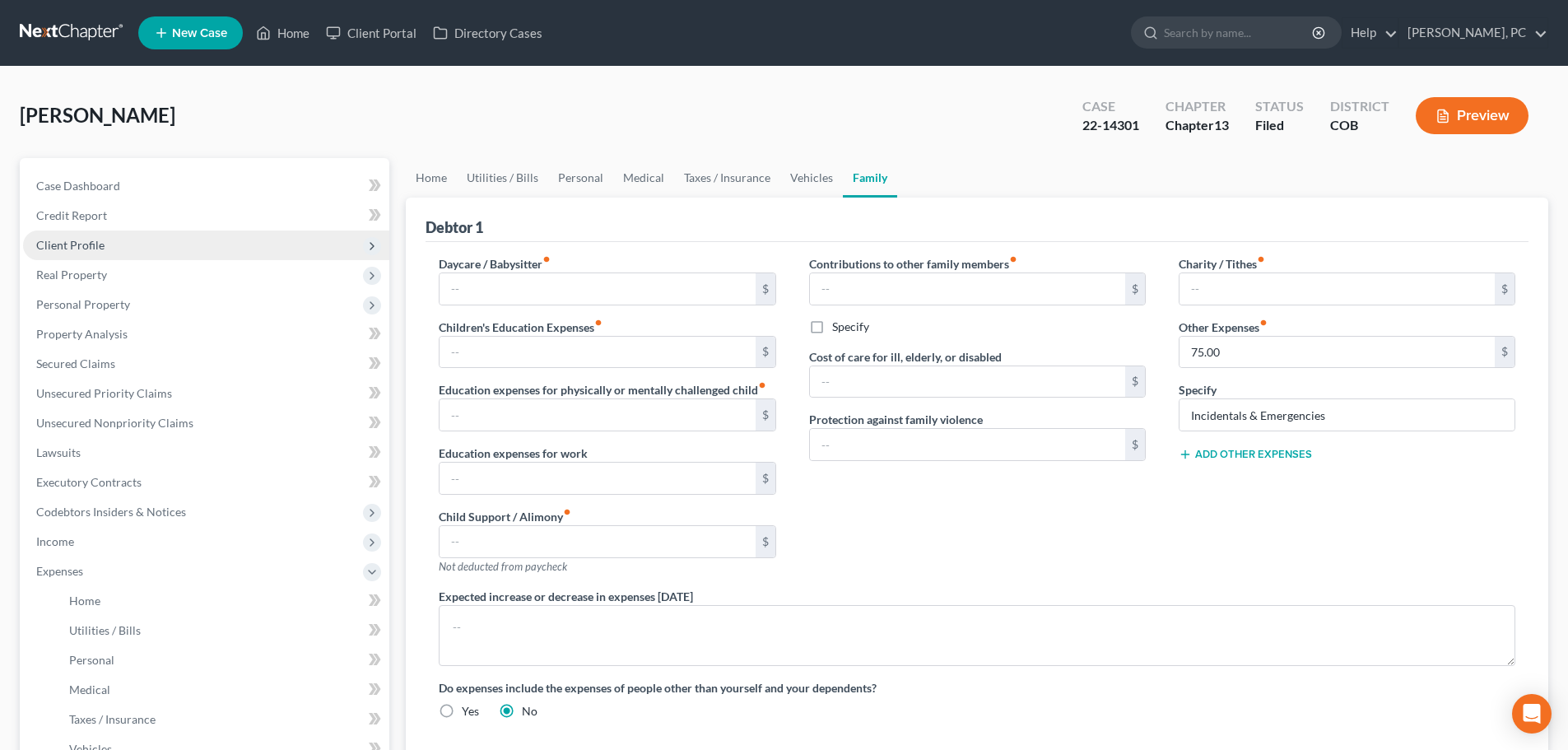
click at [71, 248] on span "Client Profile" at bounding box center [70, 244] width 68 height 14
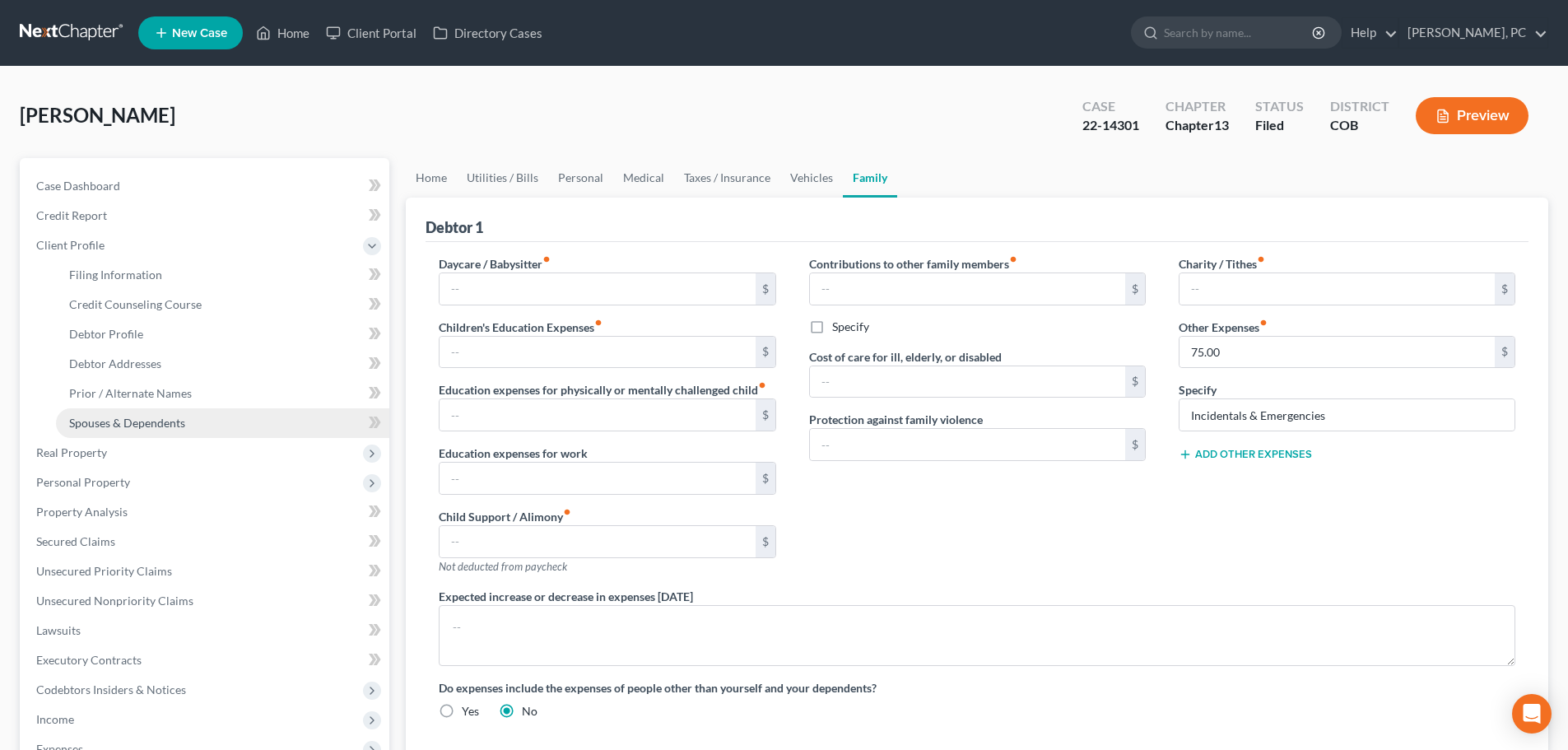
click at [123, 420] on span "Spouses & Dependents" at bounding box center [127, 422] width 116 height 14
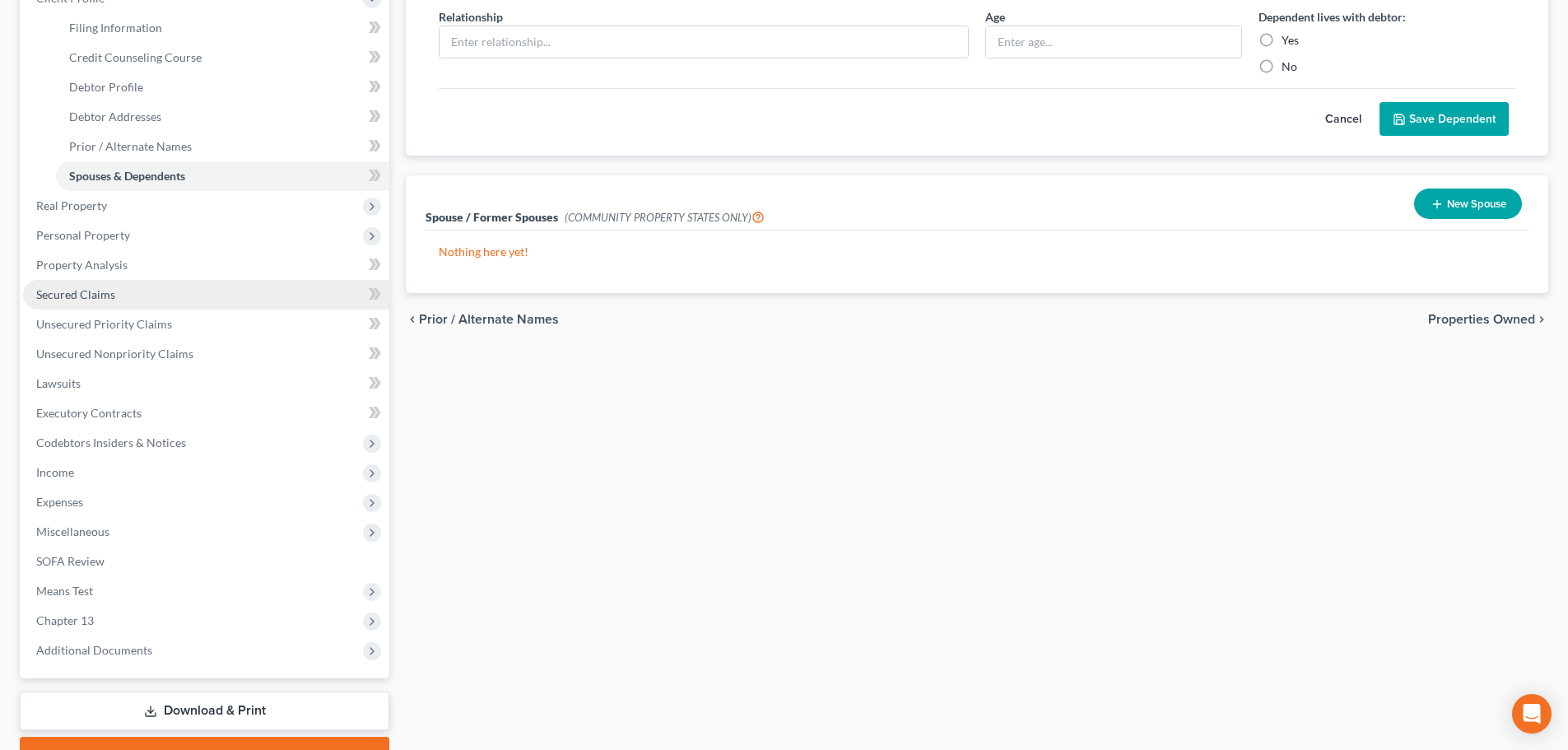
click at [79, 289] on span "Secured Claims" at bounding box center [75, 294] width 79 height 14
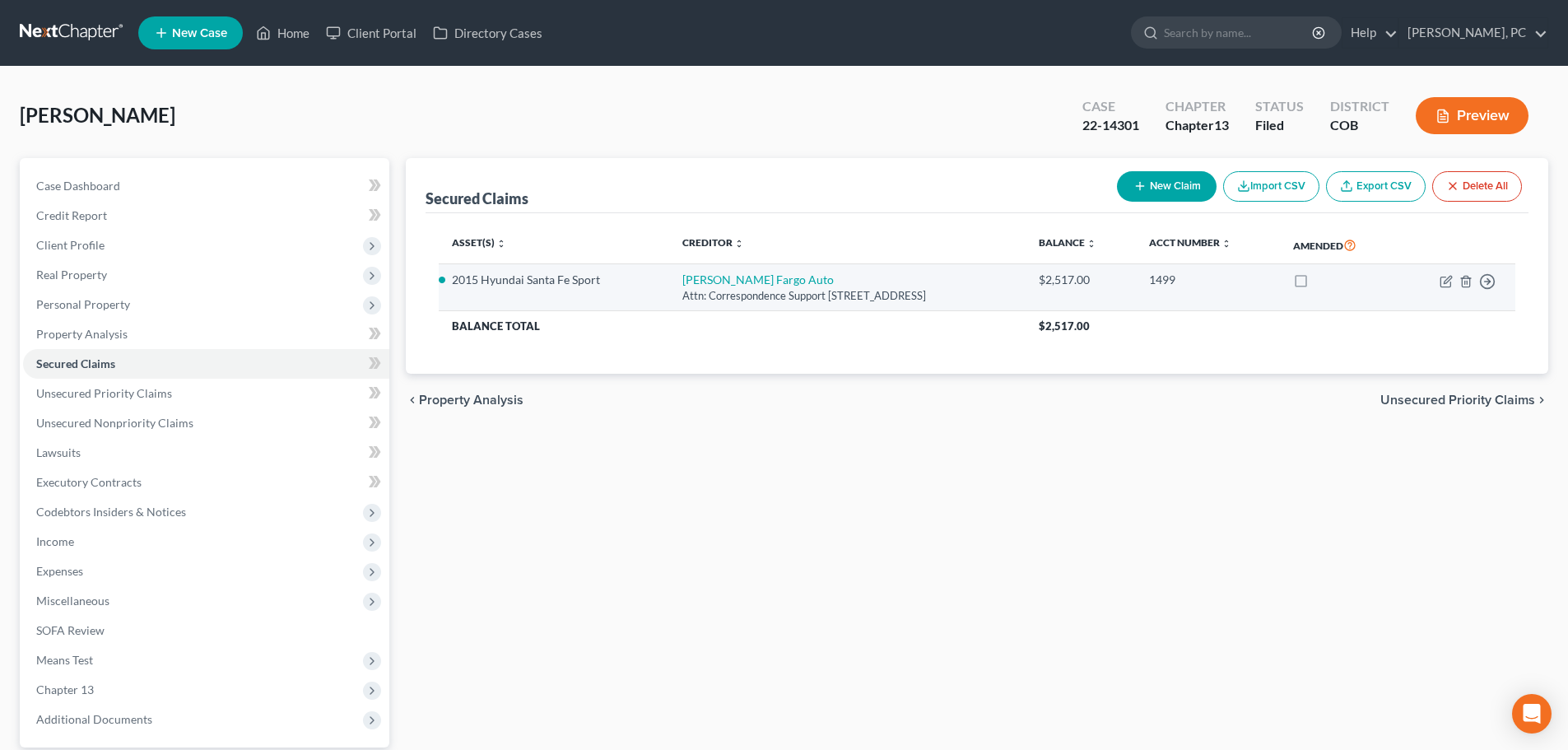
drag, startPoint x: 636, startPoint y: 275, endPoint x: 1065, endPoint y: 296, distance: 429.5
click at [1025, 296] on td "[PERSON_NAME] Fargo Auto Attn: Correspondence Support [STREET_ADDRESS]" at bounding box center [847, 288] width 356 height 47
copy td "[PERSON_NAME] Fargo Auto Attn: Correspondence Support [STREET_ADDRESS]"
